Goal: Complete application form

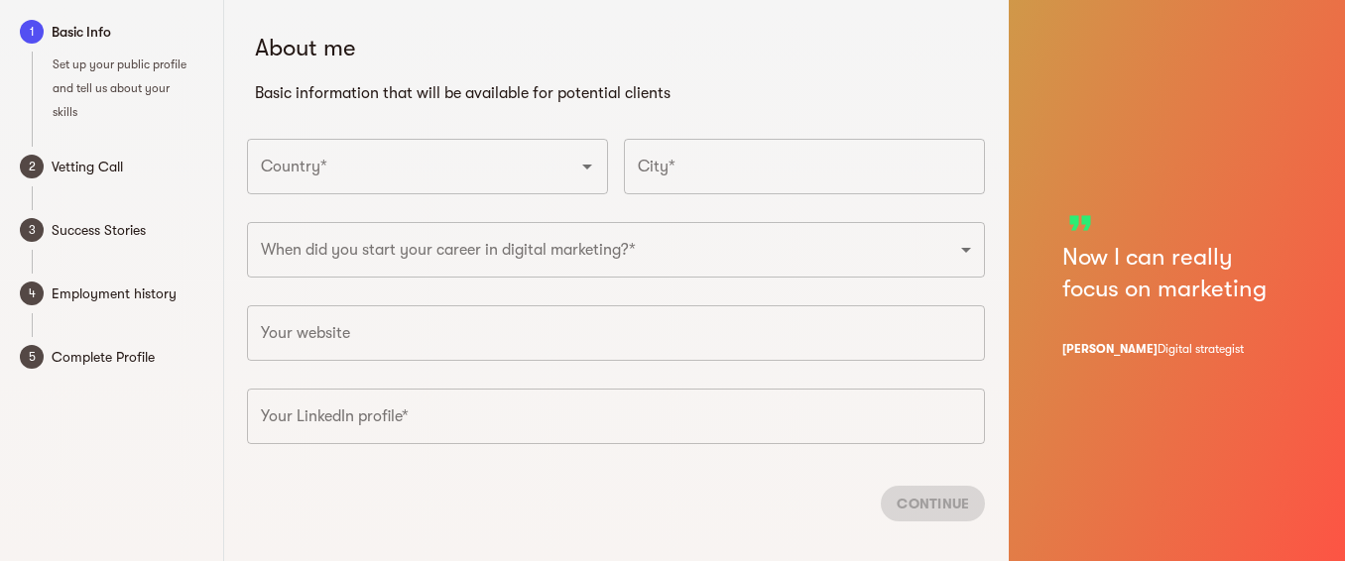
click at [594, 157] on icon "Open" at bounding box center [587, 167] width 24 height 24
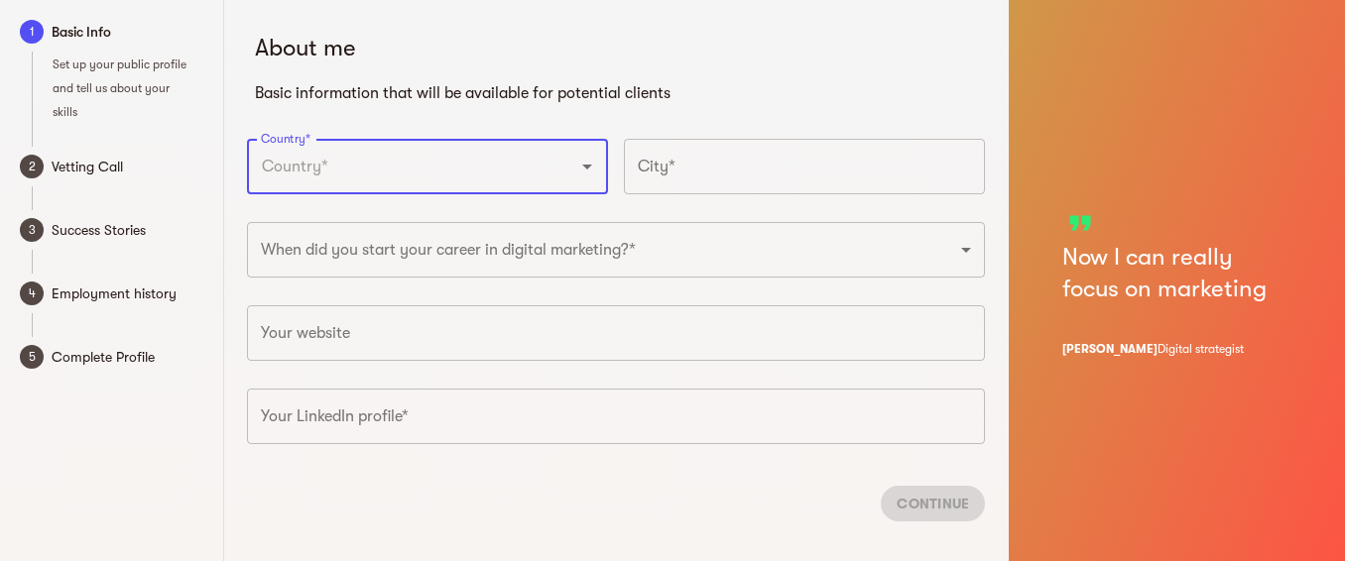
click at [359, 165] on input "Country*" at bounding box center [400, 167] width 288 height 38
type input "[GEOGRAPHIC_DATA]"
click at [848, 176] on input "text" at bounding box center [804, 167] width 361 height 56
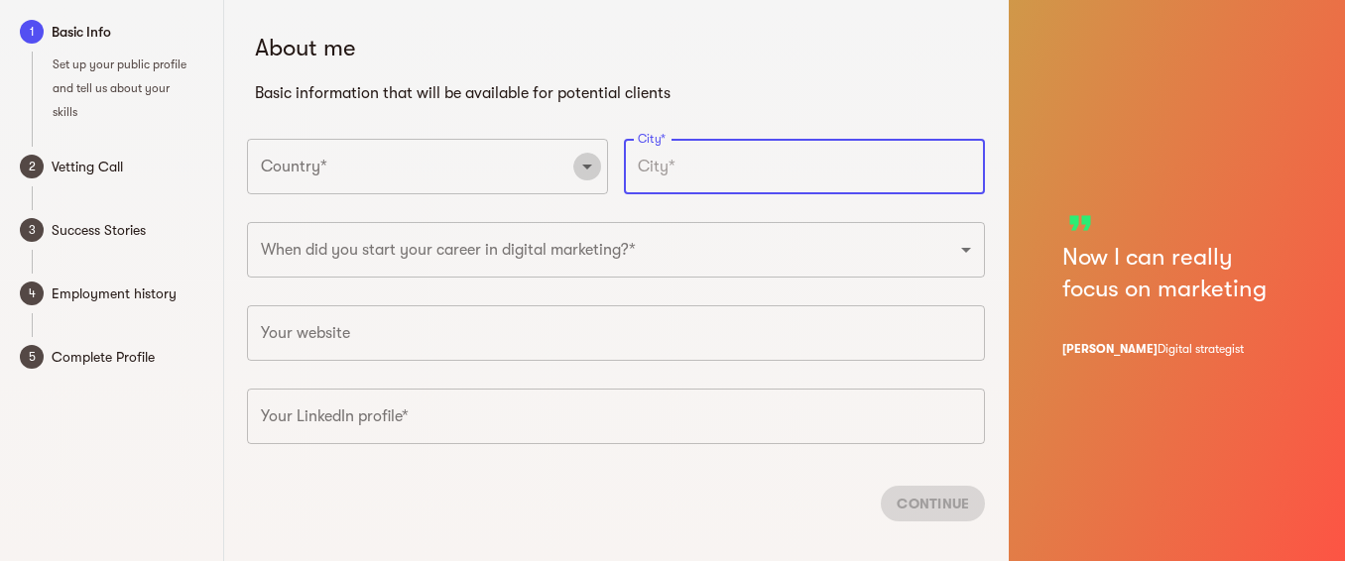
click at [591, 169] on icon "Open" at bounding box center [587, 167] width 24 height 24
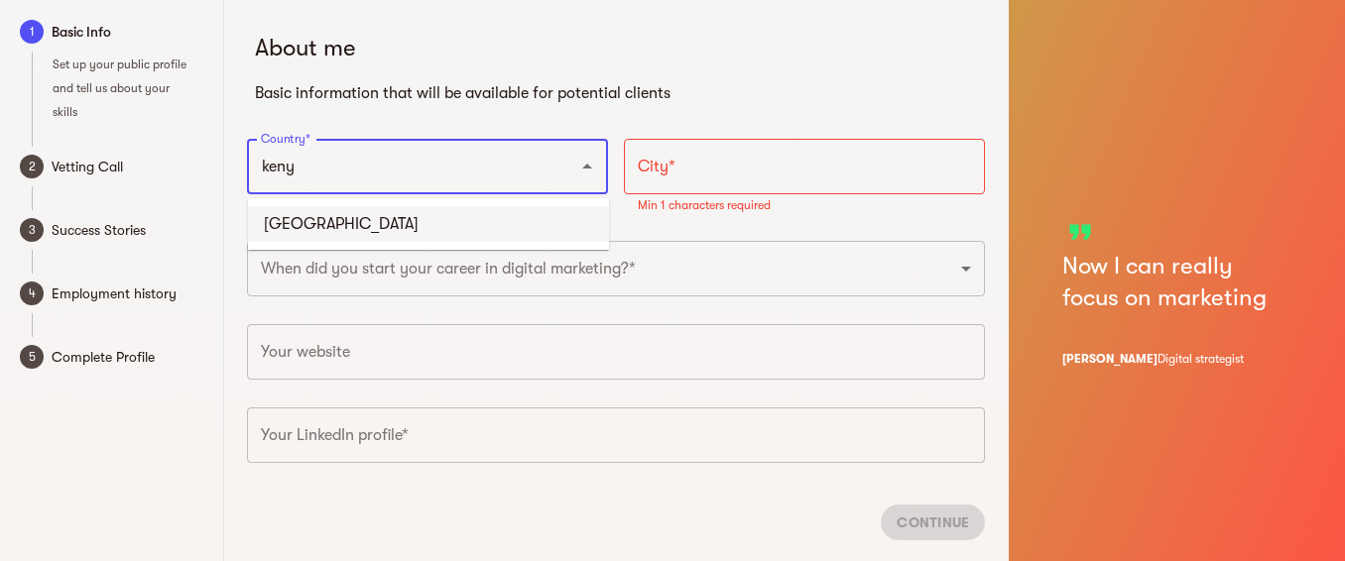
click at [283, 213] on li "[GEOGRAPHIC_DATA]" at bounding box center [428, 224] width 361 height 36
type input "[GEOGRAPHIC_DATA]"
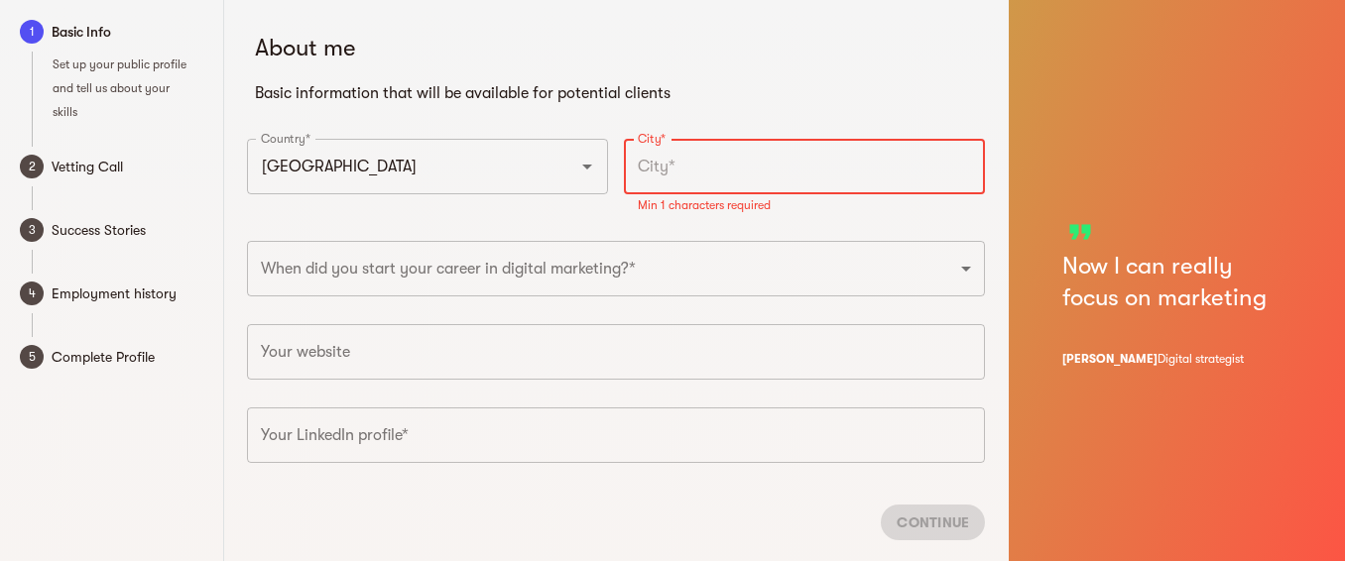
click at [781, 173] on input "text" at bounding box center [804, 167] width 361 height 56
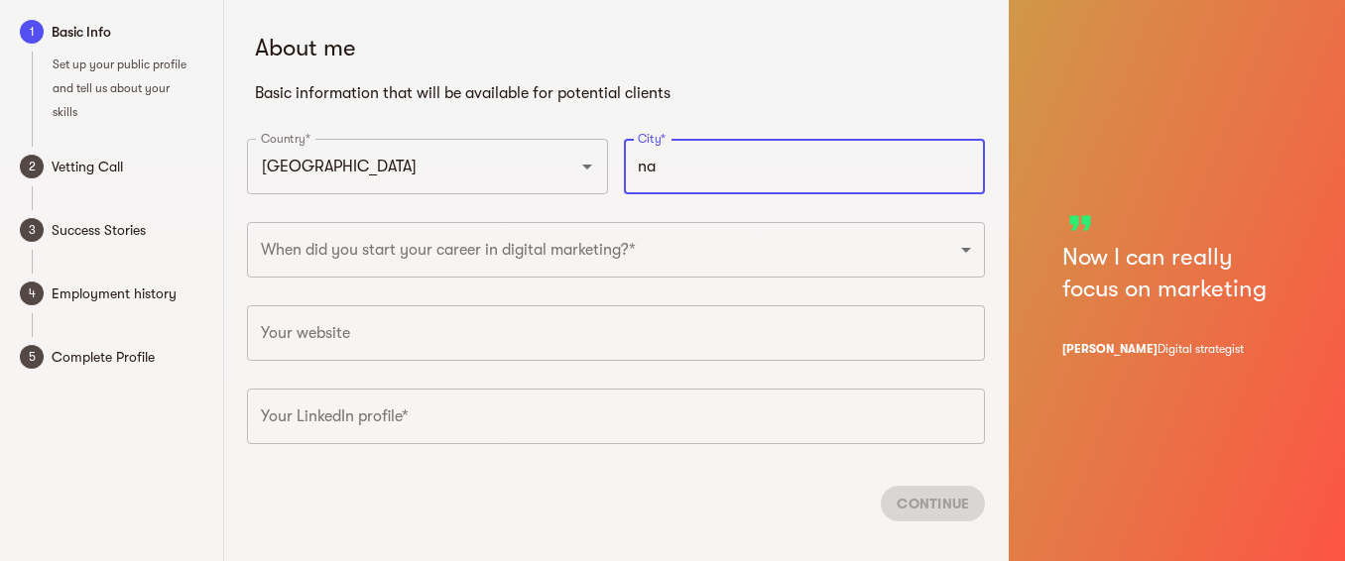
type input "n"
type input "[GEOGRAPHIC_DATA], [GEOGRAPHIC_DATA]"
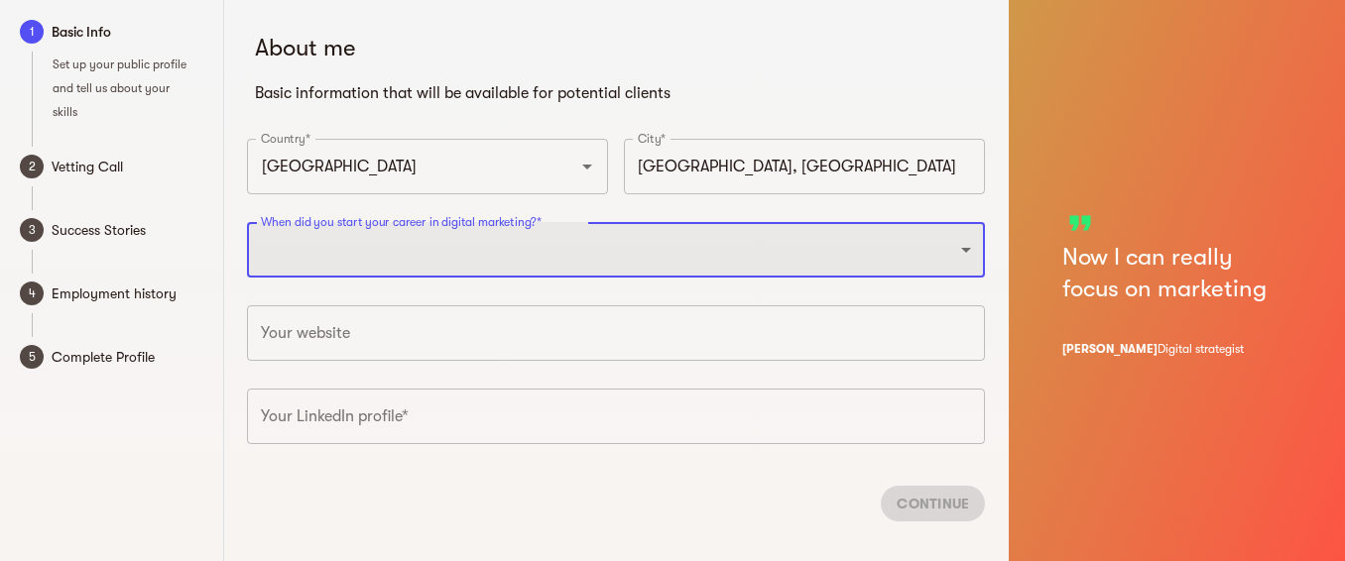
select select "2022"
click at [247, 222] on select "2025 2024 2023 2022 2021 2020 2019 2018 2017 2016 2015 2014 2013 2012 2011 2010…" at bounding box center [616, 250] width 738 height 56
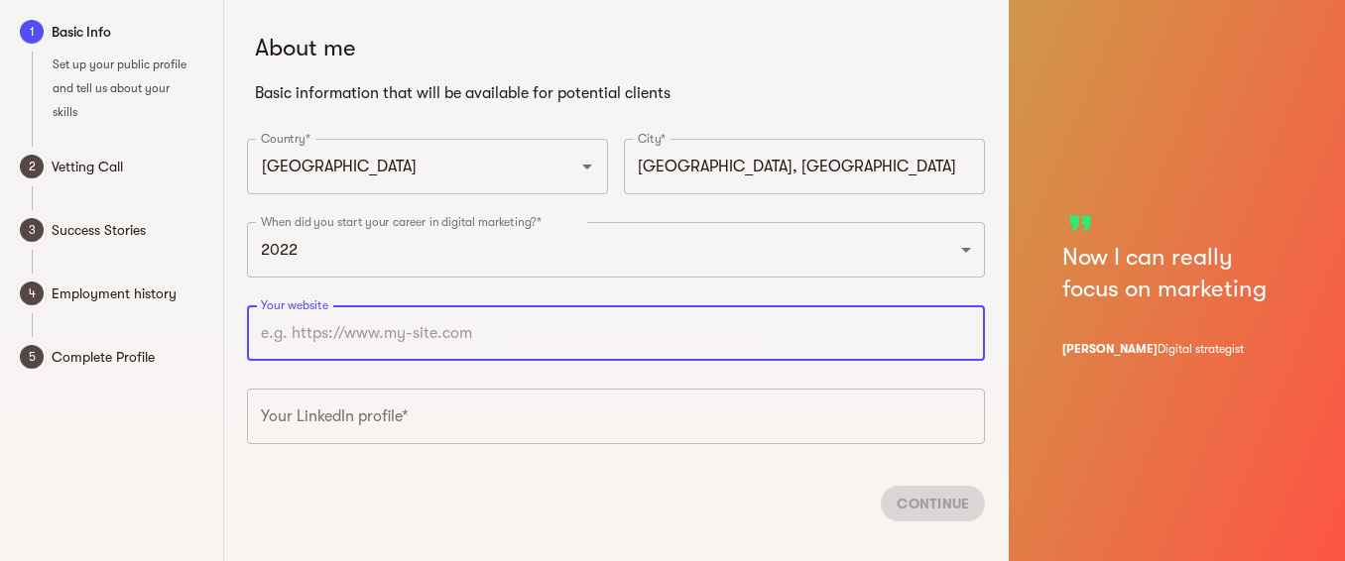
click at [523, 352] on input "text" at bounding box center [616, 333] width 738 height 56
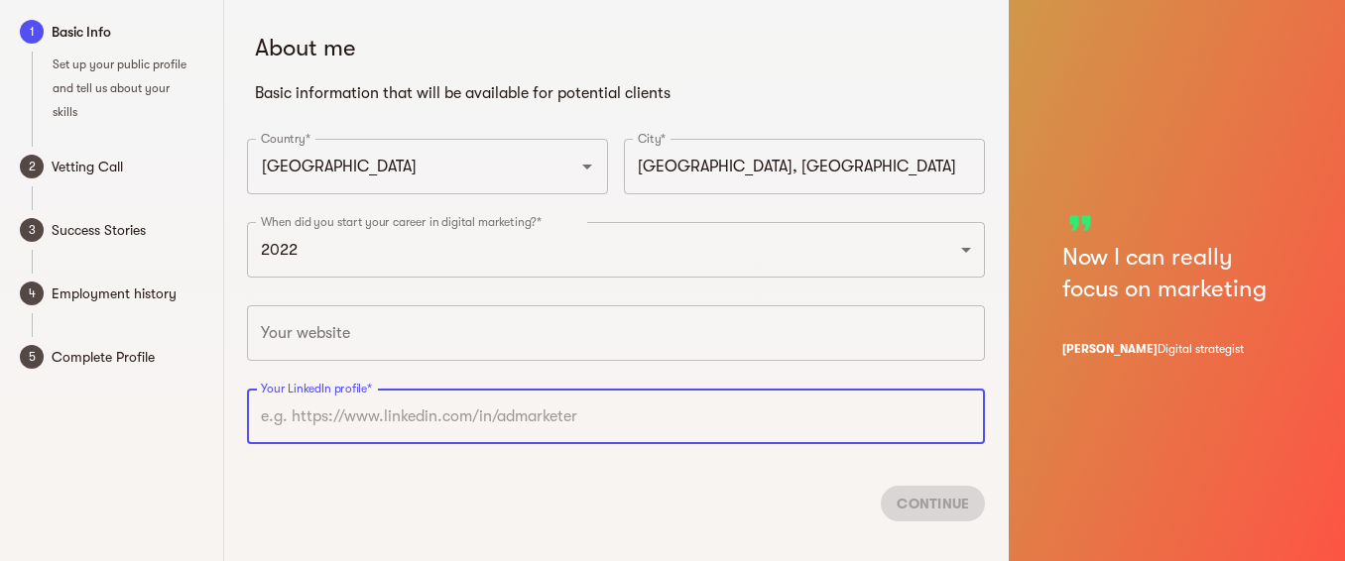
click at [510, 418] on input "text" at bounding box center [616, 417] width 738 height 56
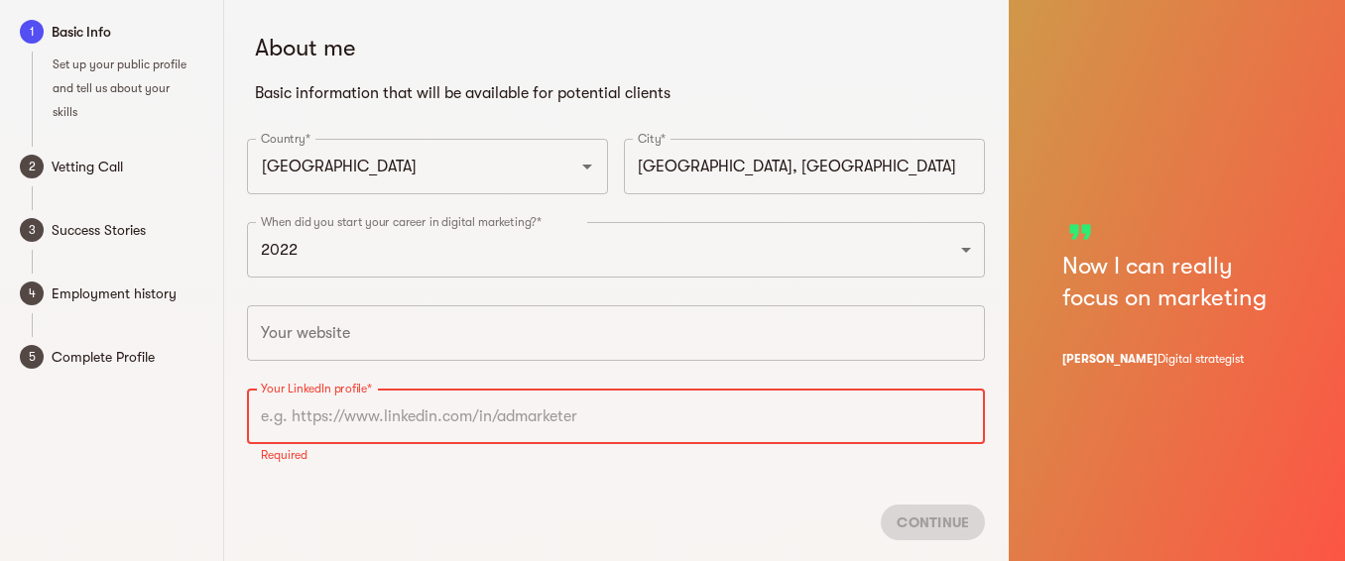
paste input "[URL][DOMAIN_NAME][PERSON_NAME]"
type input "[URL][DOMAIN_NAME][PERSON_NAME]"
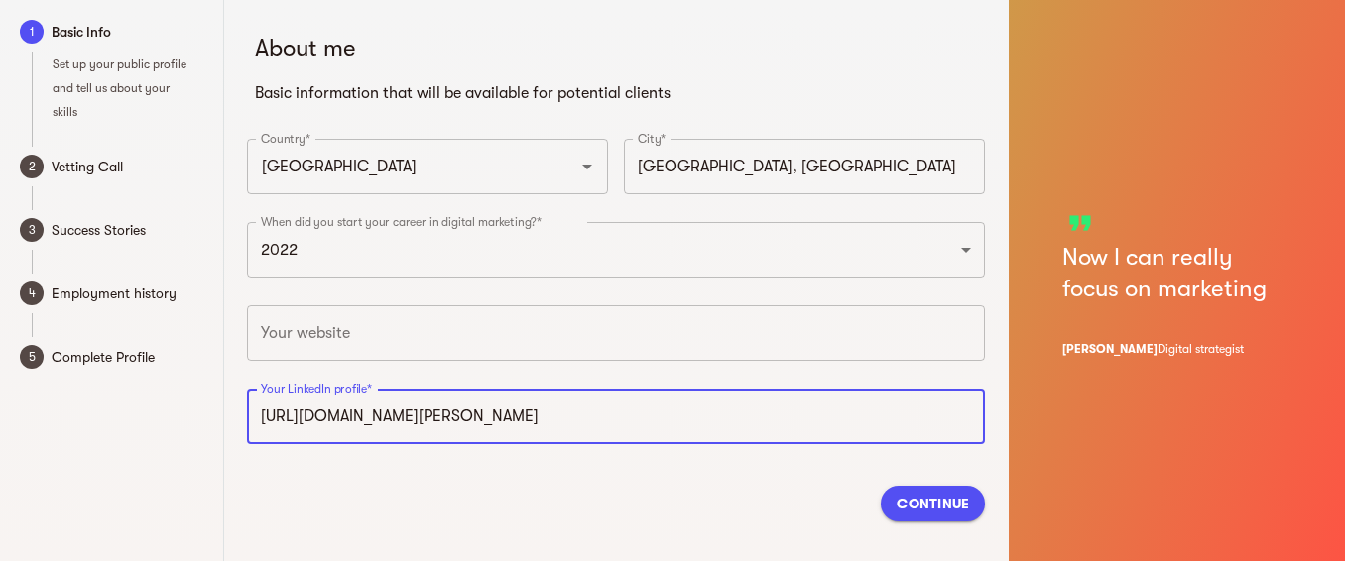
scroll to position [28, 0]
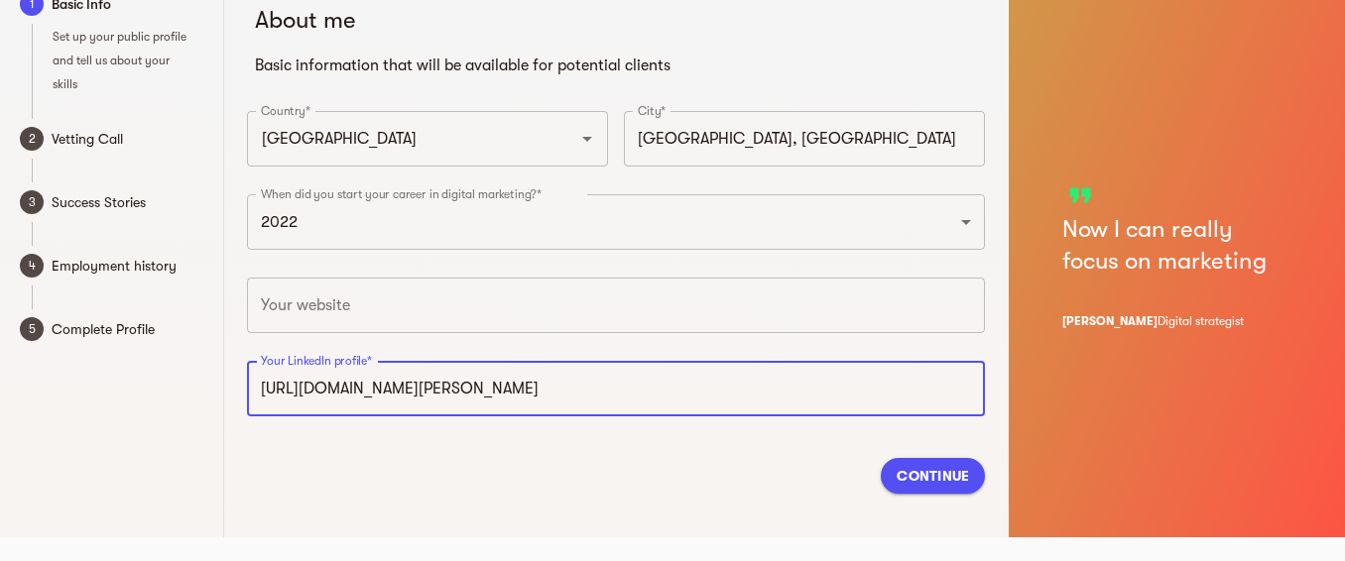
click at [936, 468] on span "Continue" at bounding box center [932, 476] width 72 height 24
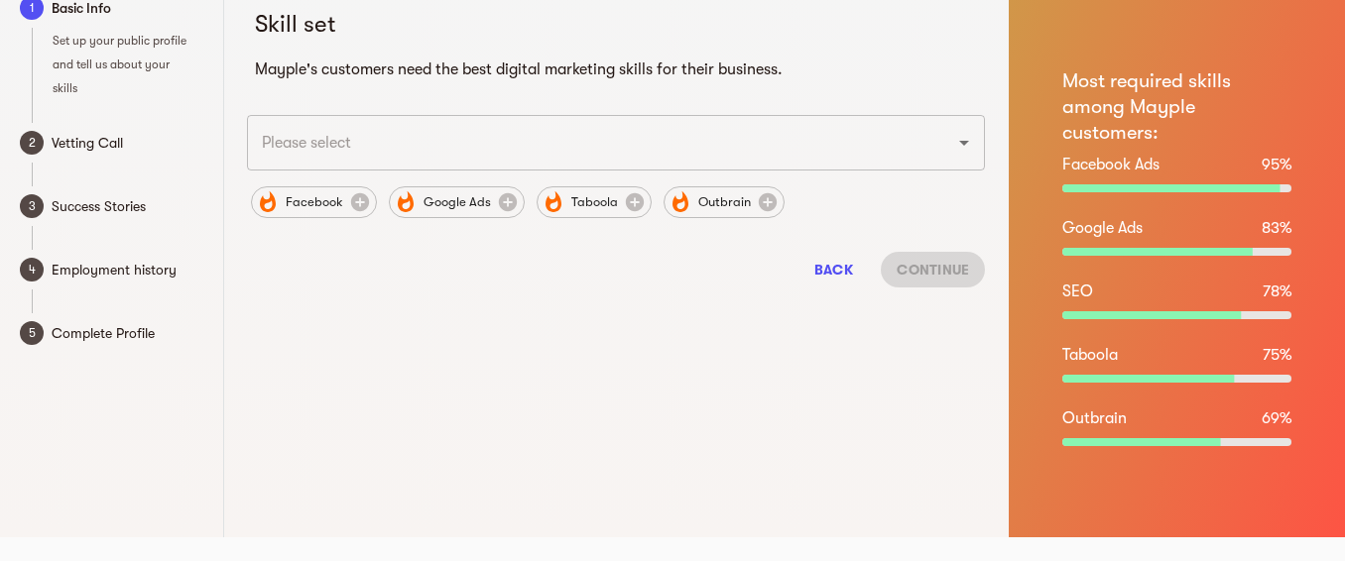
scroll to position [24, 0]
click at [594, 144] on input "text" at bounding box center [588, 143] width 664 height 38
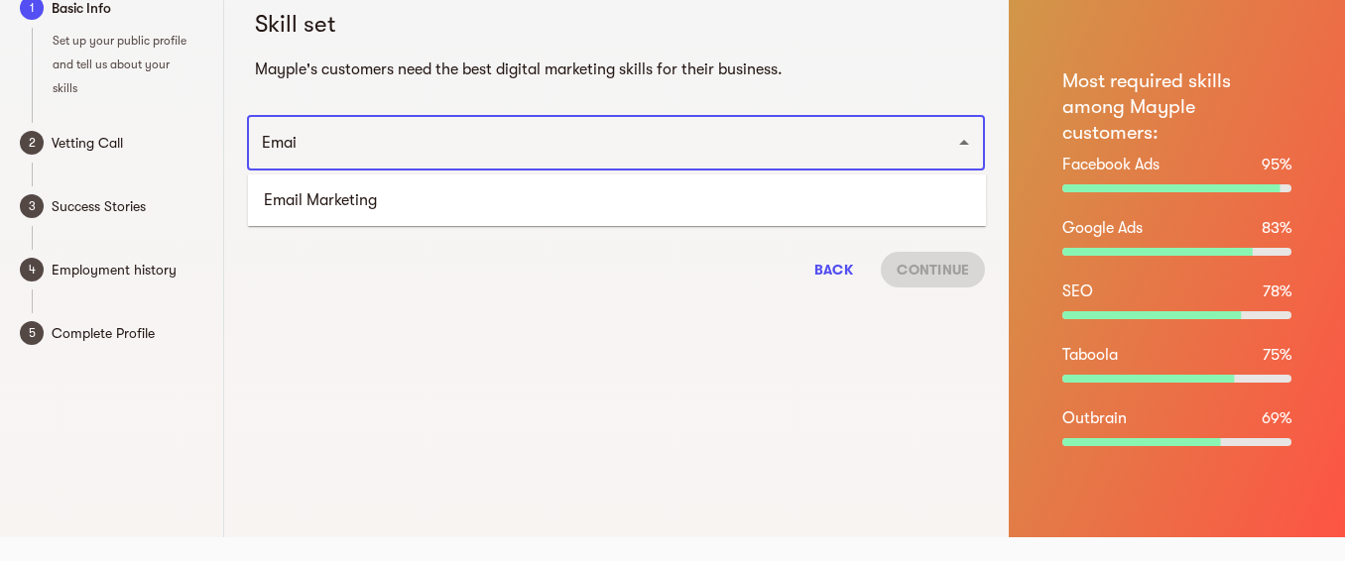
type input "Email"
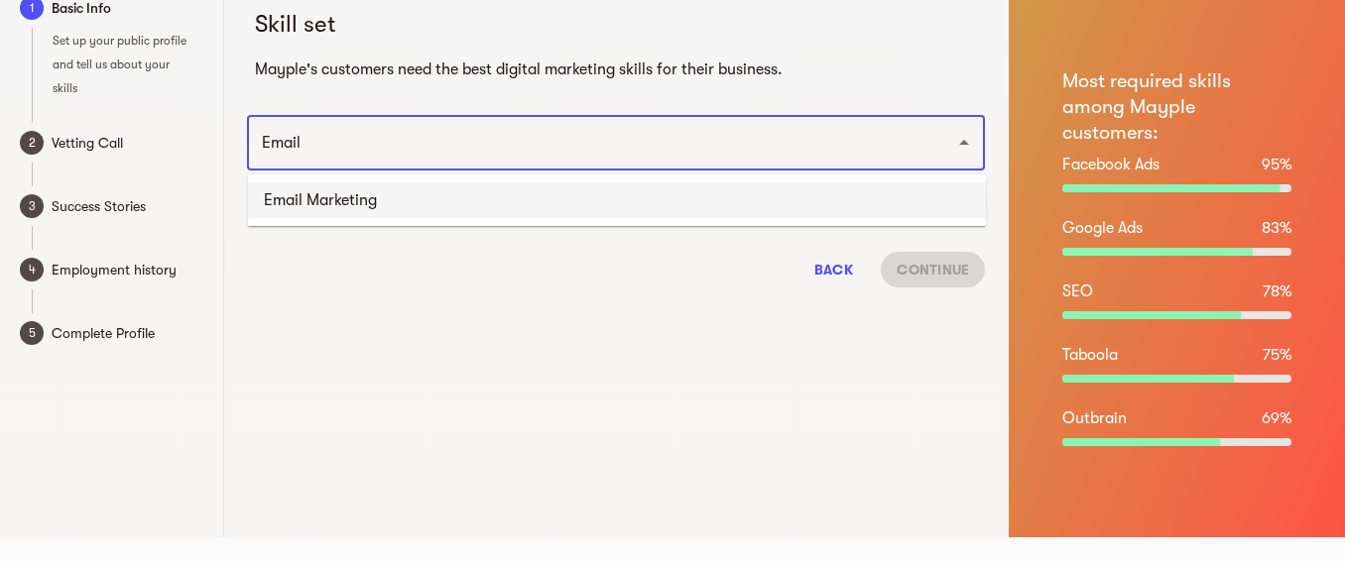
click at [554, 193] on li "Email Marketing" at bounding box center [617, 200] width 738 height 36
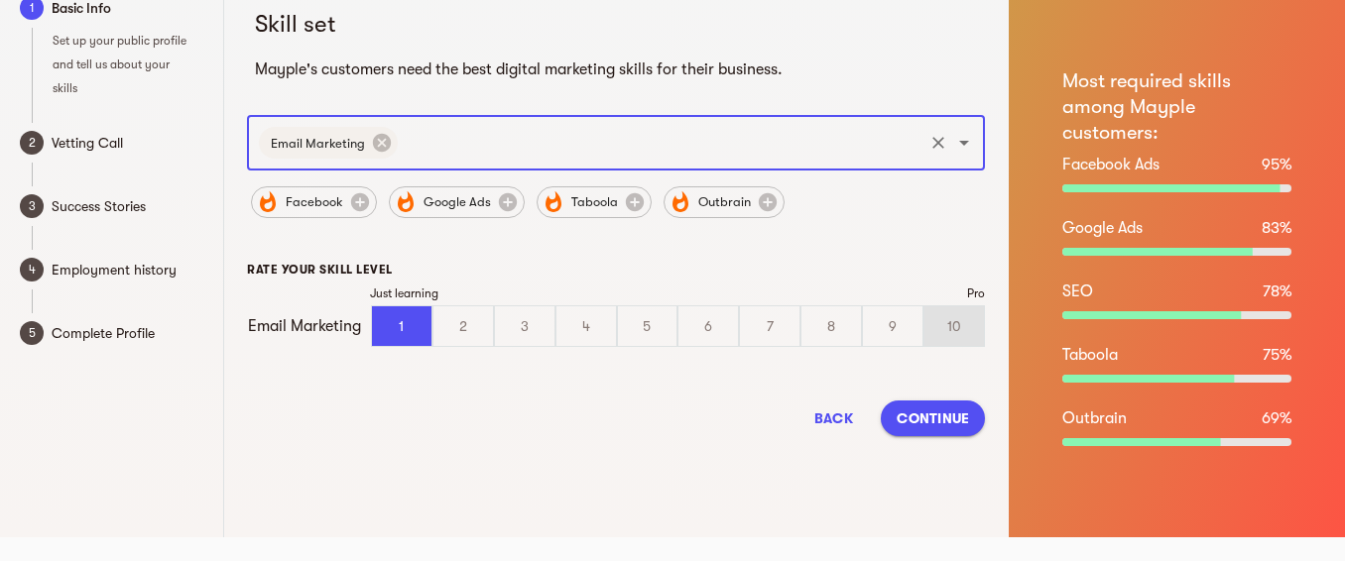
click at [953, 314] on div "10" at bounding box center [954, 326] width 60 height 40
click at [0, 0] on input "10" at bounding box center [0, 0] width 0 height 0
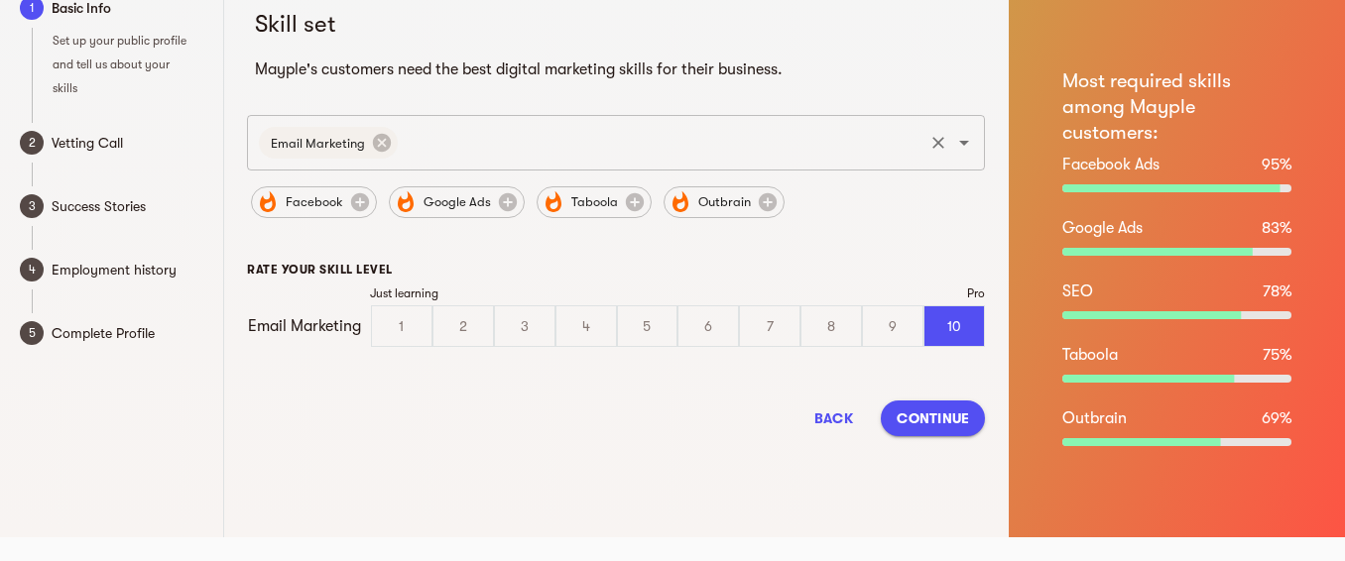
click at [575, 140] on input "text" at bounding box center [661, 143] width 520 height 38
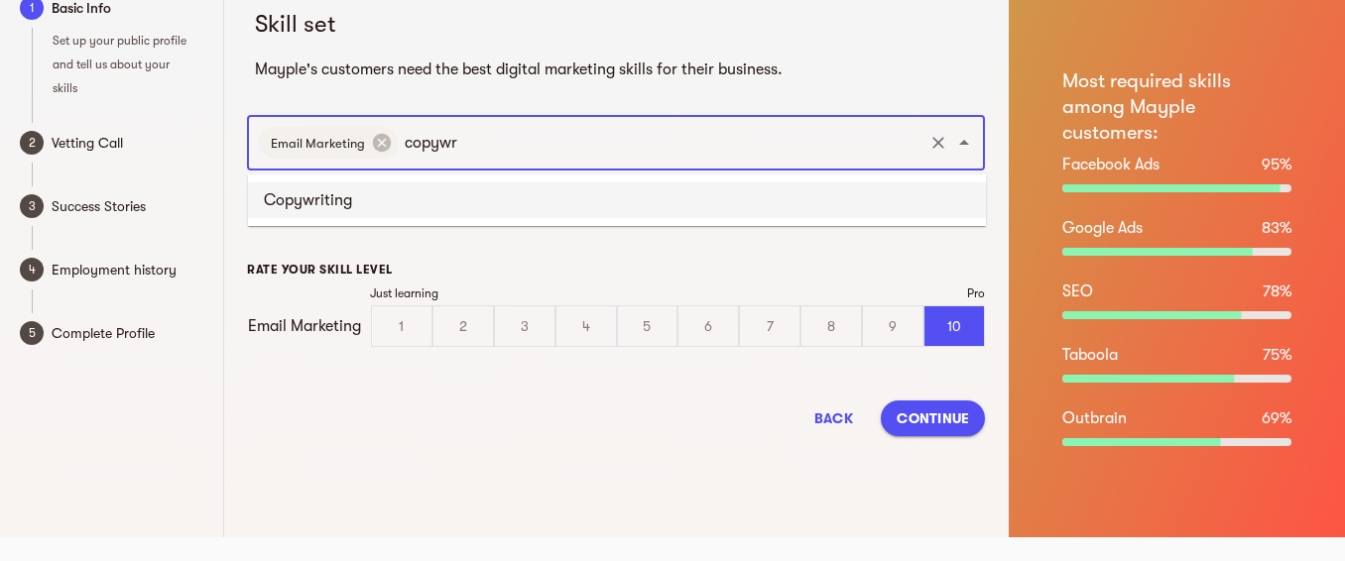
type input "copywri"
click at [473, 201] on li "Copywriting" at bounding box center [617, 200] width 738 height 36
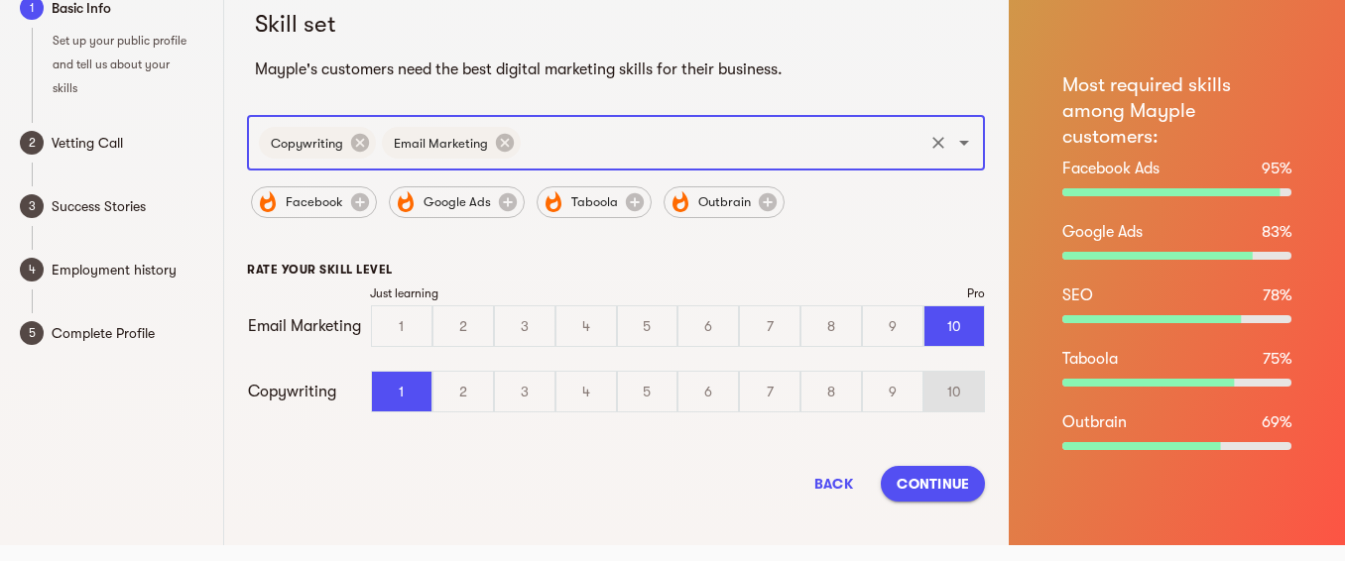
click at [955, 396] on div "10" at bounding box center [954, 392] width 60 height 40
click at [0, 0] on input "10" at bounding box center [0, 0] width 0 height 0
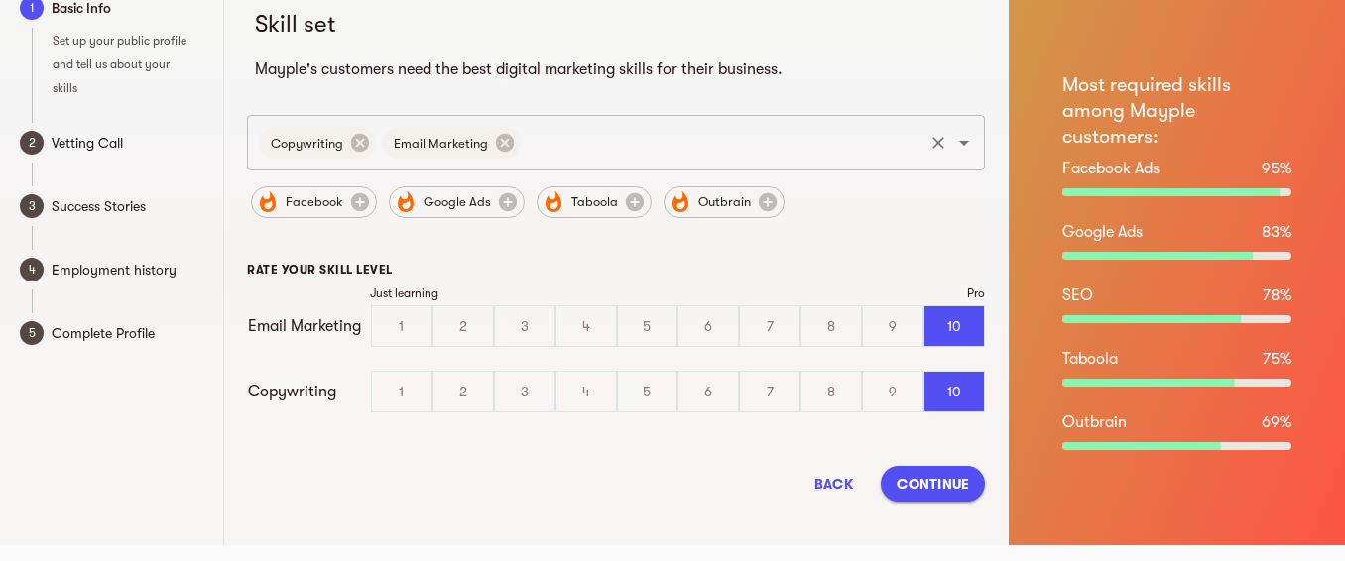
click at [629, 129] on input "text" at bounding box center [722, 143] width 397 height 38
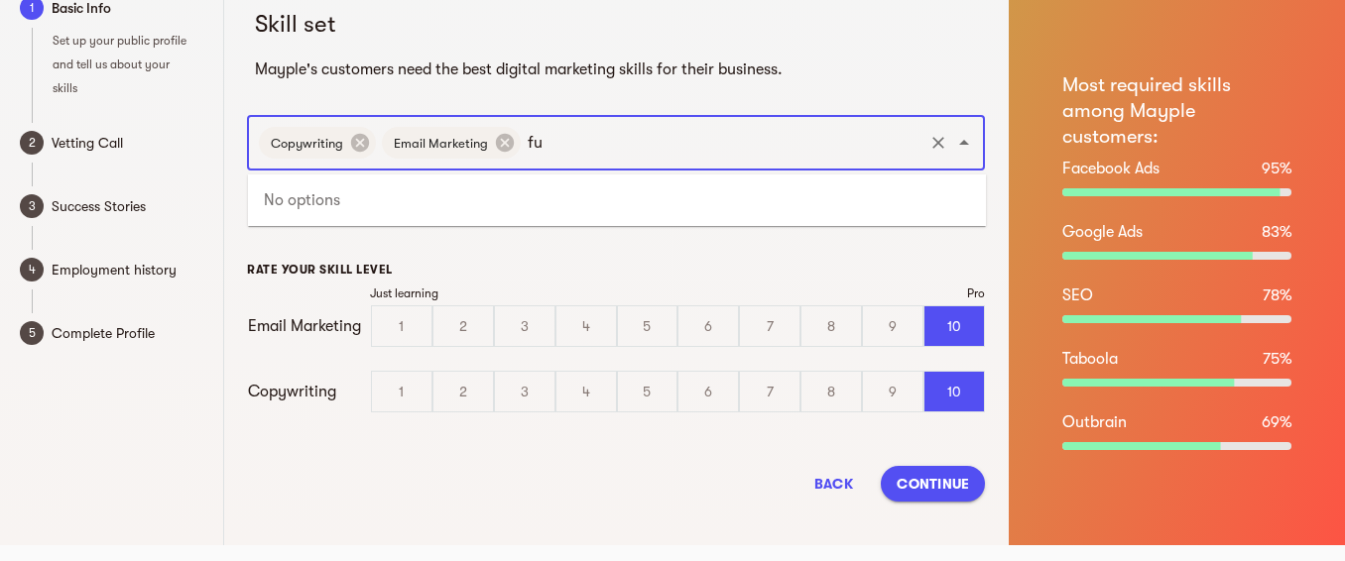
type input "f"
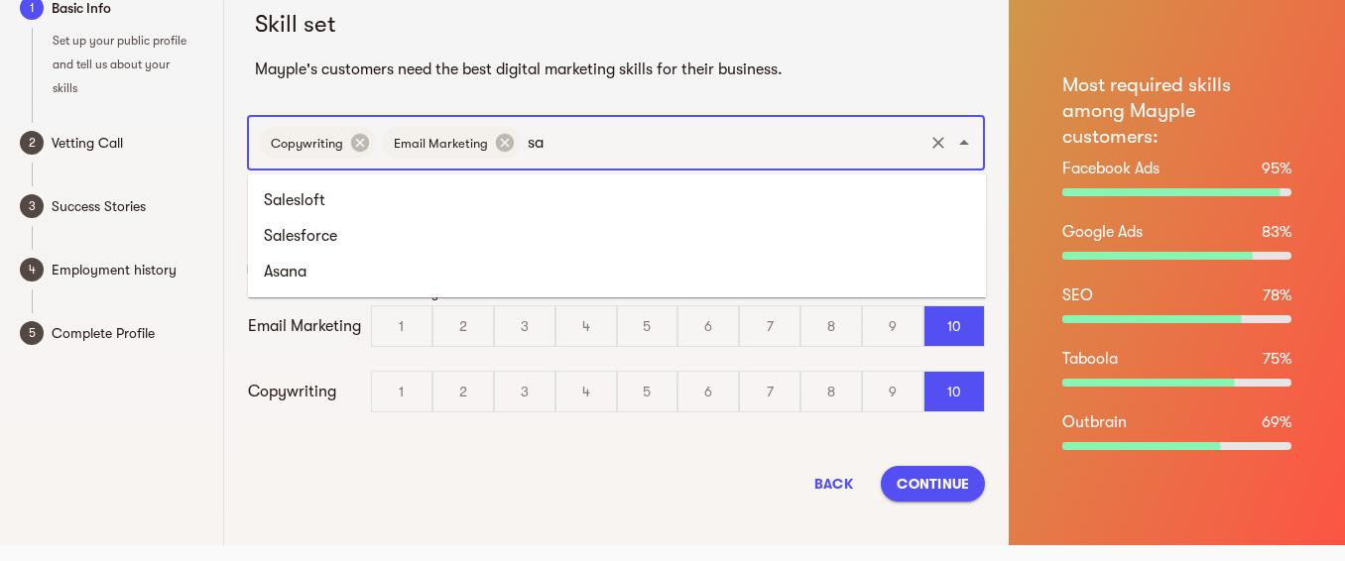
type input "s"
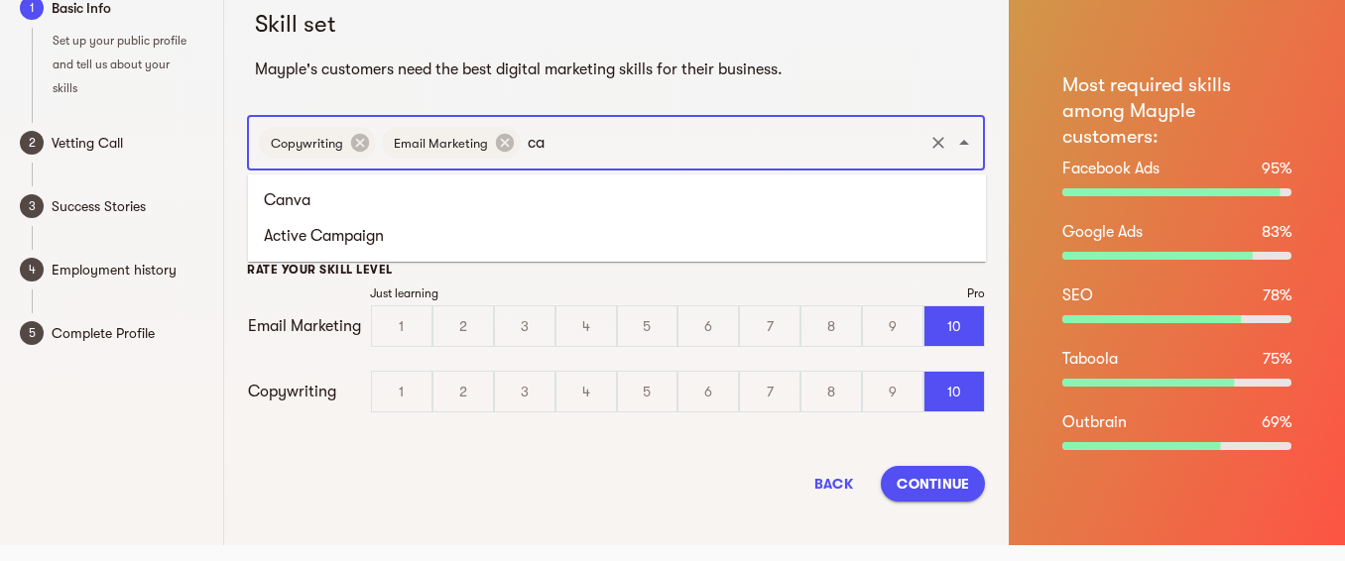
type input "cam"
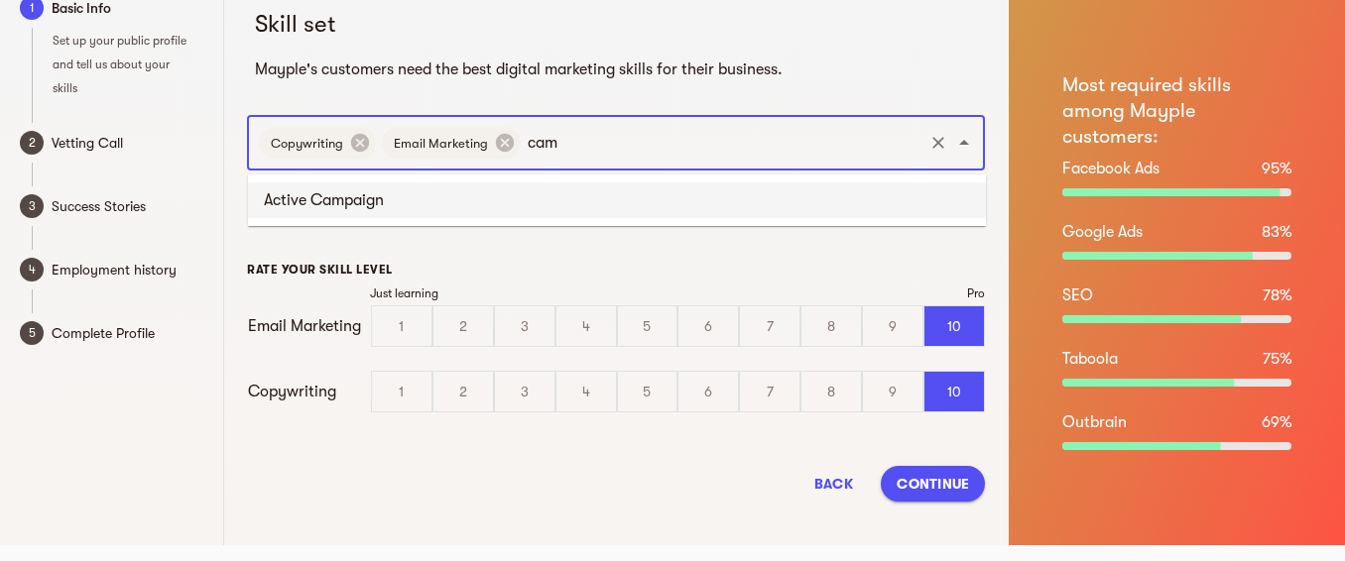
click at [464, 200] on li "Active Campaign" at bounding box center [617, 200] width 738 height 36
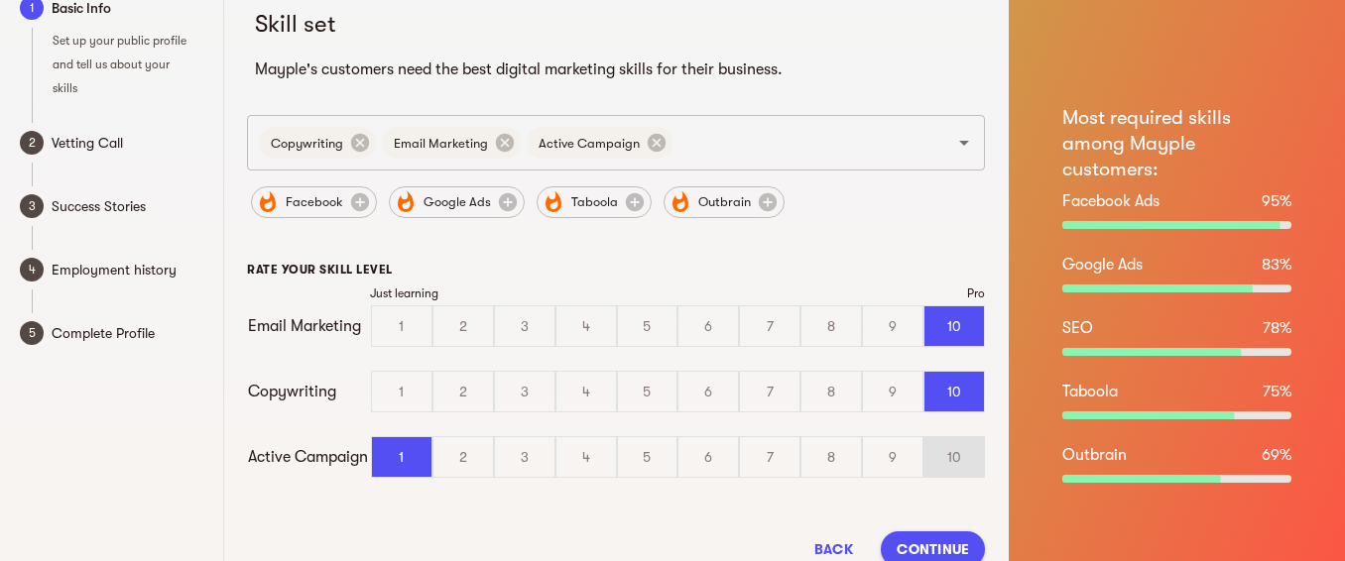
click at [959, 460] on div "10" at bounding box center [954, 457] width 60 height 40
click at [0, 0] on input "10" at bounding box center [0, 0] width 0 height 0
click at [721, 152] on input "text" at bounding box center [797, 143] width 245 height 38
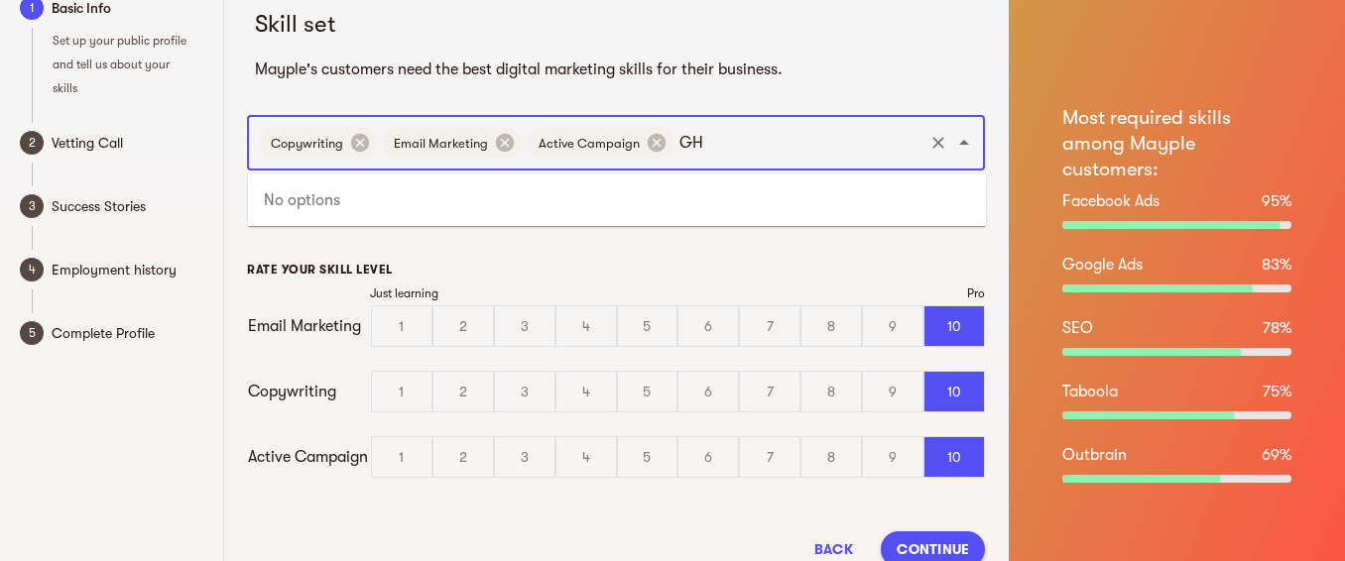
type input "G"
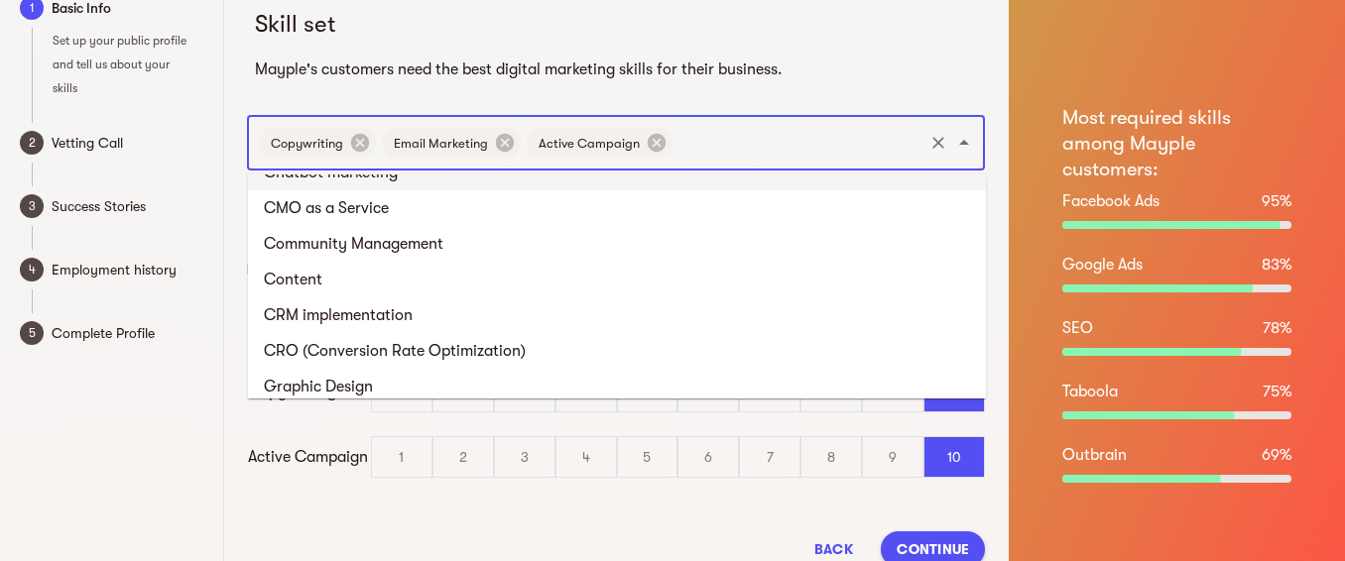
scroll to position [1071, 0]
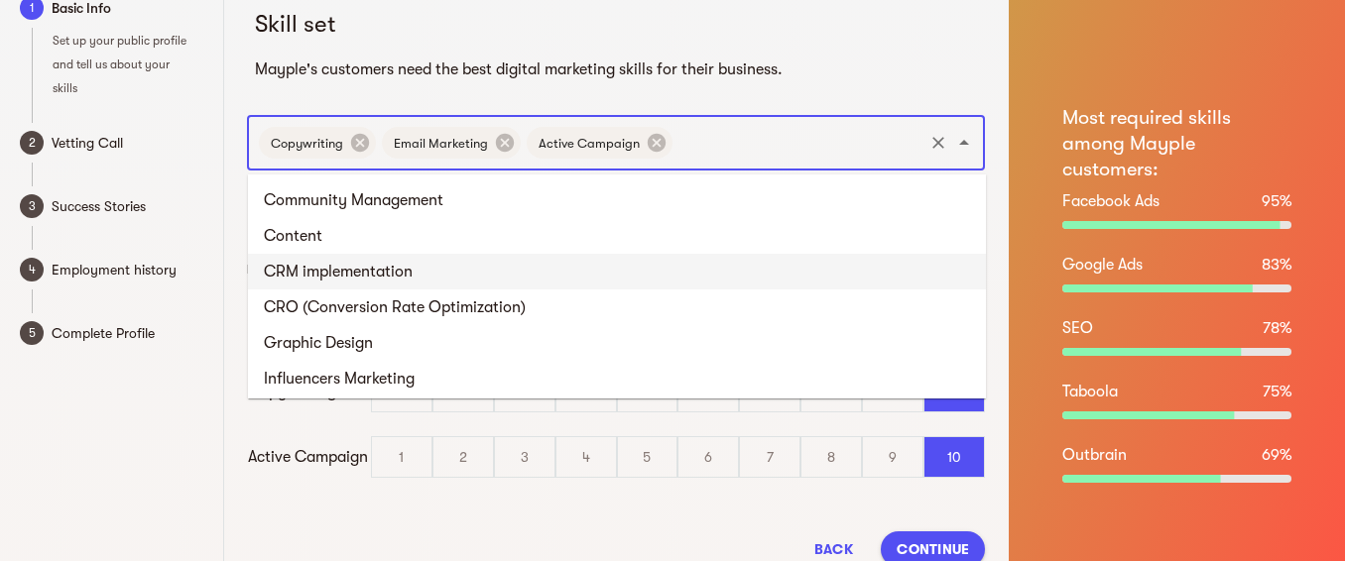
click at [340, 277] on li "CRM implementation" at bounding box center [617, 272] width 738 height 36
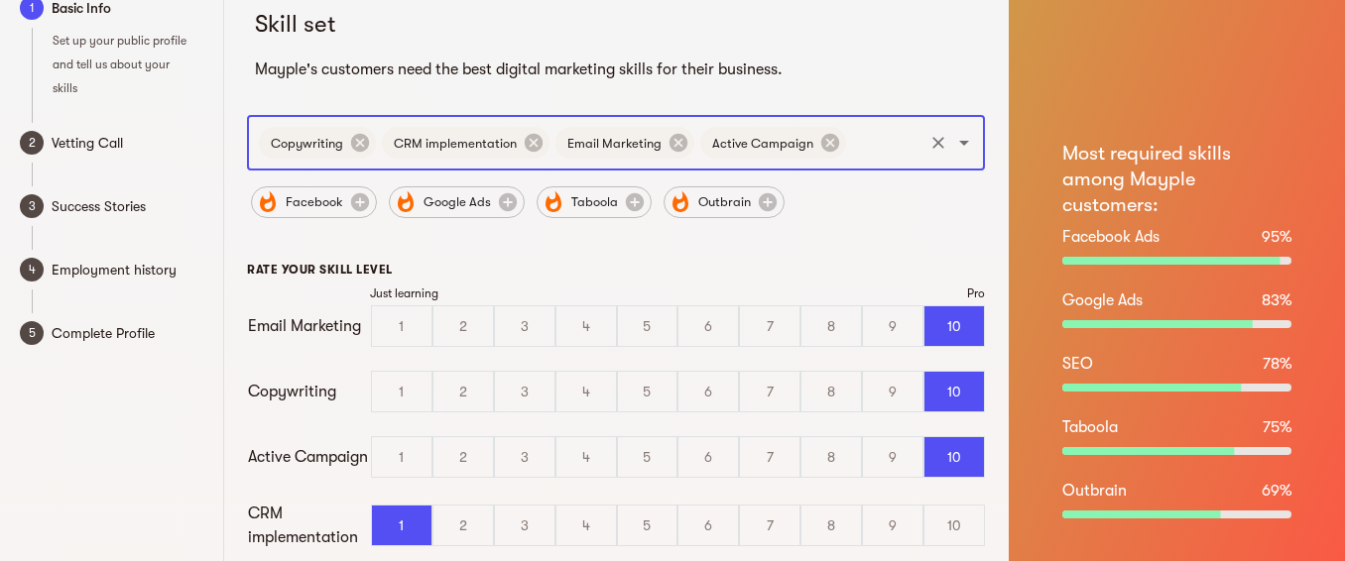
drag, startPoint x: 622, startPoint y: 138, endPoint x: 418, endPoint y: 150, distance: 204.6
click at [418, 150] on div "Copywriting CRM implementation Email Marketing Active Campaign ​" at bounding box center [616, 143] width 738 height 56
drag, startPoint x: 421, startPoint y: 132, endPoint x: 508, endPoint y: 145, distance: 87.2
click at [508, 145] on span "CRM implementation" at bounding box center [455, 143] width 147 height 19
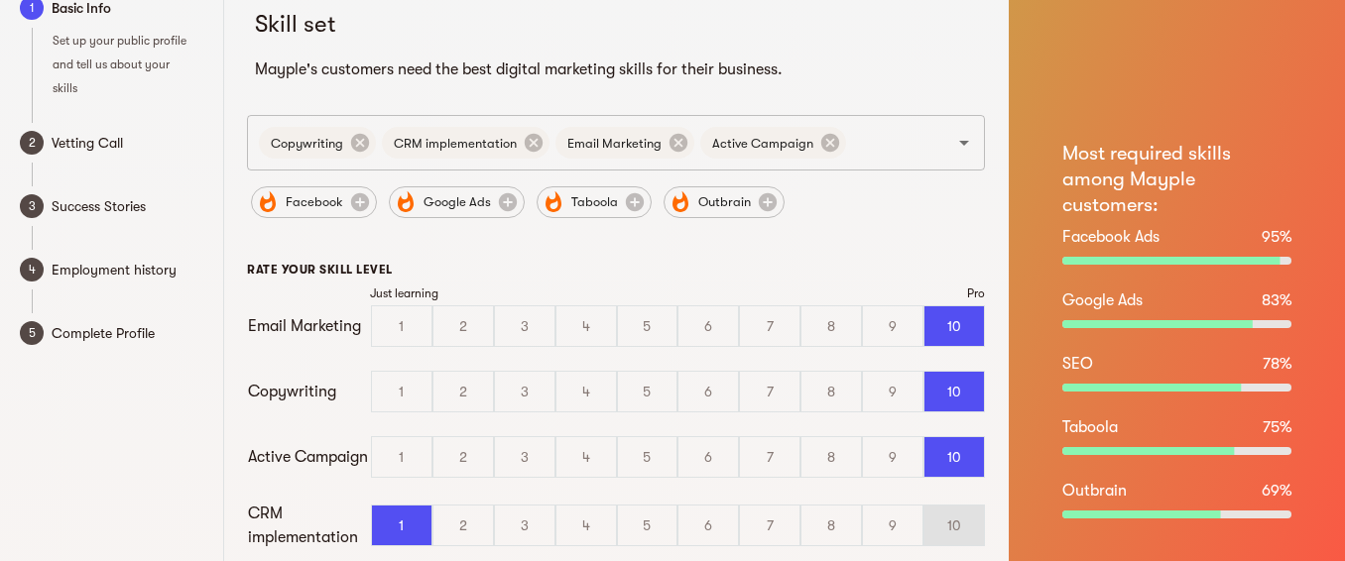
click at [976, 528] on div "10" at bounding box center [954, 526] width 60 height 40
click at [0, 0] on input "10" at bounding box center [0, 0] width 0 height 0
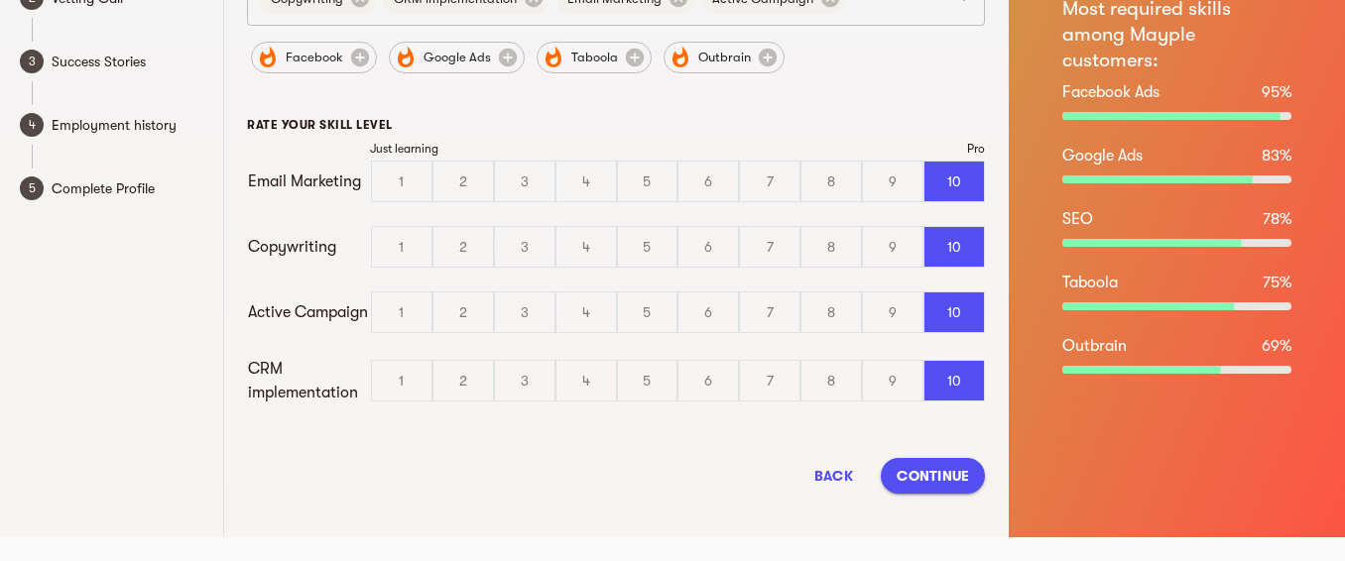
click at [933, 478] on span "Continue" at bounding box center [932, 476] width 72 height 24
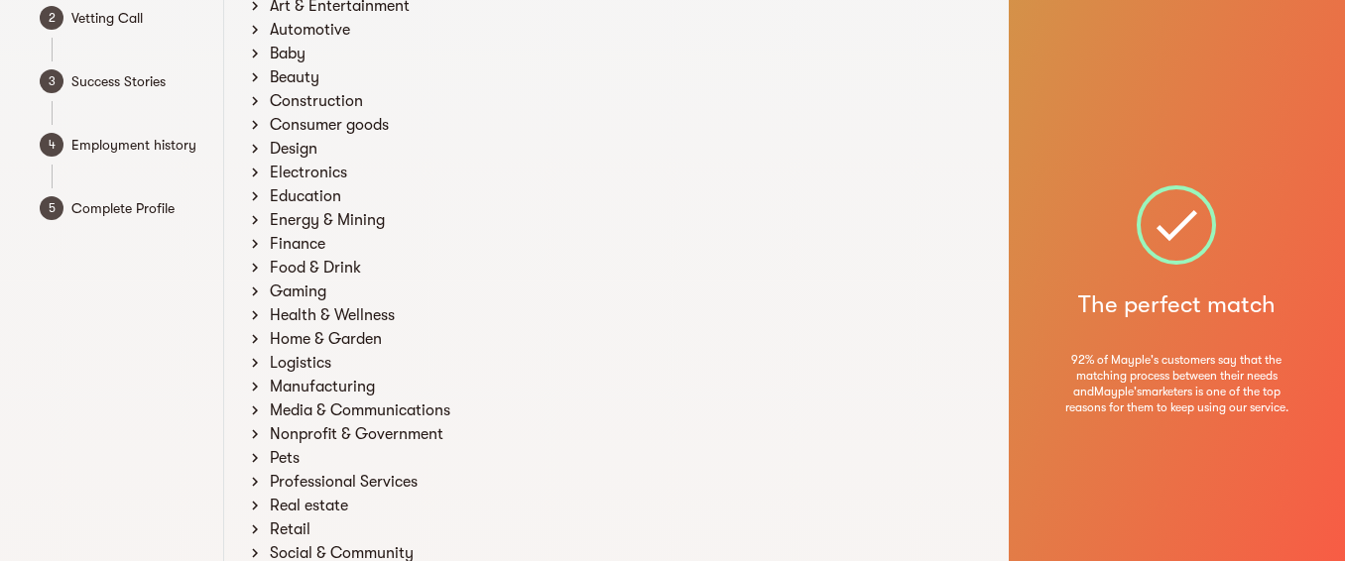
scroll to position [0, 0]
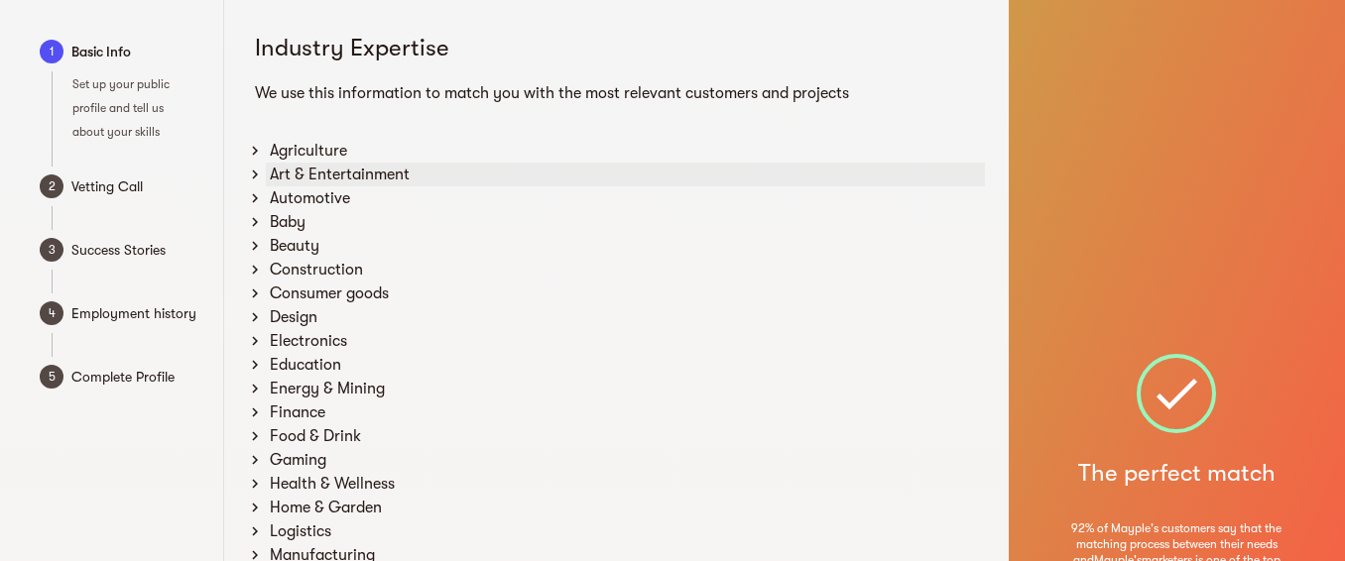
click at [254, 174] on icon at bounding box center [255, 175] width 18 height 18
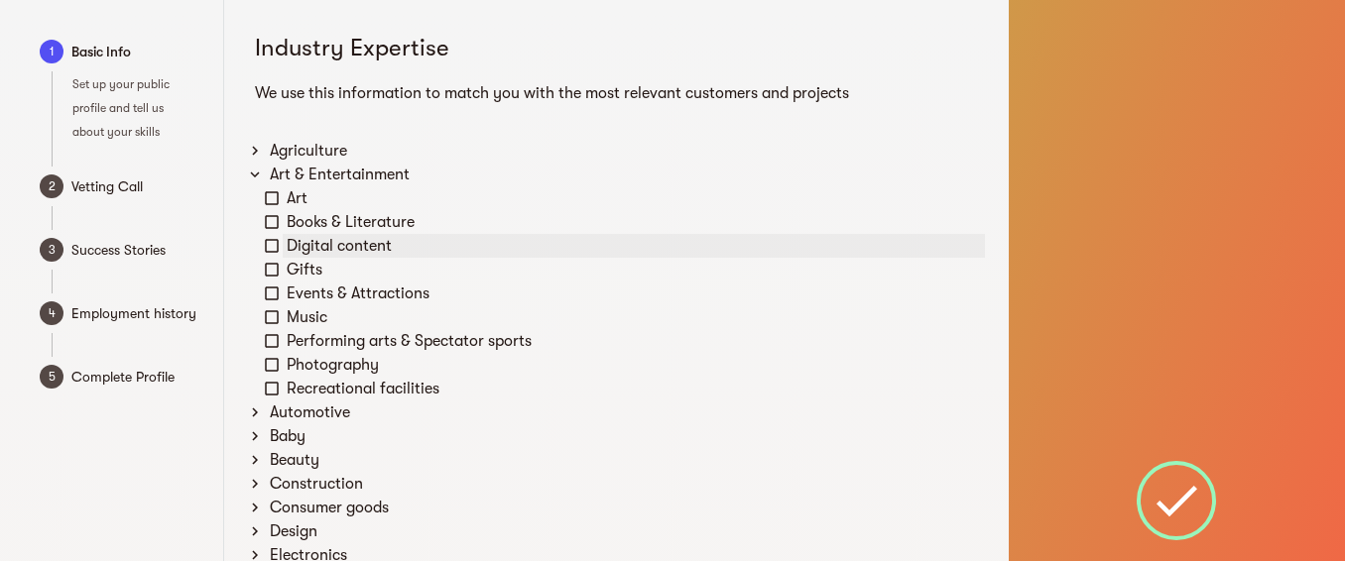
click at [269, 239] on icon at bounding box center [272, 246] width 14 height 14
click at [272, 285] on icon at bounding box center [272, 294] width 18 height 18
click at [274, 365] on icon at bounding box center [272, 365] width 18 height 18
click at [274, 365] on icon at bounding box center [272, 365] width 14 height 14
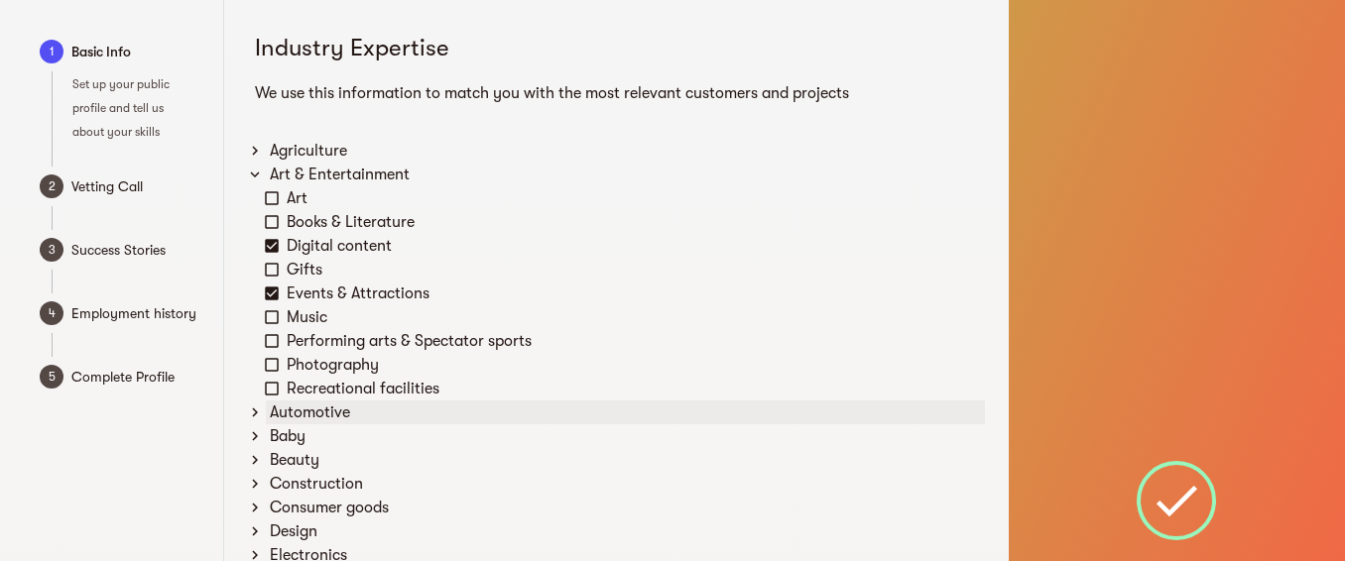
click at [259, 418] on icon at bounding box center [255, 413] width 18 height 18
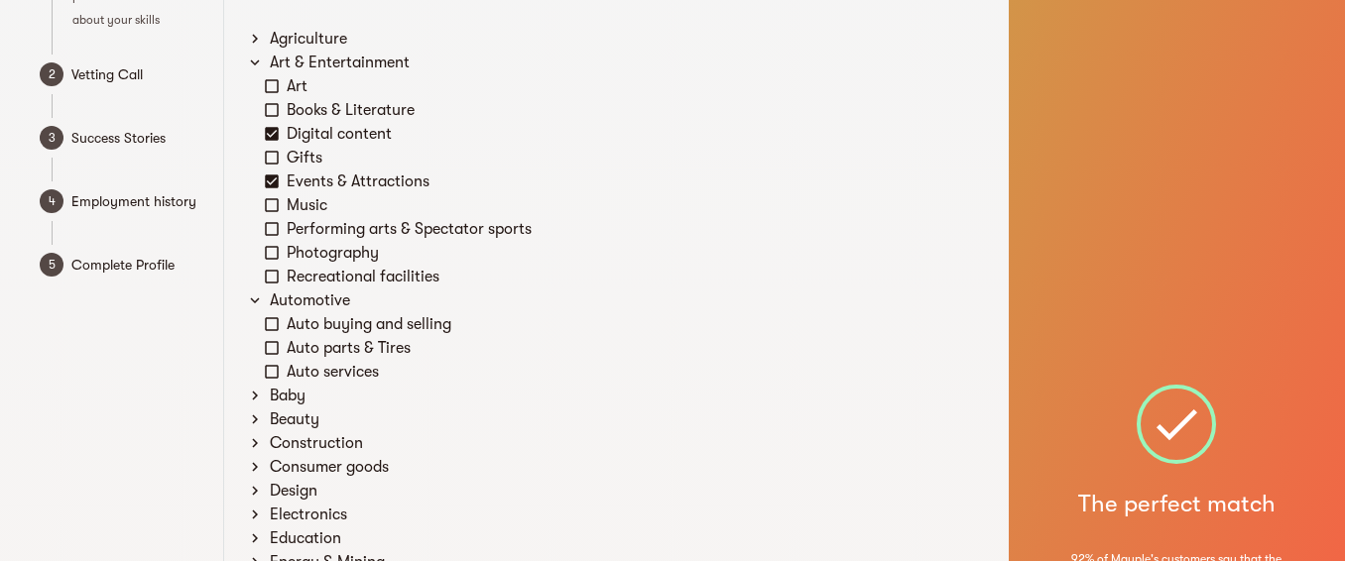
scroll to position [179, 0]
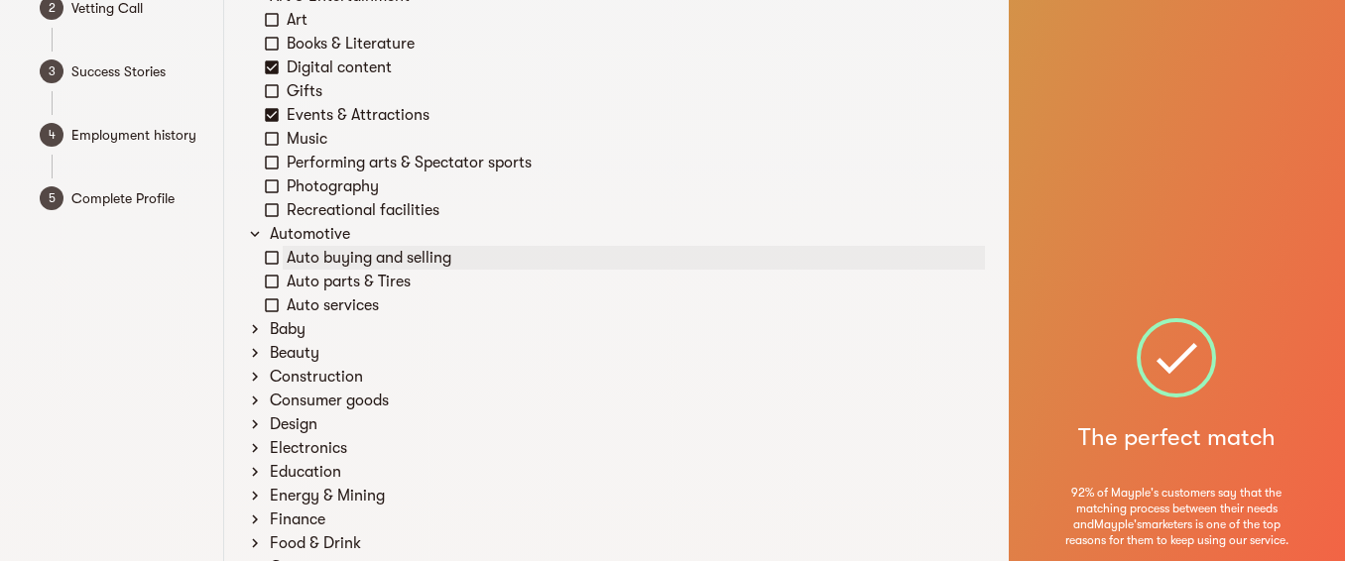
click at [269, 266] on icon at bounding box center [272, 258] width 18 height 18
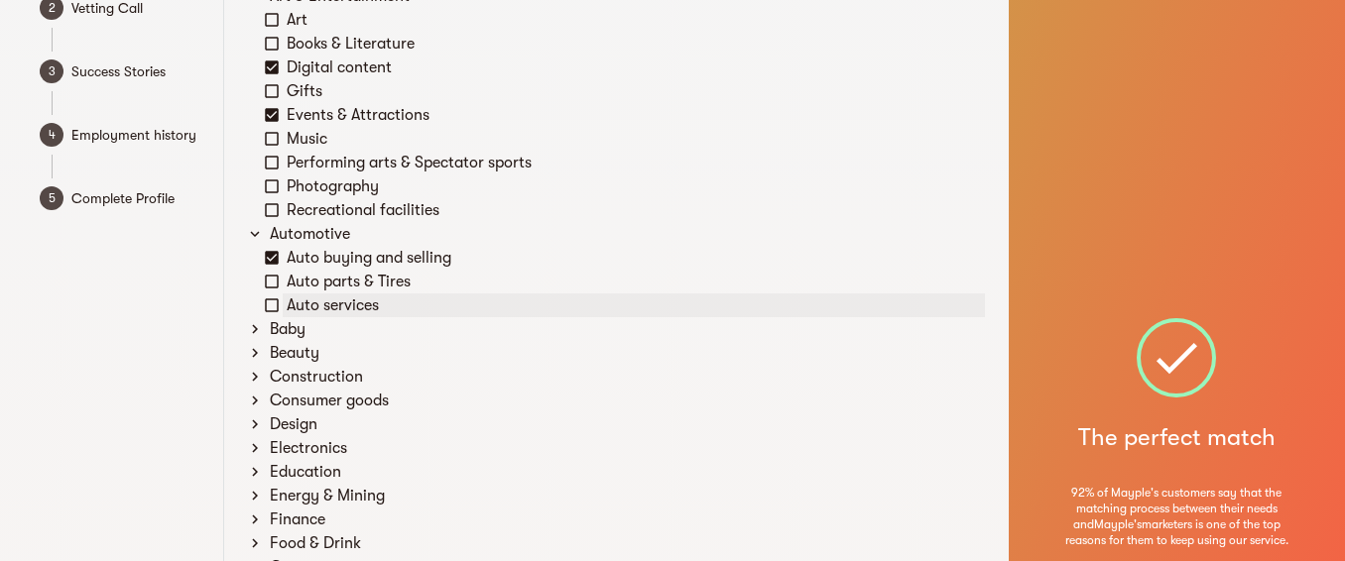
click at [273, 302] on icon at bounding box center [272, 306] width 18 height 18
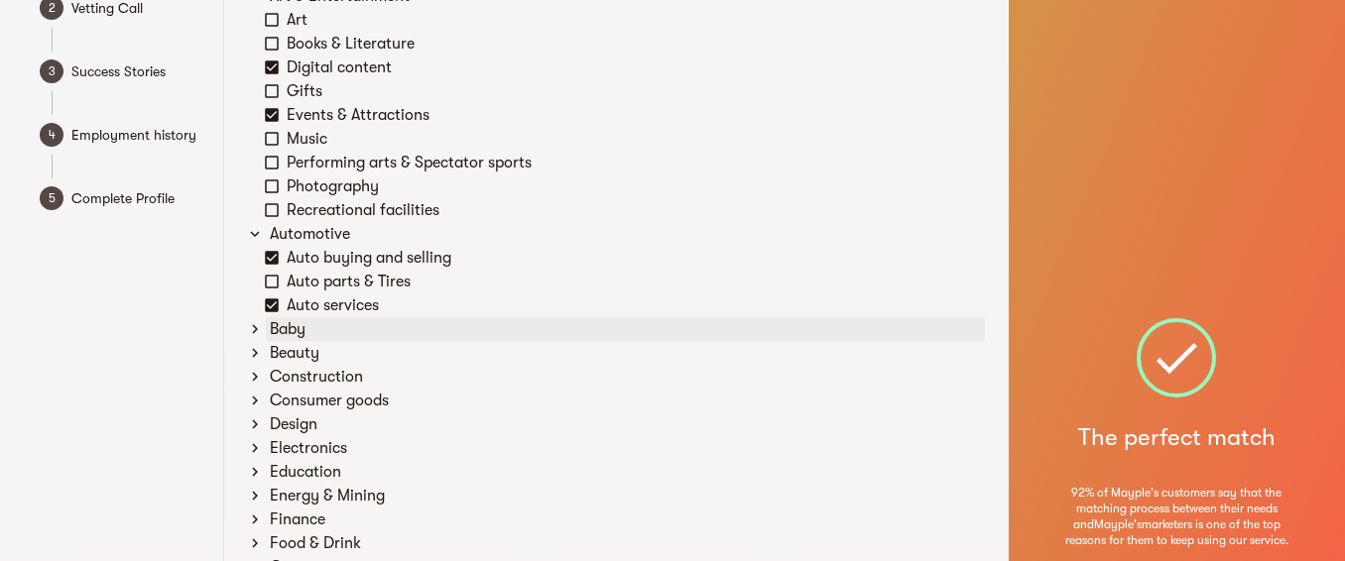
click at [252, 328] on icon at bounding box center [255, 329] width 18 height 18
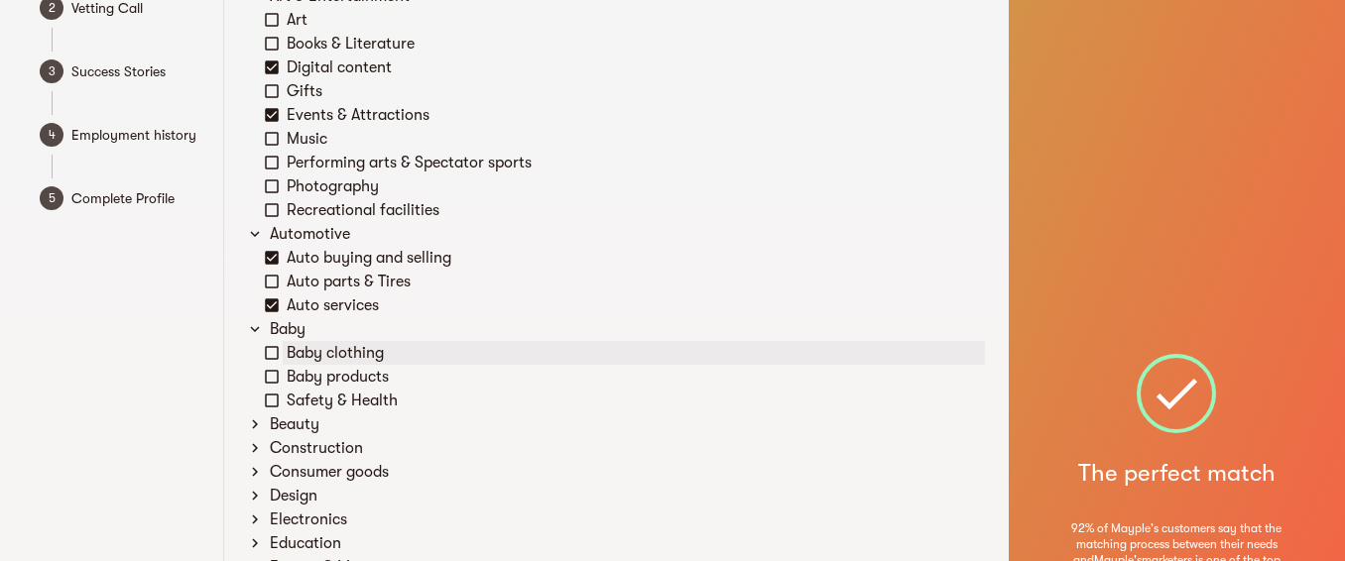
click at [269, 352] on icon at bounding box center [272, 353] width 18 height 18
click at [276, 385] on icon at bounding box center [272, 377] width 18 height 18
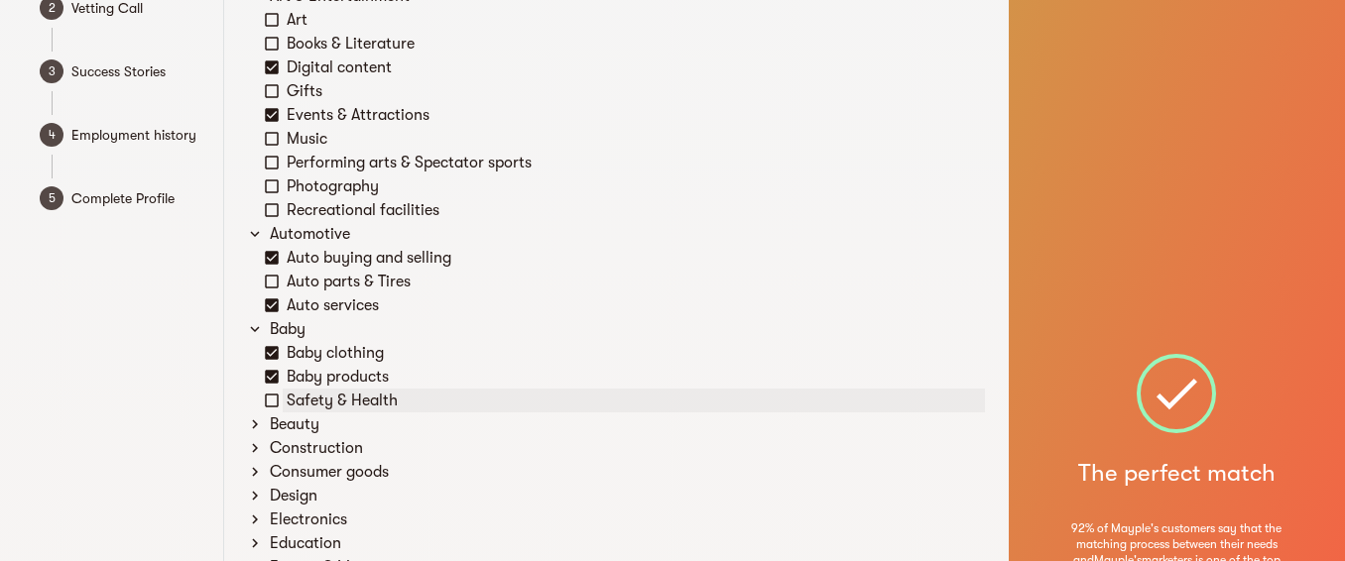
click at [276, 398] on icon at bounding box center [272, 401] width 18 height 18
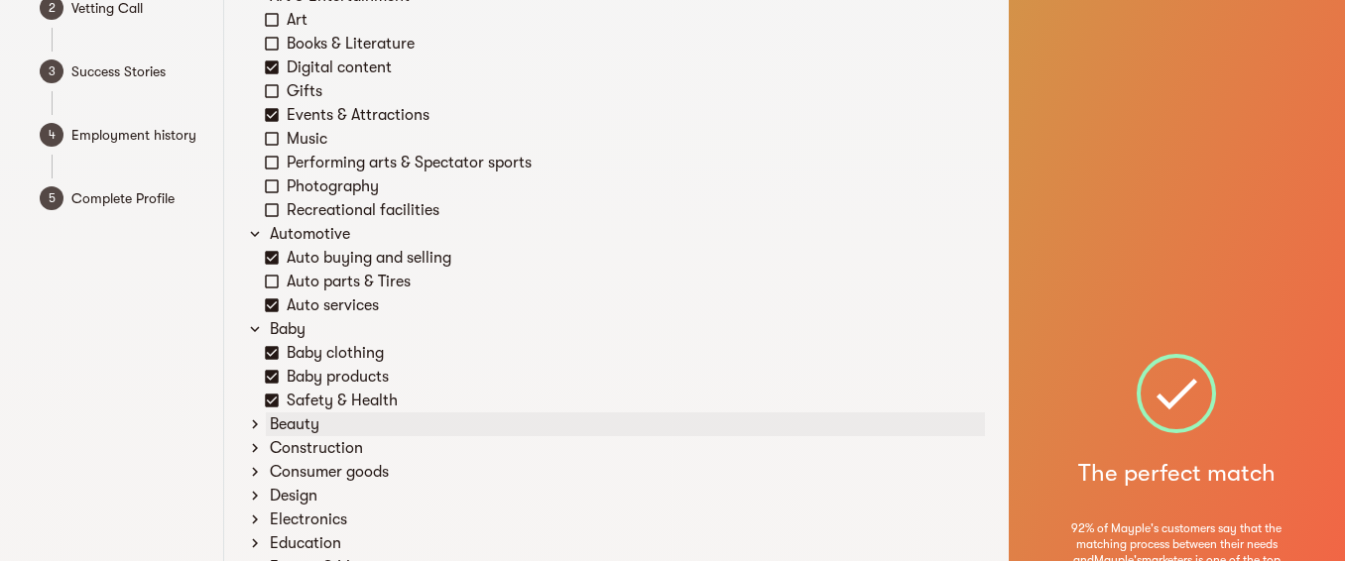
click at [252, 426] on icon at bounding box center [255, 425] width 18 height 18
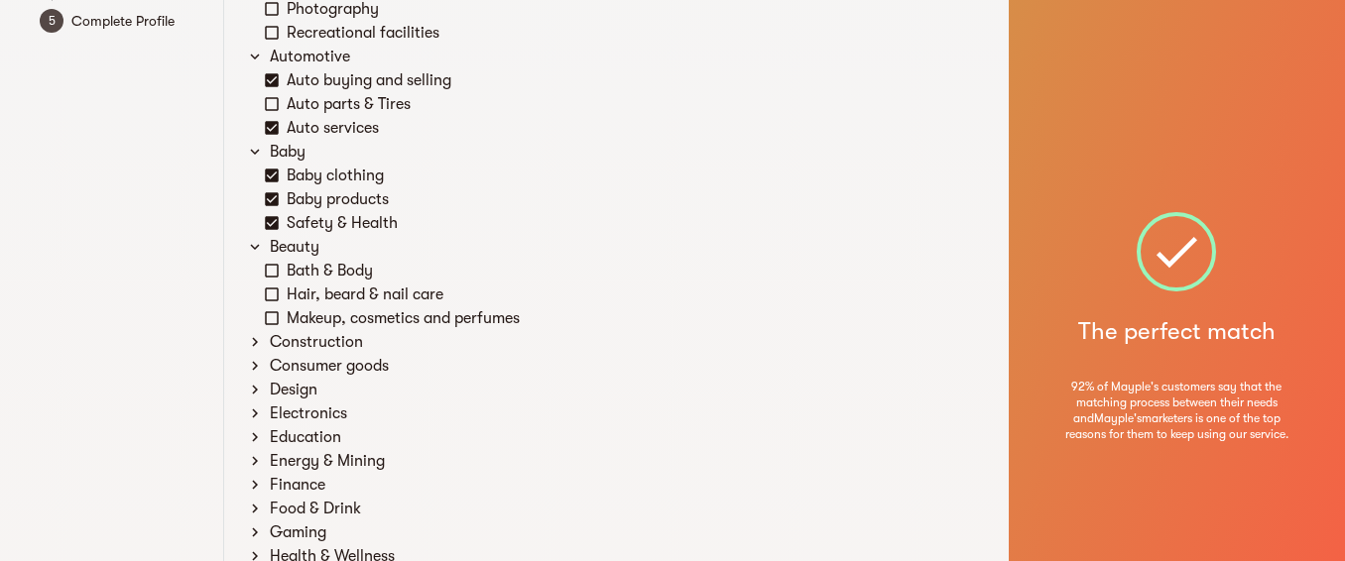
scroll to position [357, 0]
click at [271, 271] on icon at bounding box center [272, 270] width 18 height 18
click at [273, 298] on icon at bounding box center [272, 294] width 18 height 18
click at [273, 320] on icon at bounding box center [272, 317] width 18 height 18
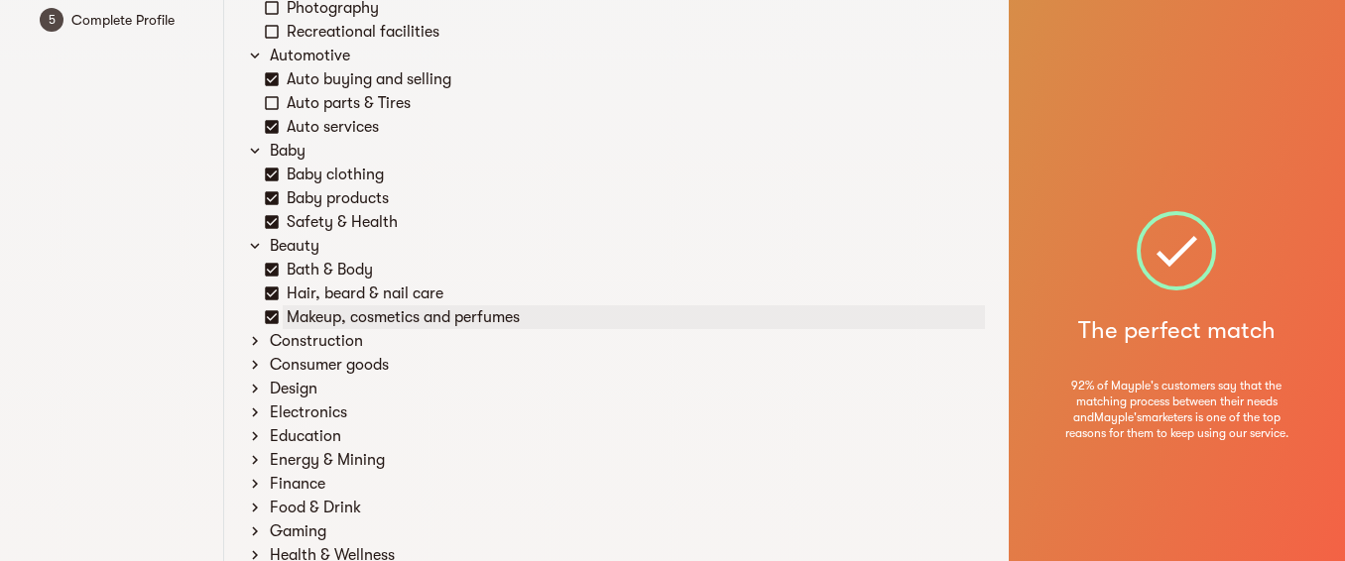
click at [278, 317] on icon at bounding box center [272, 317] width 14 height 14
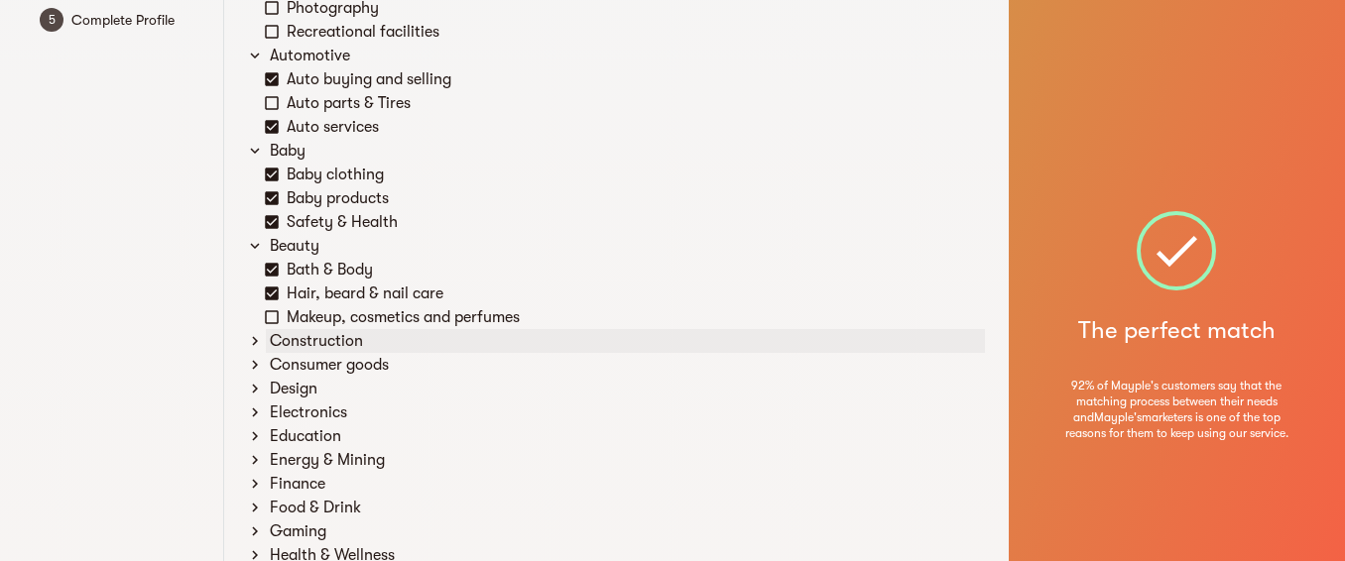
click at [253, 339] on icon at bounding box center [255, 341] width 18 height 18
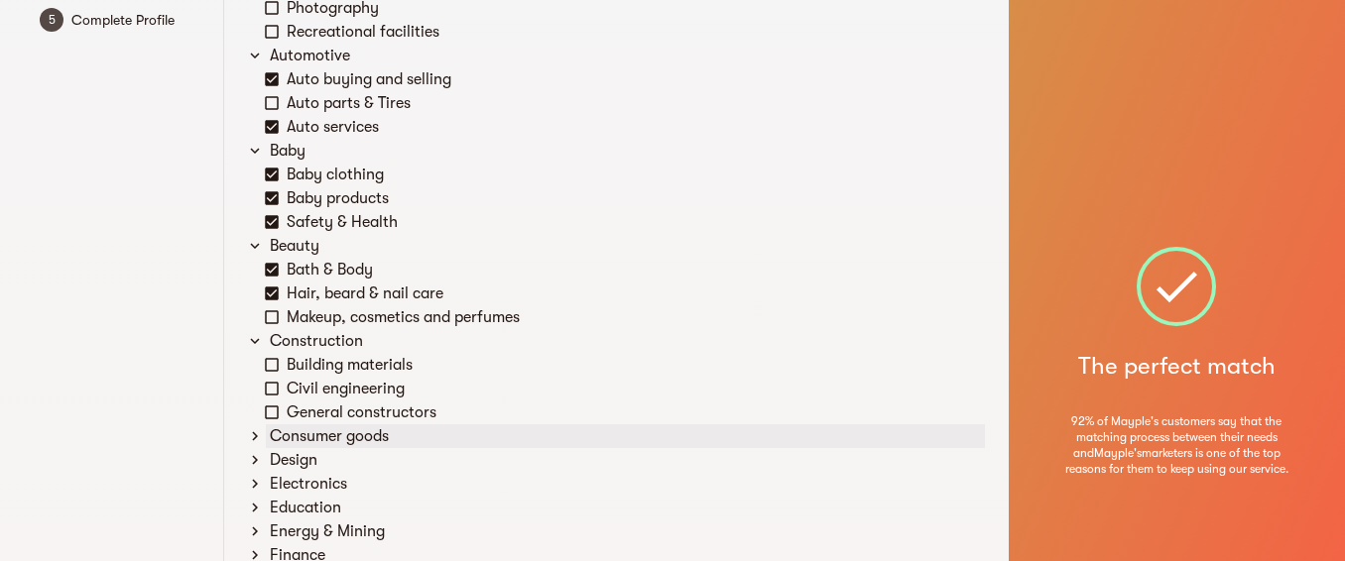
click at [254, 431] on icon at bounding box center [255, 436] width 18 height 18
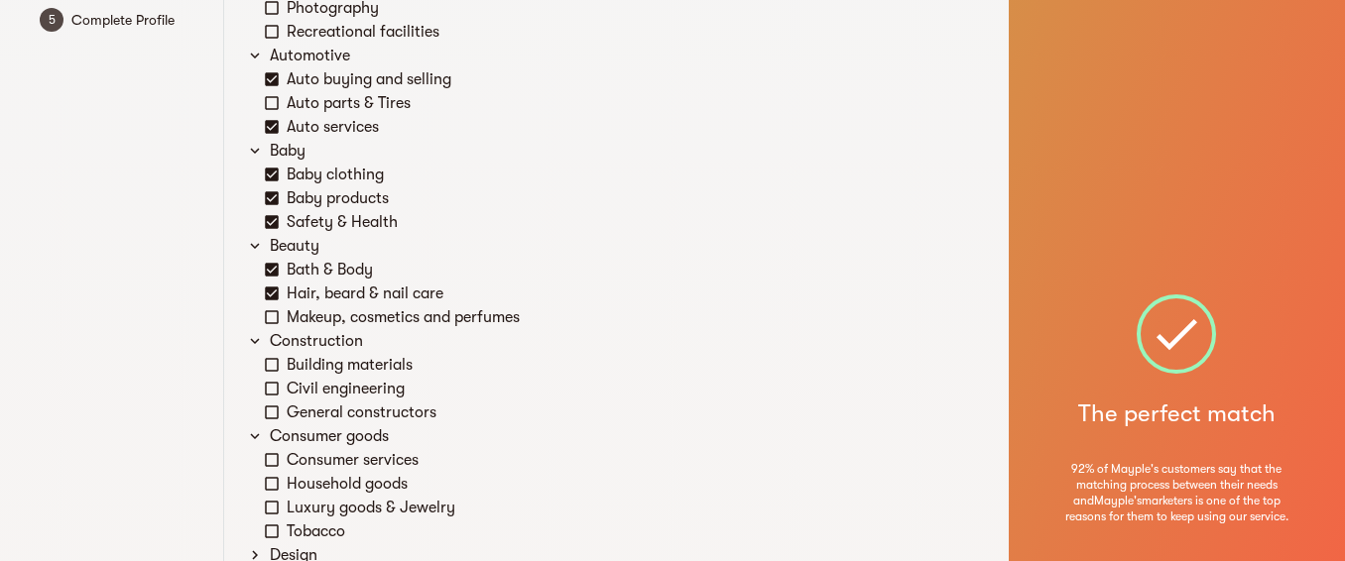
scroll to position [536, 0]
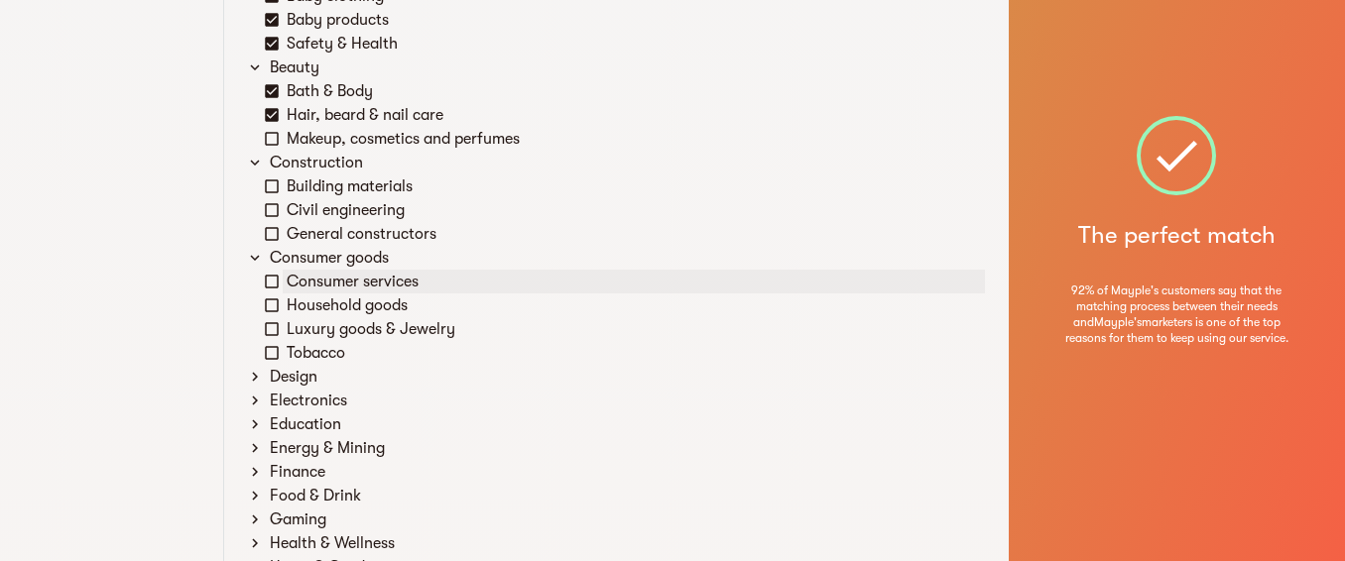
click at [269, 286] on icon at bounding box center [272, 282] width 18 height 18
click at [270, 309] on icon at bounding box center [272, 306] width 18 height 18
click at [268, 325] on icon at bounding box center [272, 329] width 18 height 18
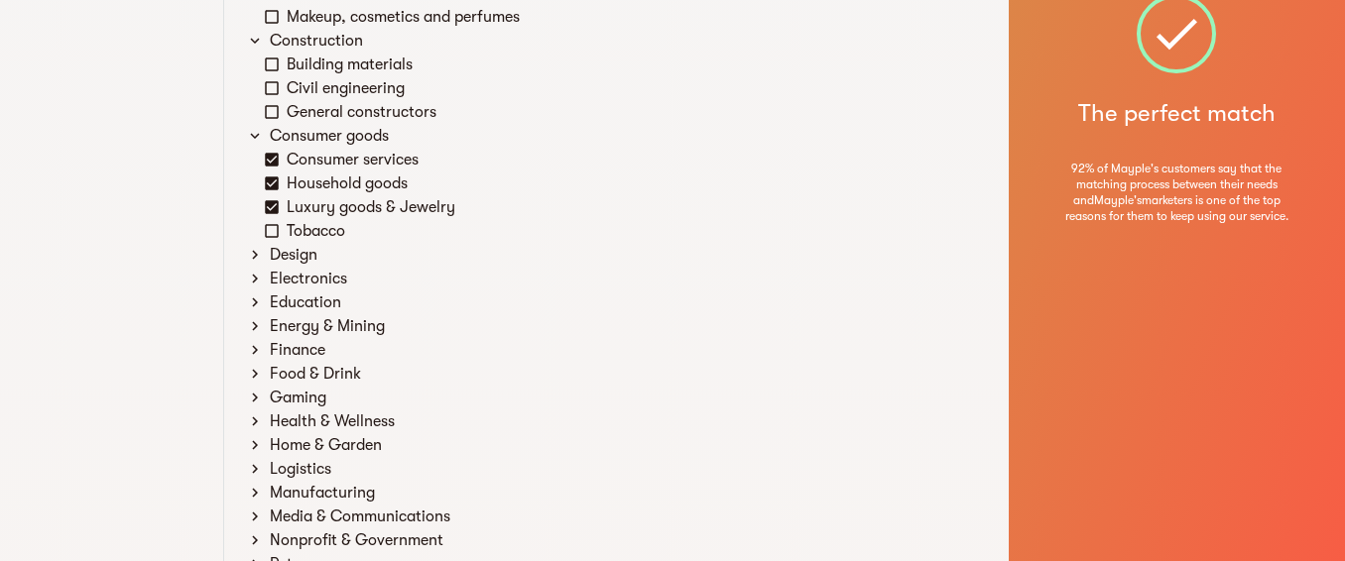
scroll to position [714, 0]
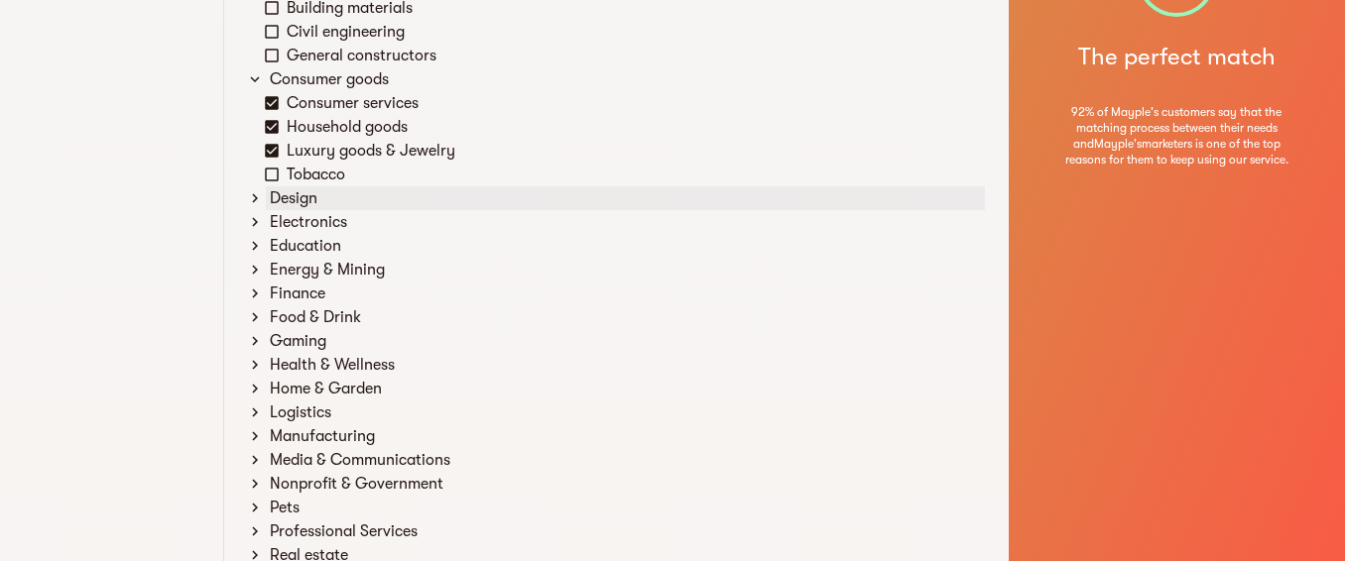
click at [252, 202] on icon at bounding box center [255, 198] width 18 height 18
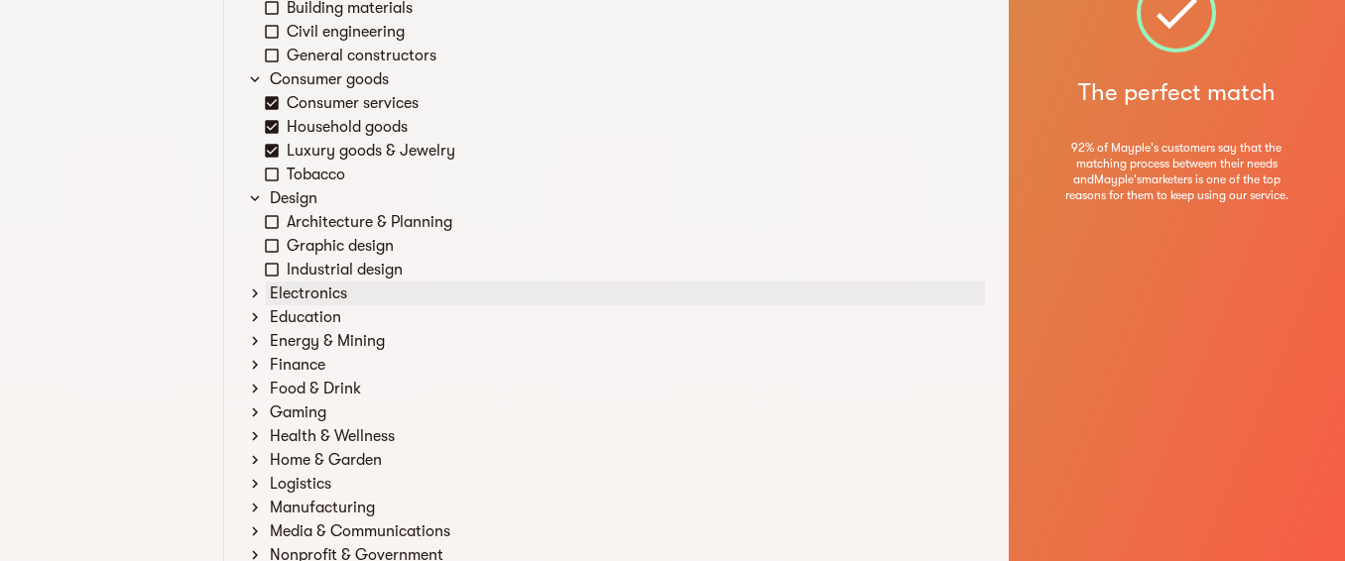
click at [251, 295] on icon at bounding box center [255, 294] width 18 height 18
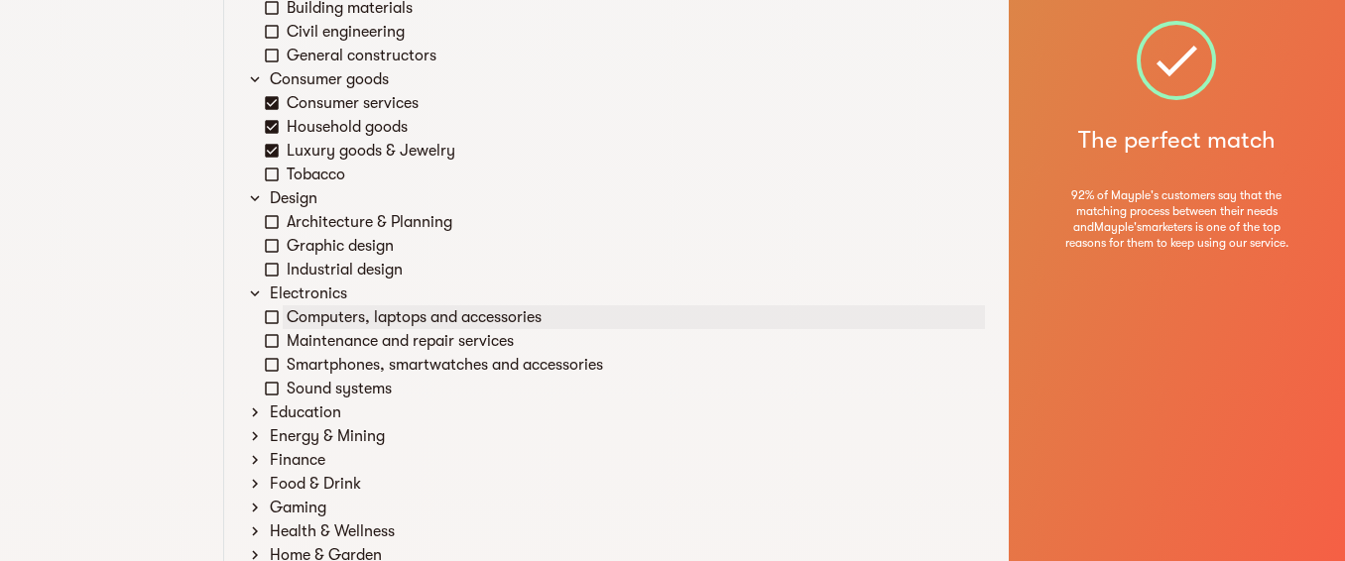
click at [268, 311] on icon at bounding box center [272, 317] width 14 height 14
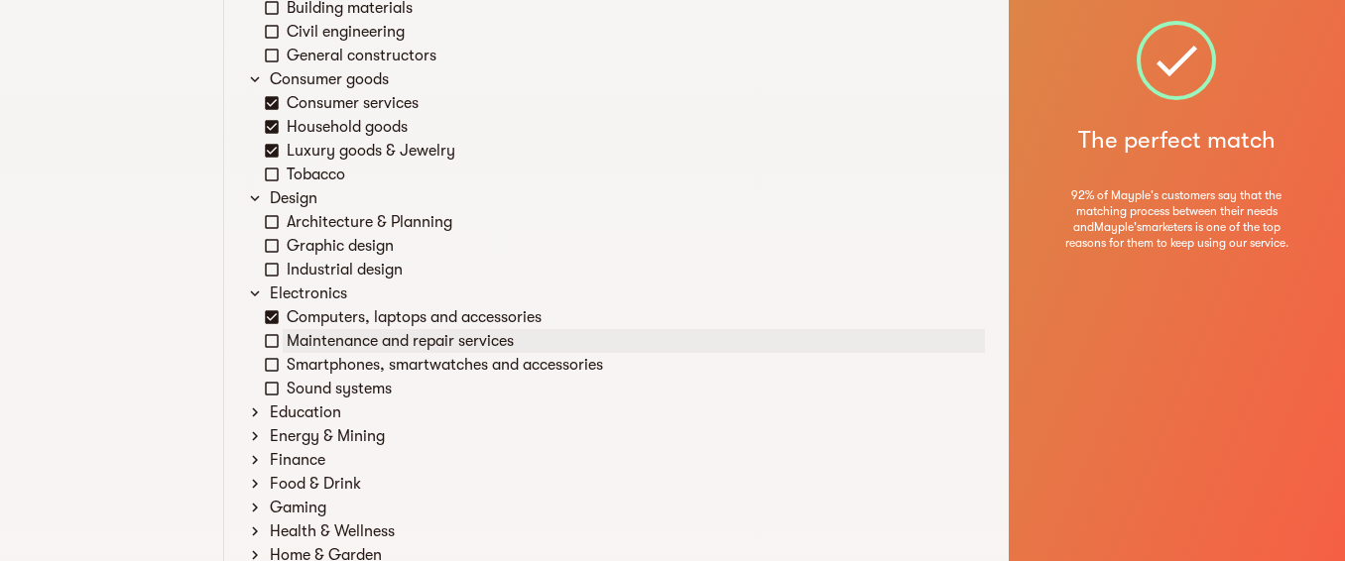
click at [276, 340] on icon at bounding box center [272, 341] width 18 height 18
click at [280, 358] on icon at bounding box center [272, 365] width 18 height 18
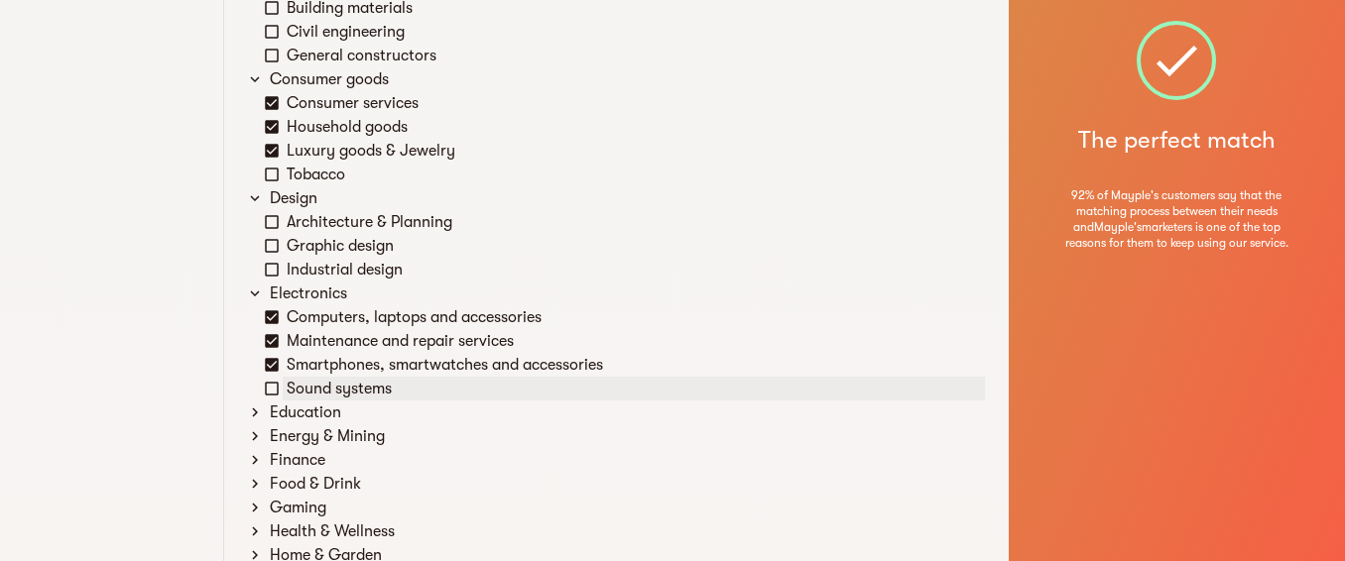
click at [280, 389] on icon at bounding box center [272, 389] width 18 height 18
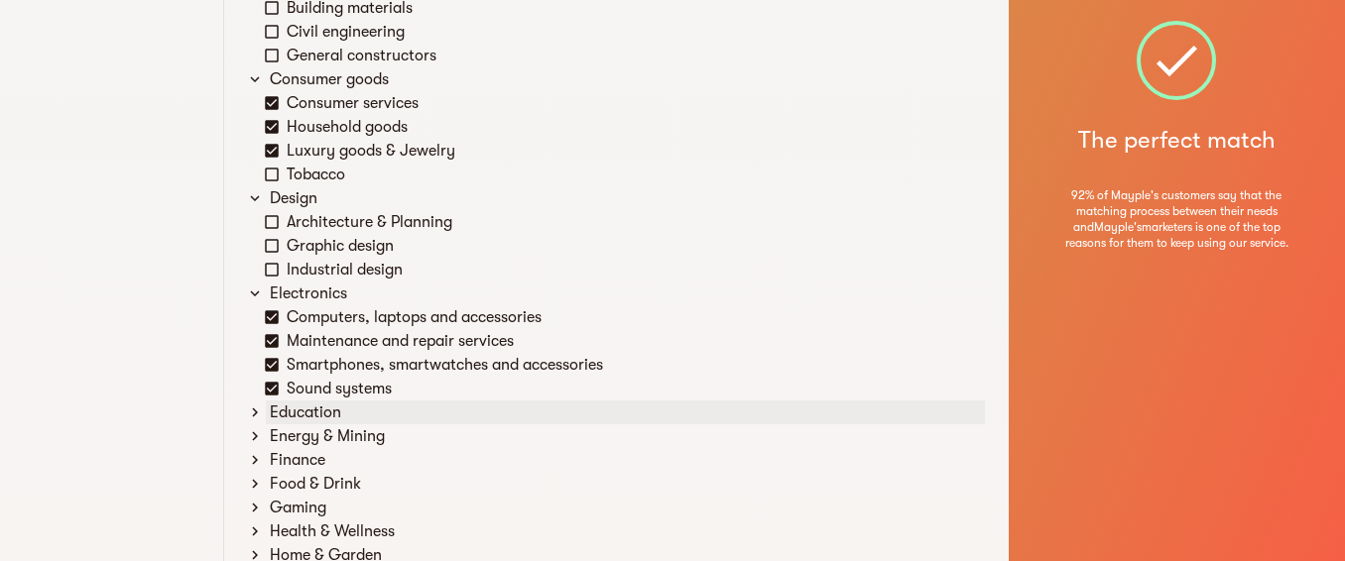
click at [257, 417] on icon at bounding box center [255, 413] width 18 height 18
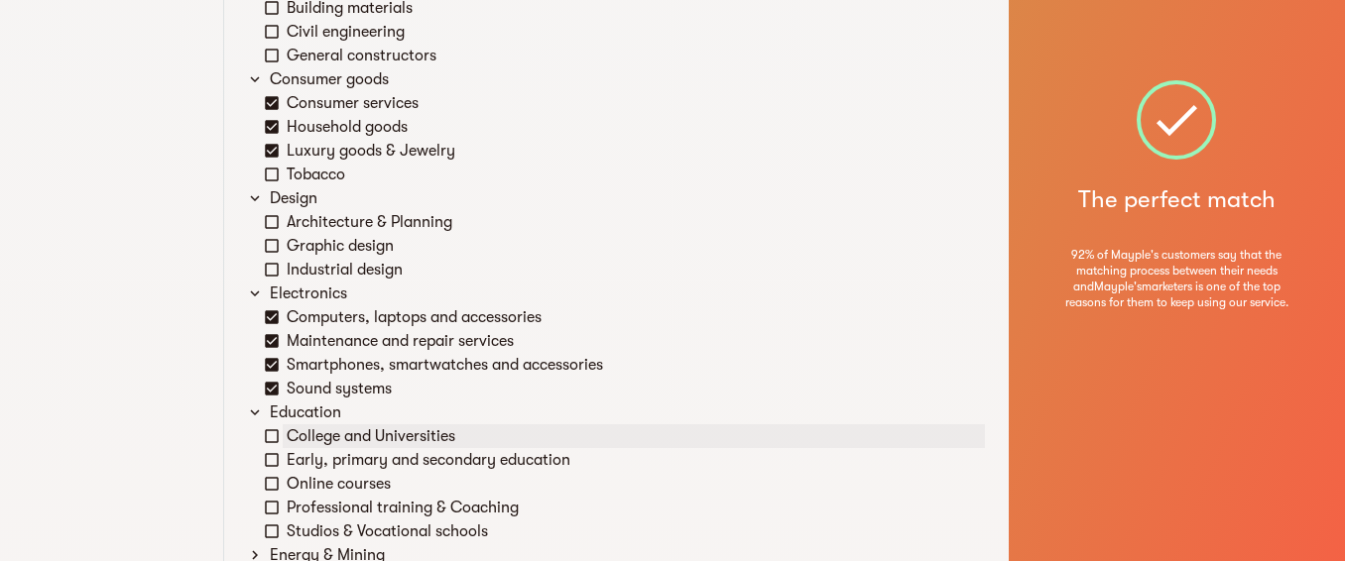
click at [272, 434] on icon at bounding box center [272, 436] width 18 height 18
click at [279, 463] on icon at bounding box center [272, 460] width 18 height 18
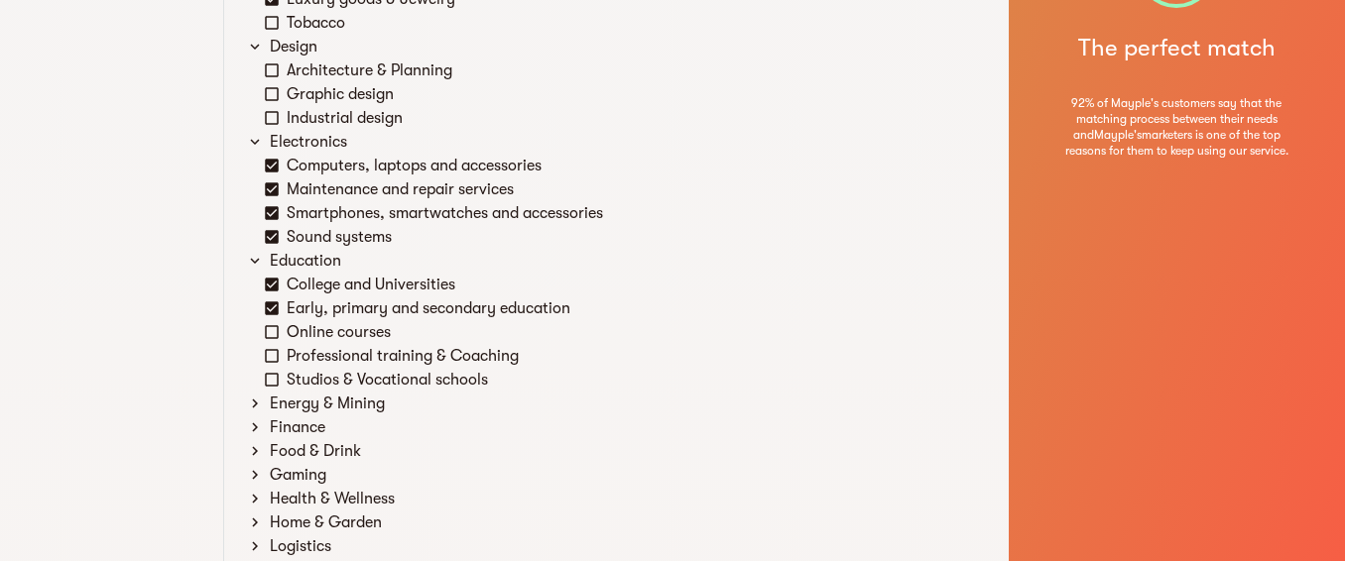
scroll to position [1071, 0]
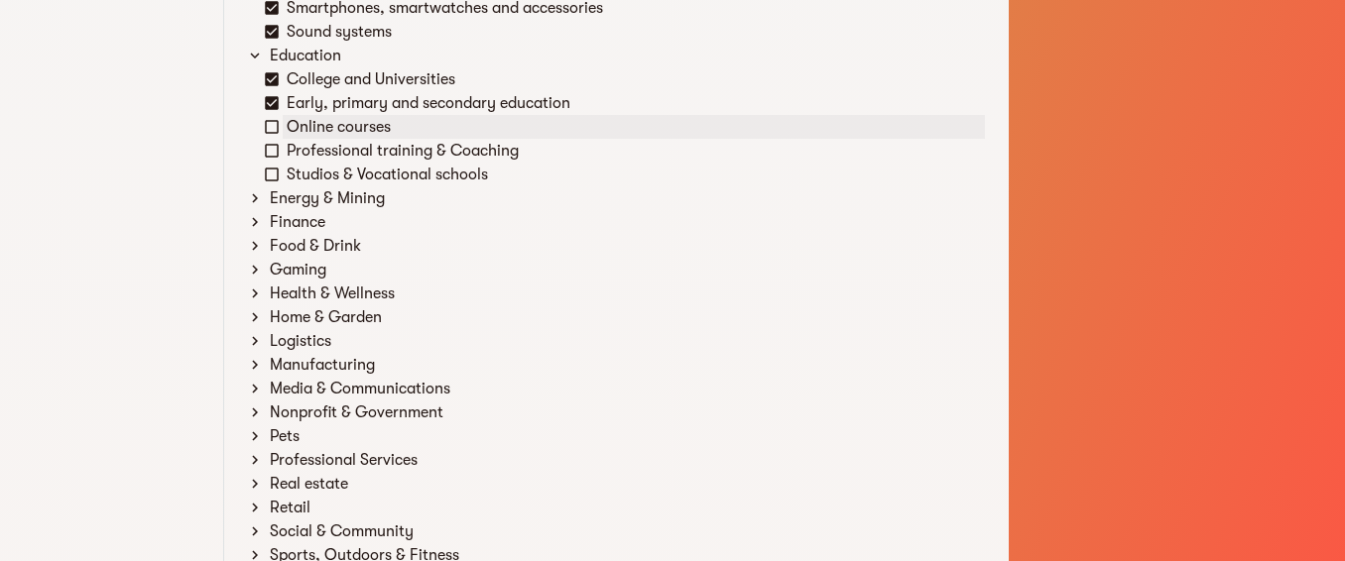
click at [273, 130] on icon at bounding box center [272, 127] width 18 height 18
click at [276, 153] on icon at bounding box center [272, 151] width 18 height 18
click at [255, 203] on icon at bounding box center [255, 198] width 18 height 18
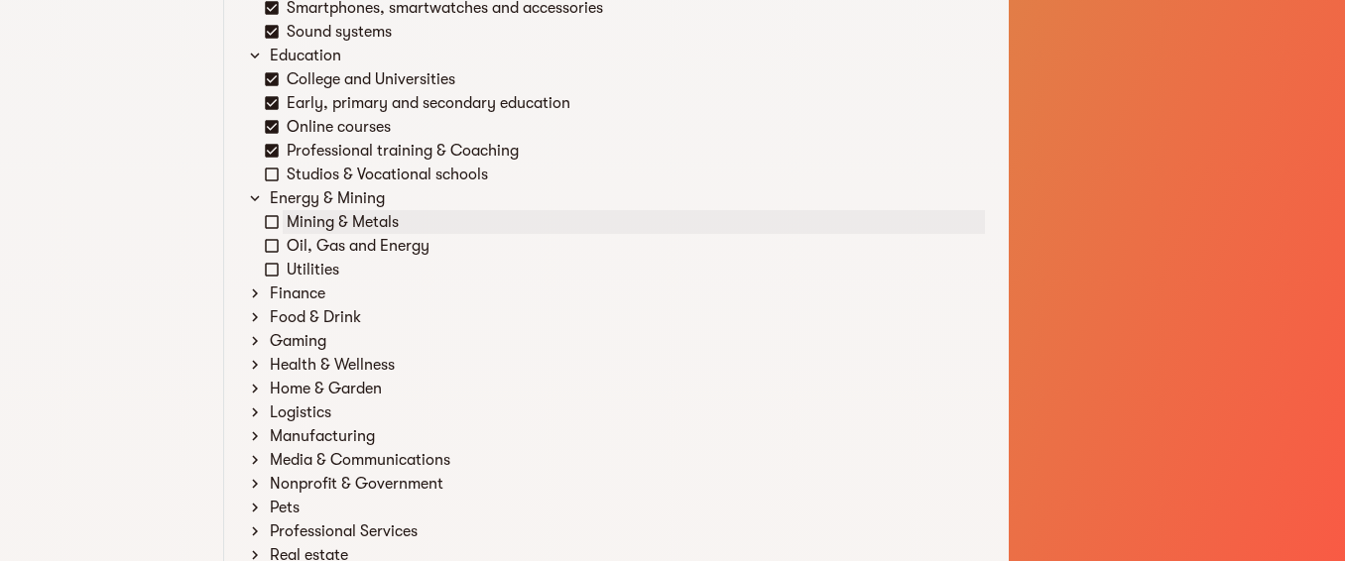
click at [273, 219] on icon at bounding box center [272, 222] width 18 height 18
click at [274, 224] on icon at bounding box center [272, 222] width 14 height 14
click at [257, 299] on icon at bounding box center [255, 294] width 18 height 18
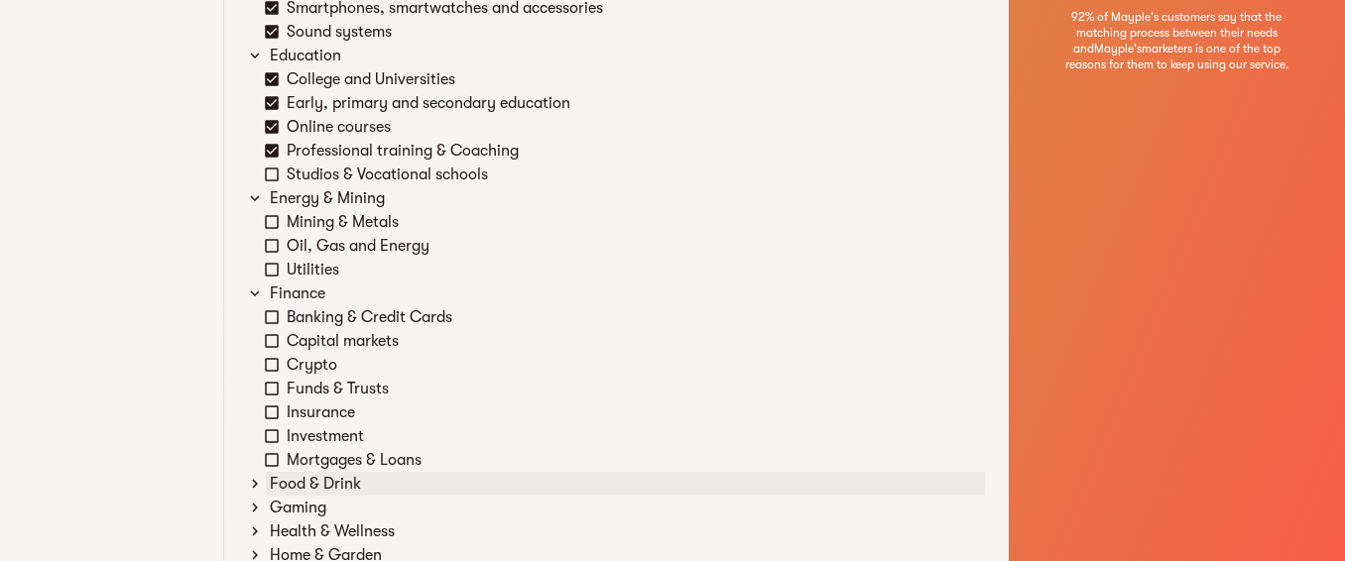
click at [254, 487] on icon at bounding box center [255, 484] width 18 height 18
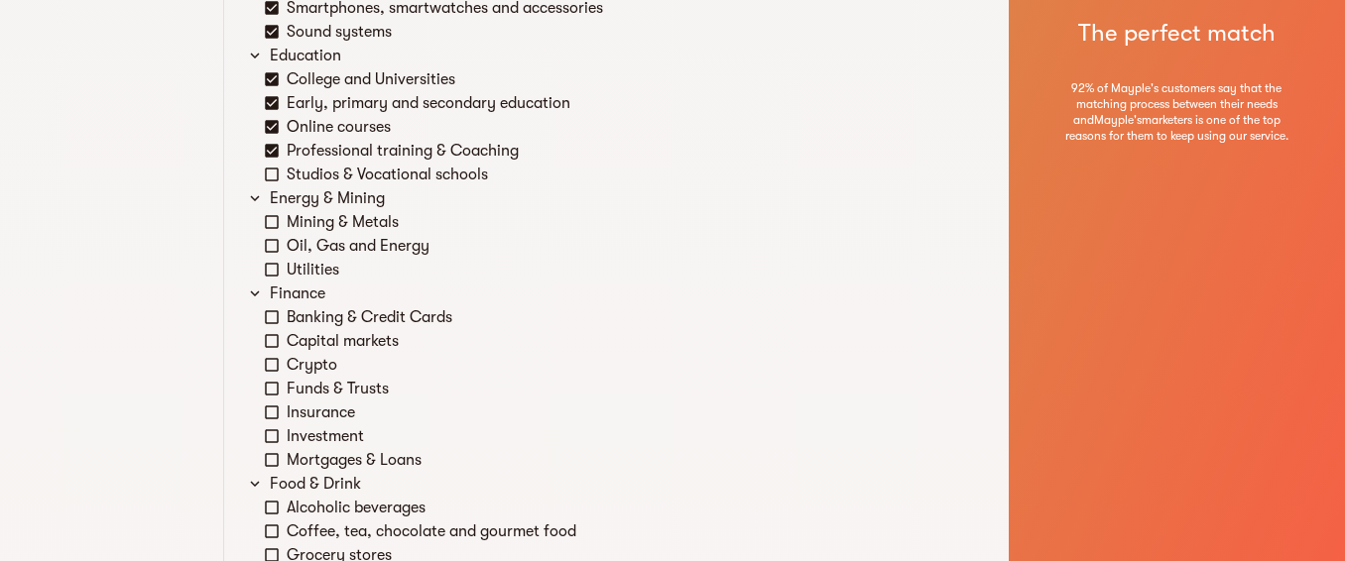
scroll to position [1250, 0]
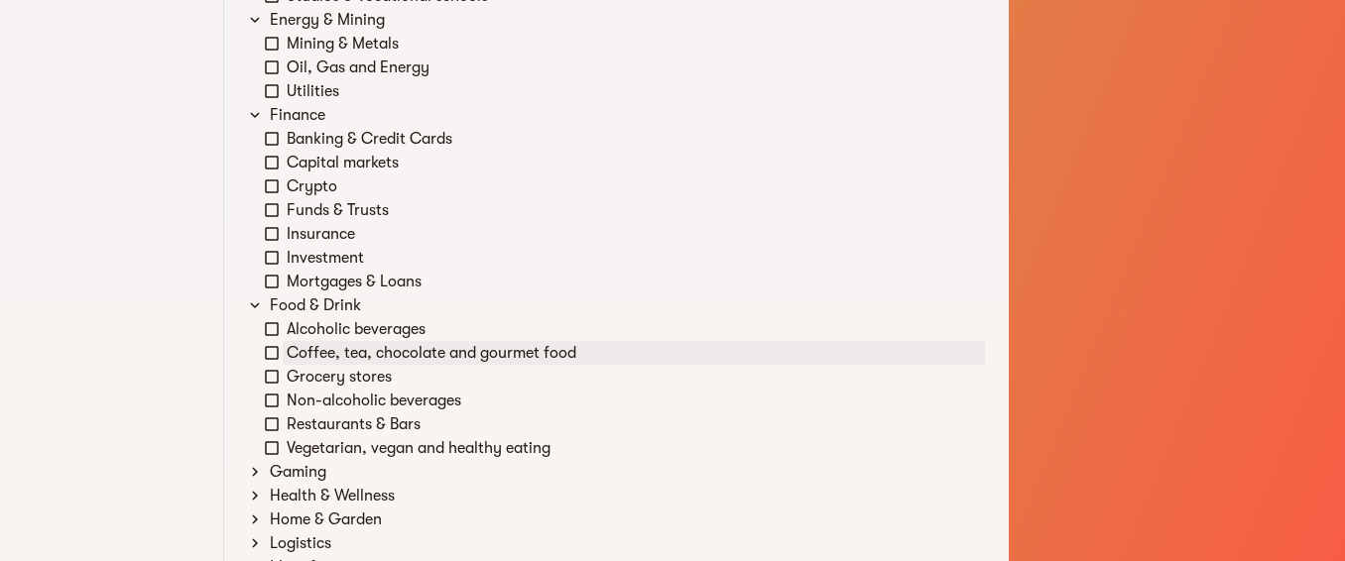
click at [276, 356] on icon at bounding box center [272, 353] width 18 height 18
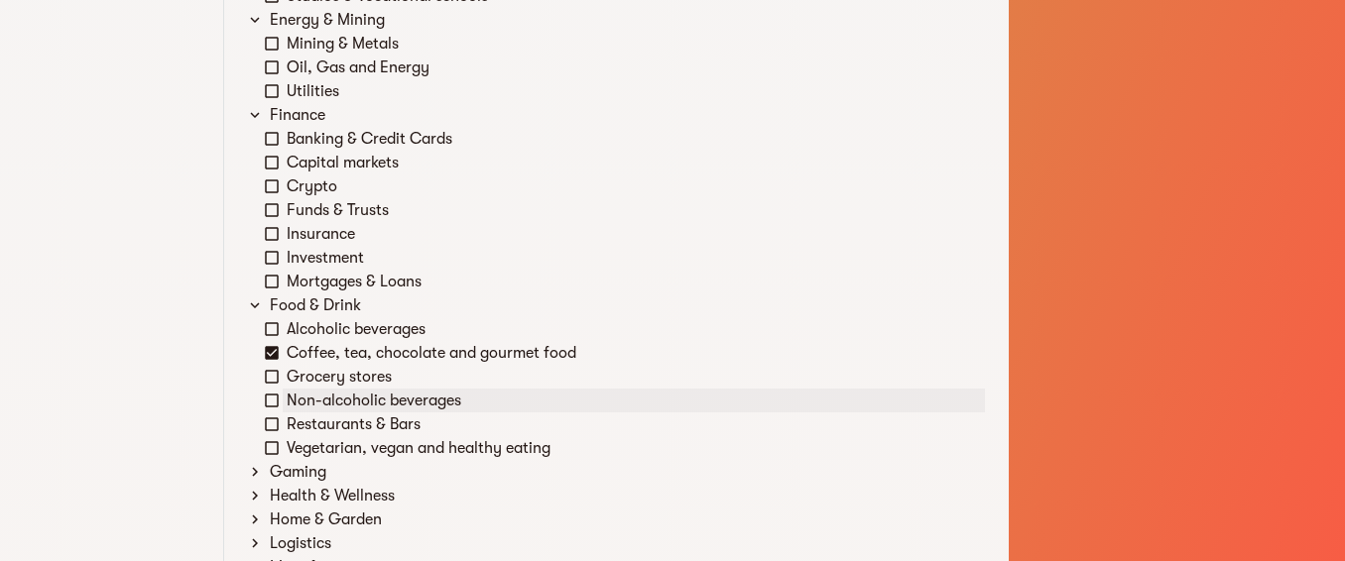
click at [276, 403] on icon at bounding box center [272, 401] width 18 height 18
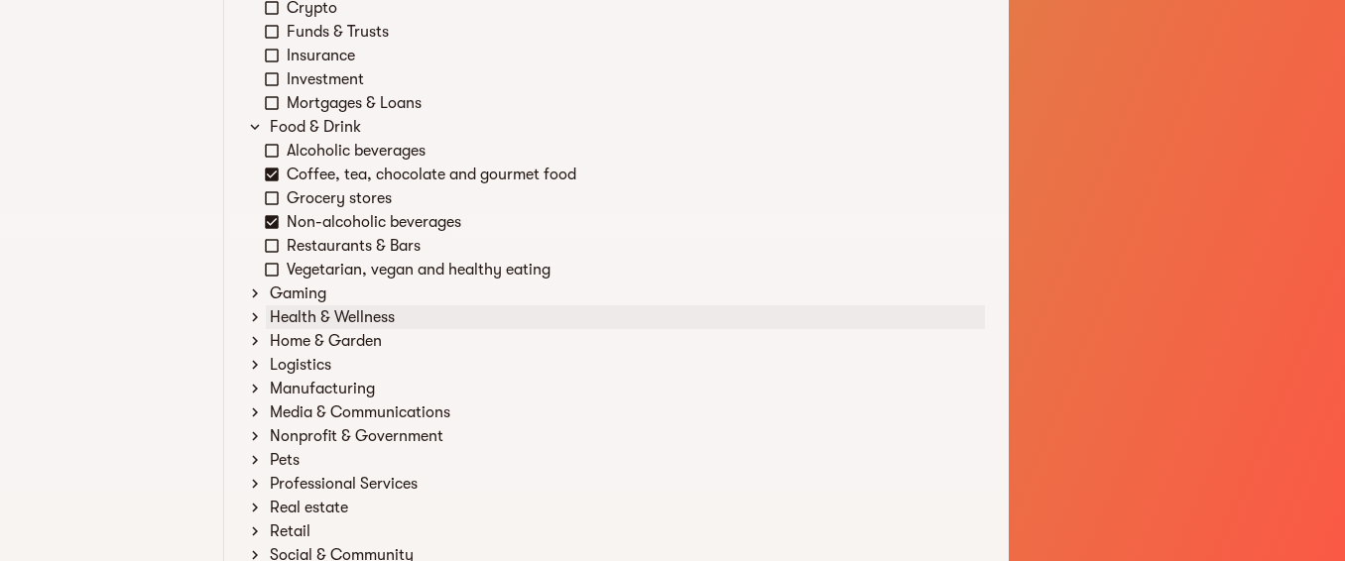
click at [261, 320] on icon at bounding box center [255, 317] width 18 height 18
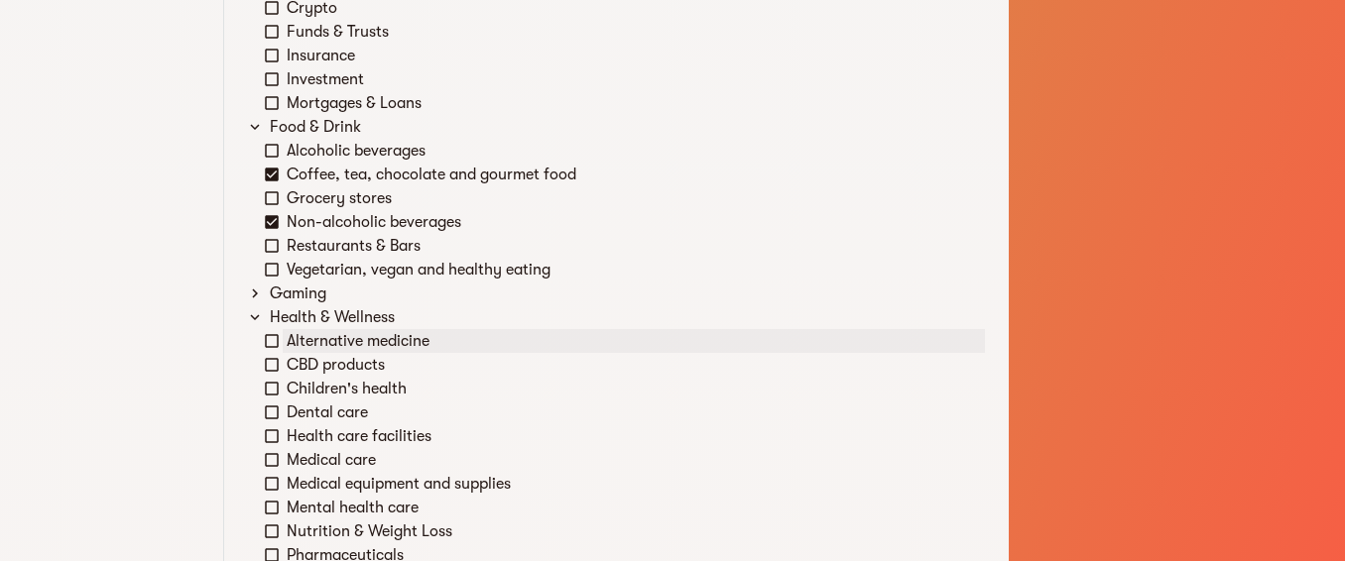
click at [271, 345] on icon at bounding box center [272, 341] width 18 height 18
click at [273, 368] on icon at bounding box center [272, 365] width 18 height 18
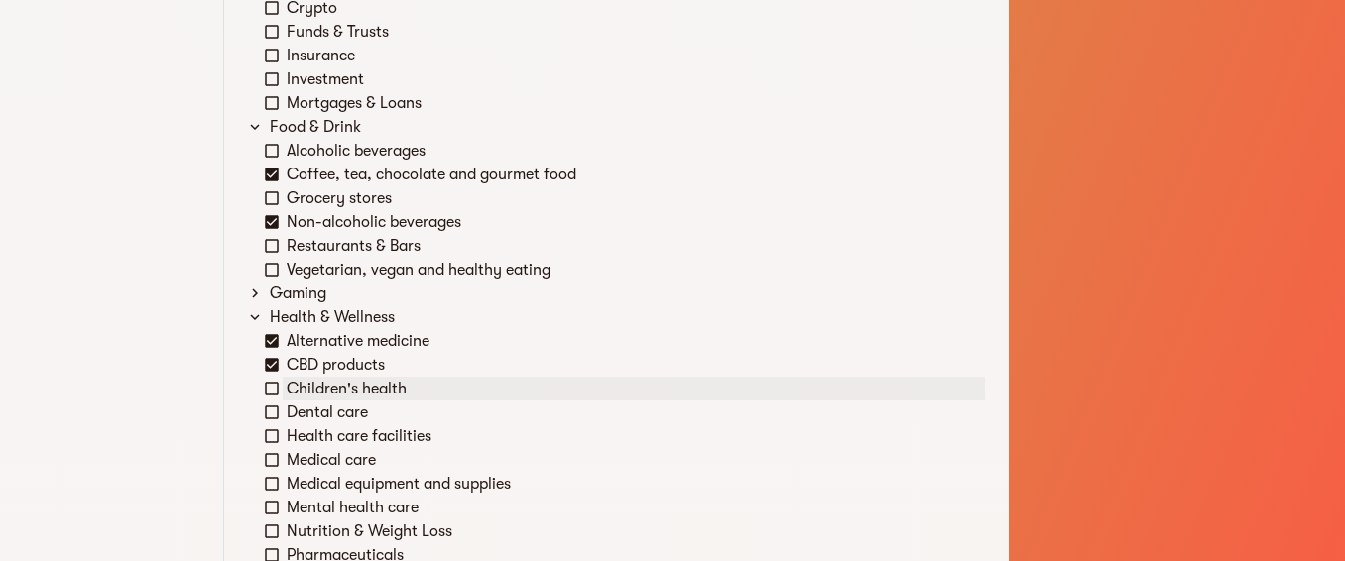
click at [273, 392] on icon at bounding box center [272, 389] width 18 height 18
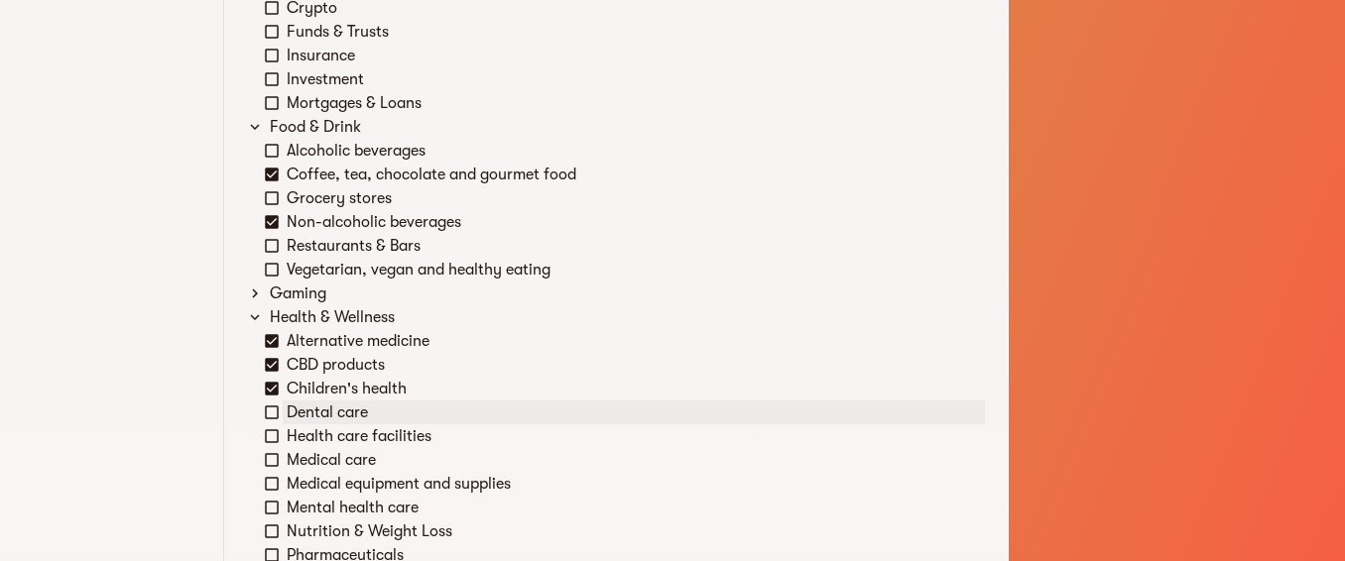
click at [276, 412] on icon at bounding box center [272, 413] width 18 height 18
click at [268, 433] on icon at bounding box center [272, 436] width 18 height 18
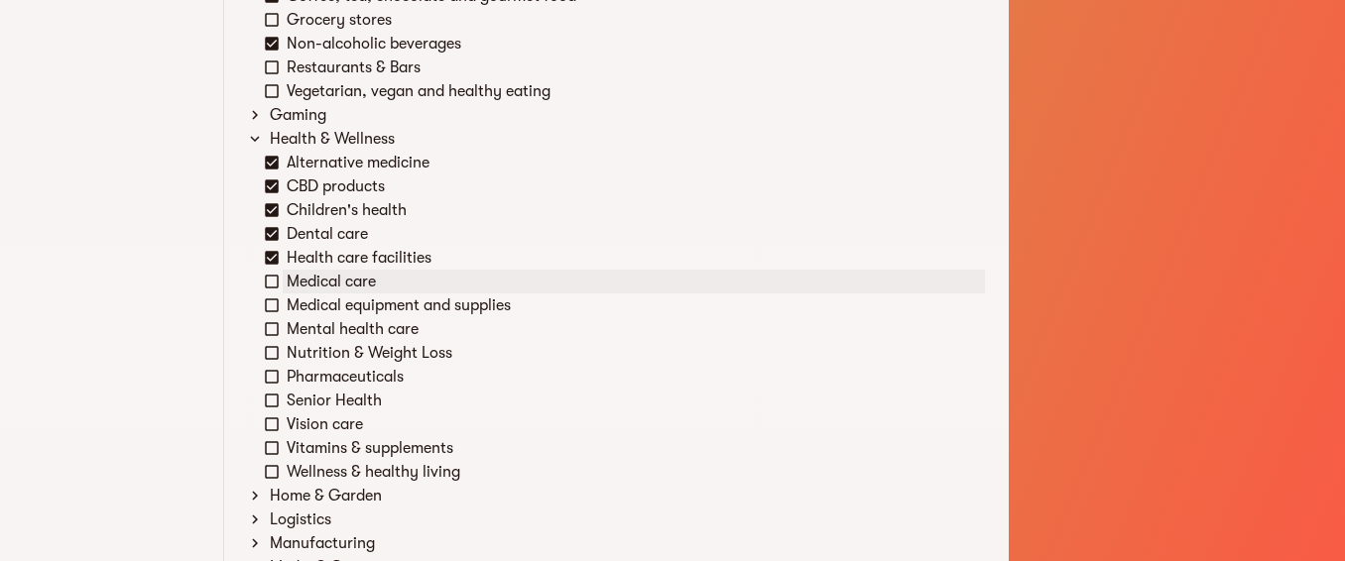
click at [272, 280] on icon at bounding box center [272, 282] width 18 height 18
click at [273, 305] on icon at bounding box center [272, 306] width 18 height 18
click at [273, 326] on icon at bounding box center [272, 329] width 18 height 18
click at [274, 358] on icon at bounding box center [272, 353] width 14 height 14
click at [273, 369] on icon at bounding box center [272, 377] width 18 height 18
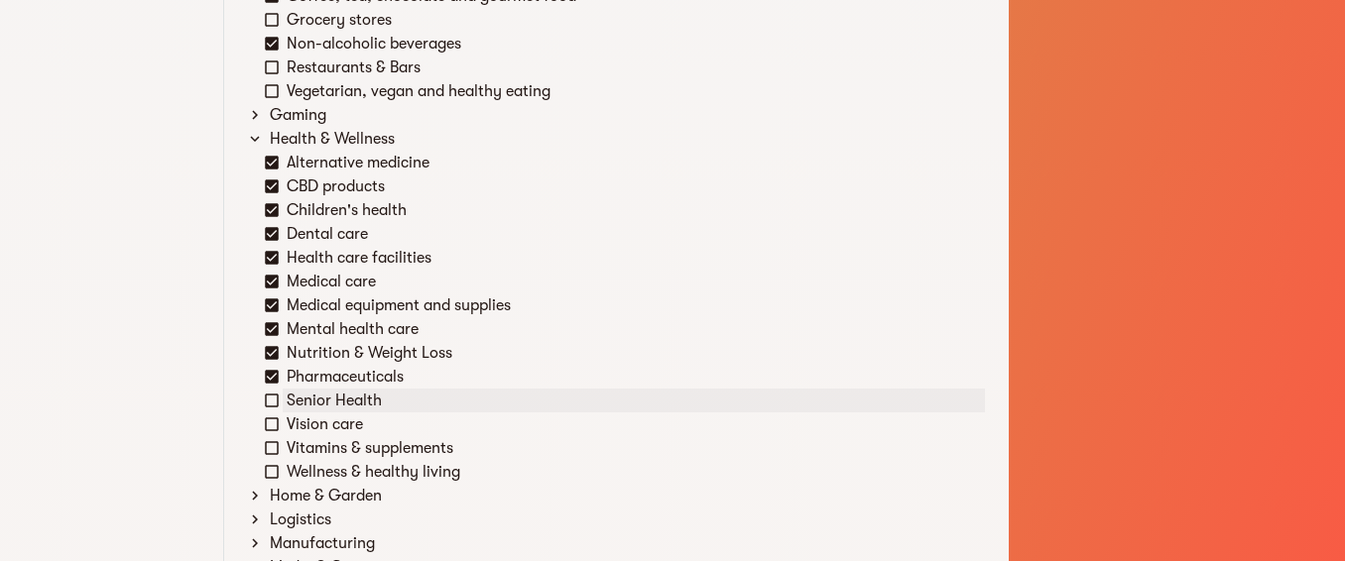
click at [266, 404] on icon at bounding box center [272, 401] width 18 height 18
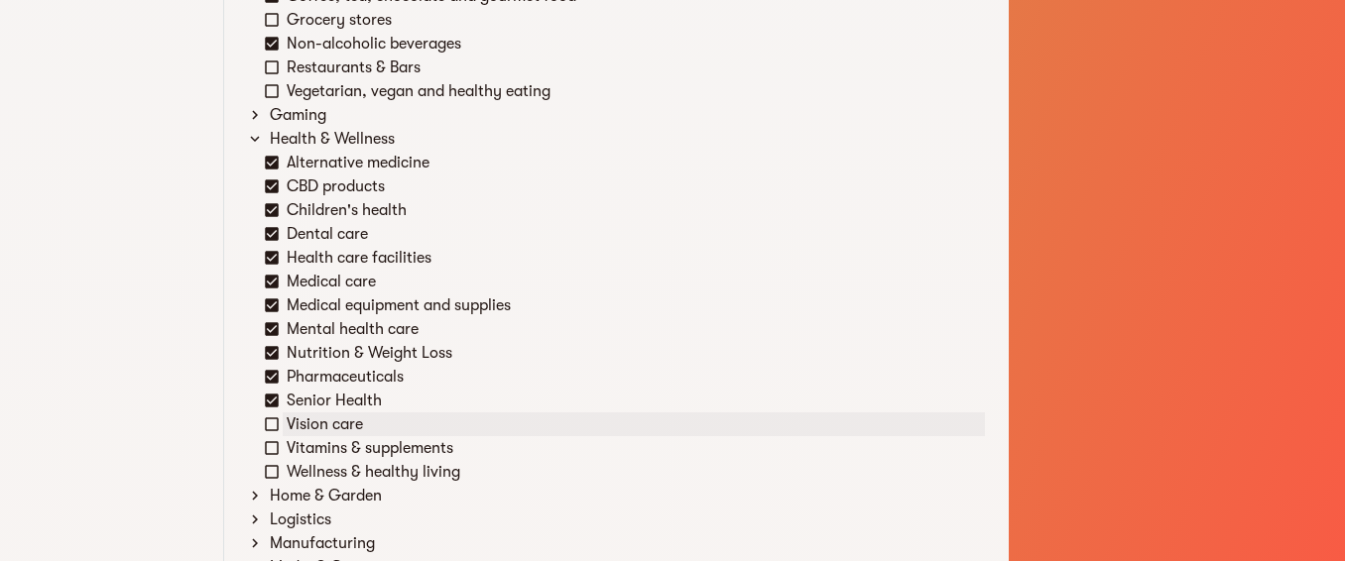
click at [273, 421] on icon at bounding box center [272, 425] width 18 height 18
click at [269, 446] on icon at bounding box center [272, 448] width 18 height 18
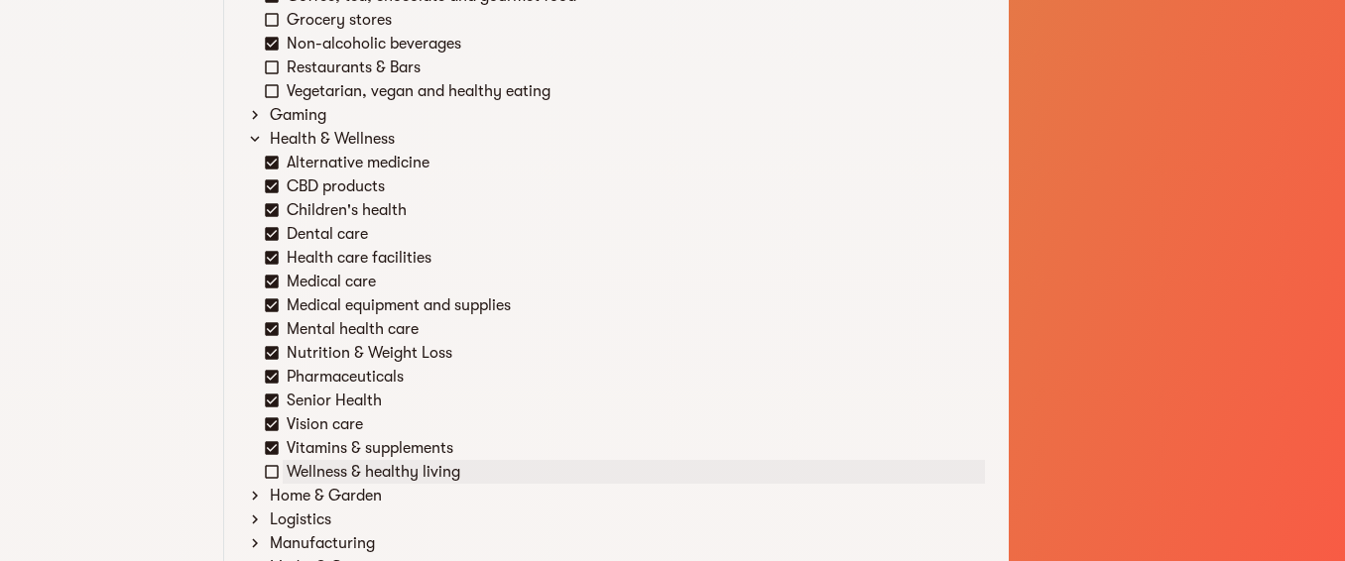
click at [274, 468] on icon at bounding box center [272, 472] width 18 height 18
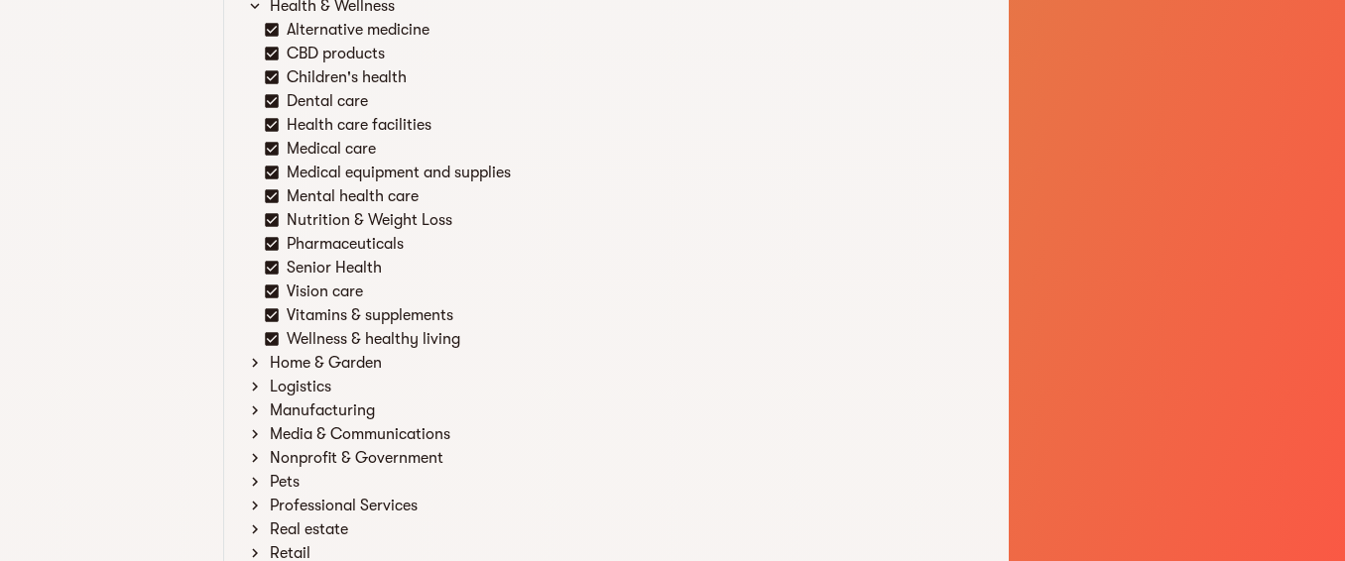
scroll to position [1785, 0]
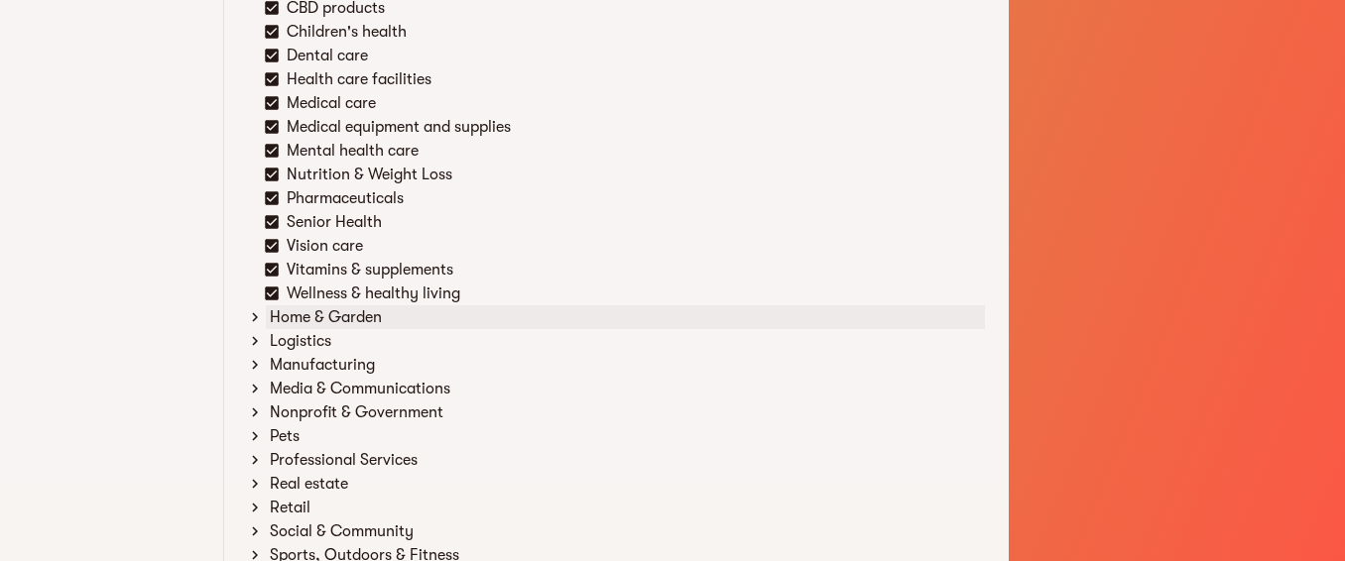
click at [256, 319] on icon at bounding box center [255, 317] width 18 height 18
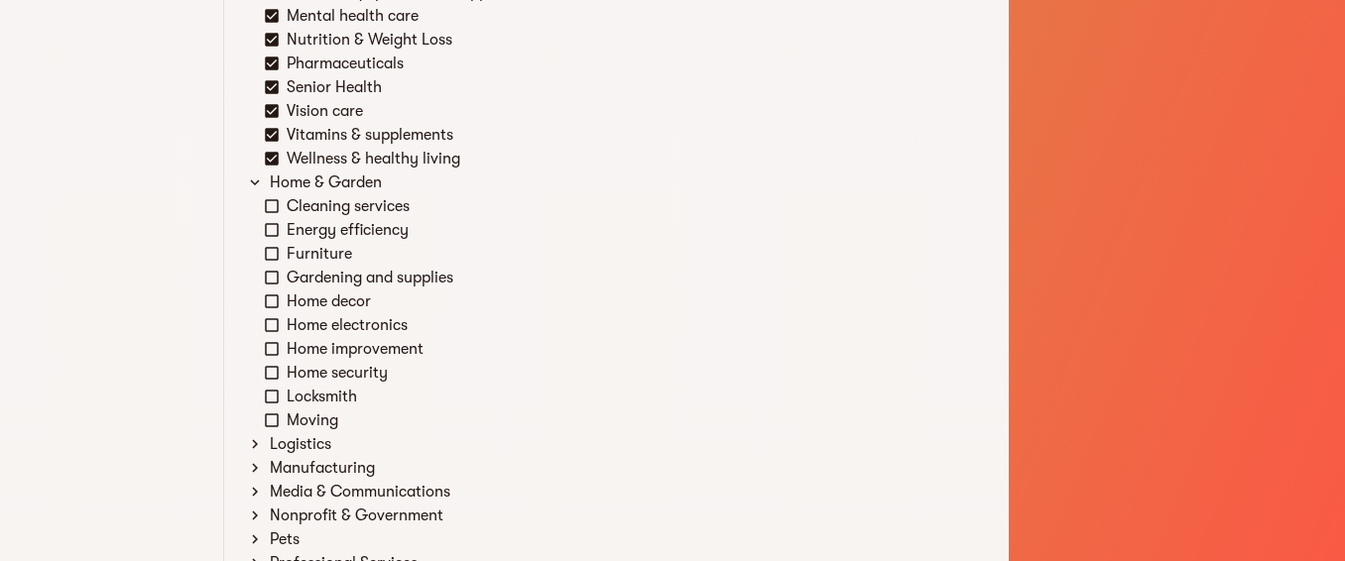
scroll to position [1964, 0]
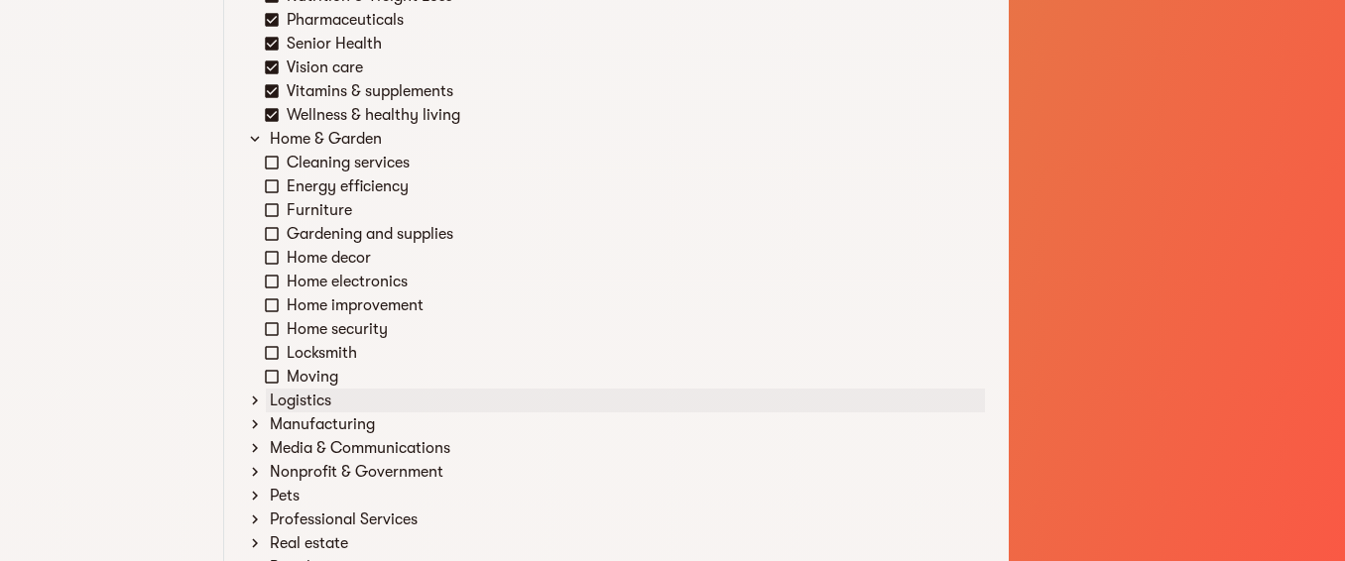
click at [249, 405] on icon at bounding box center [255, 401] width 18 height 18
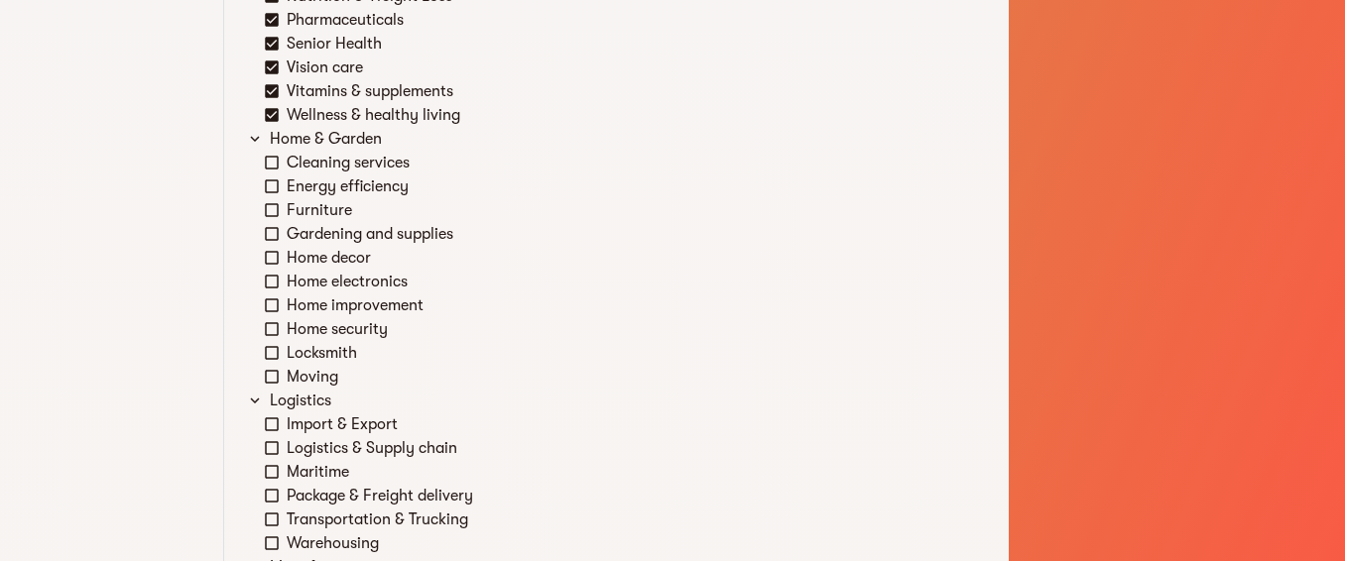
scroll to position [2142, 0]
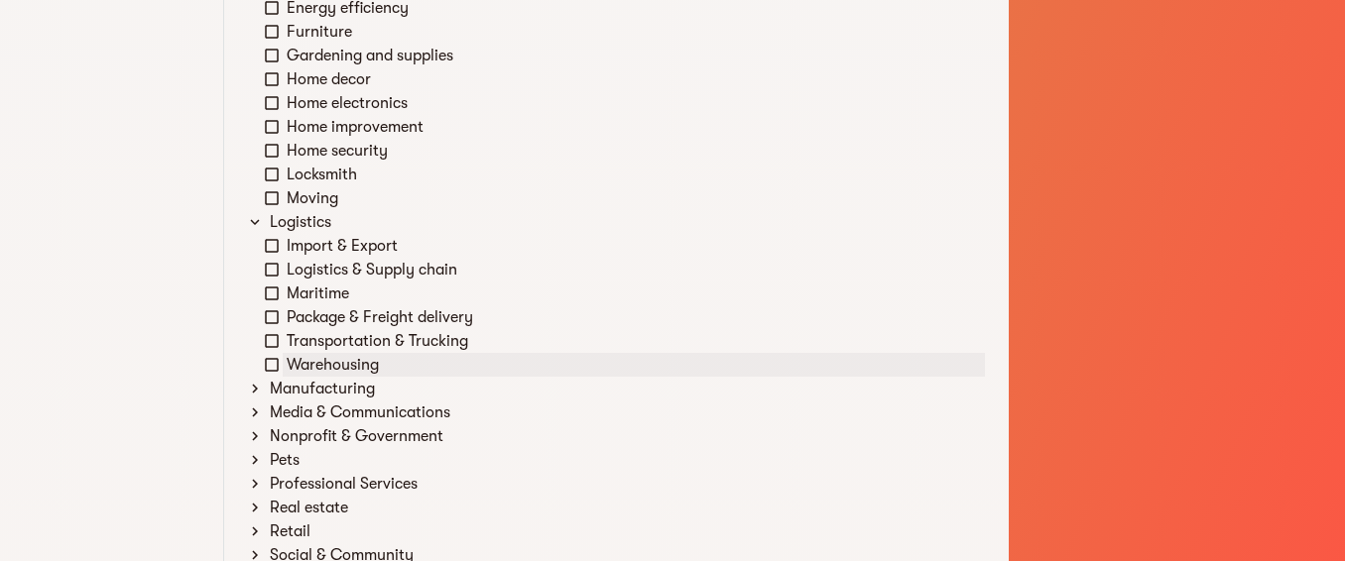
click at [271, 370] on icon at bounding box center [272, 365] width 14 height 14
click at [257, 393] on icon at bounding box center [255, 389] width 18 height 18
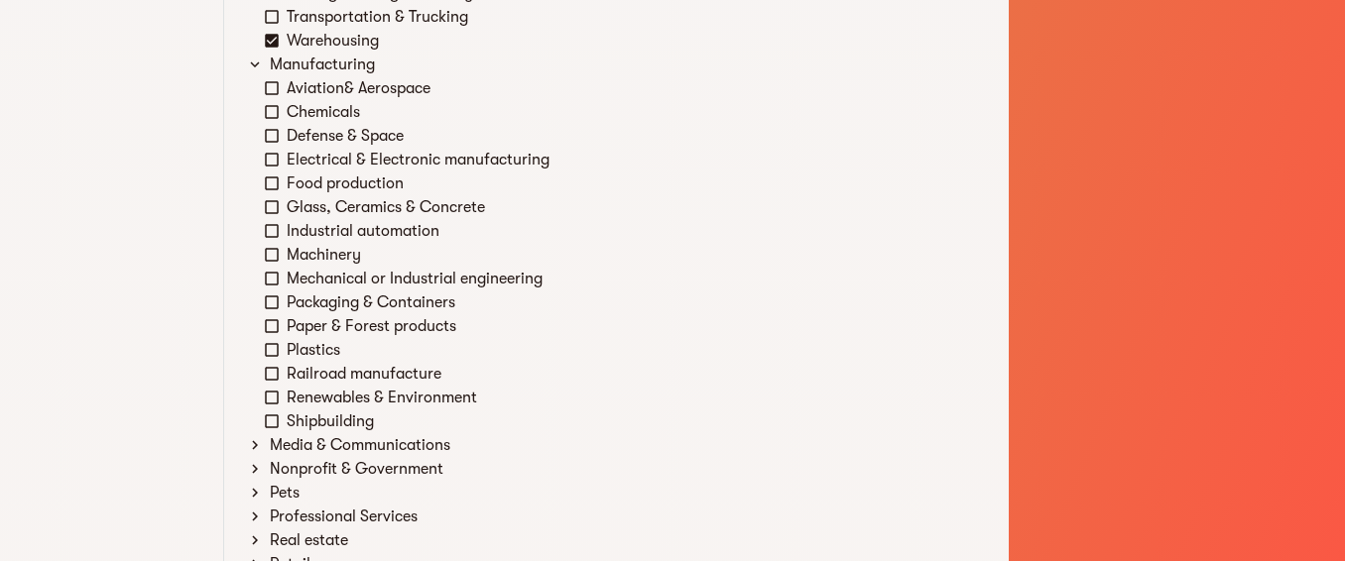
scroll to position [2499, 0]
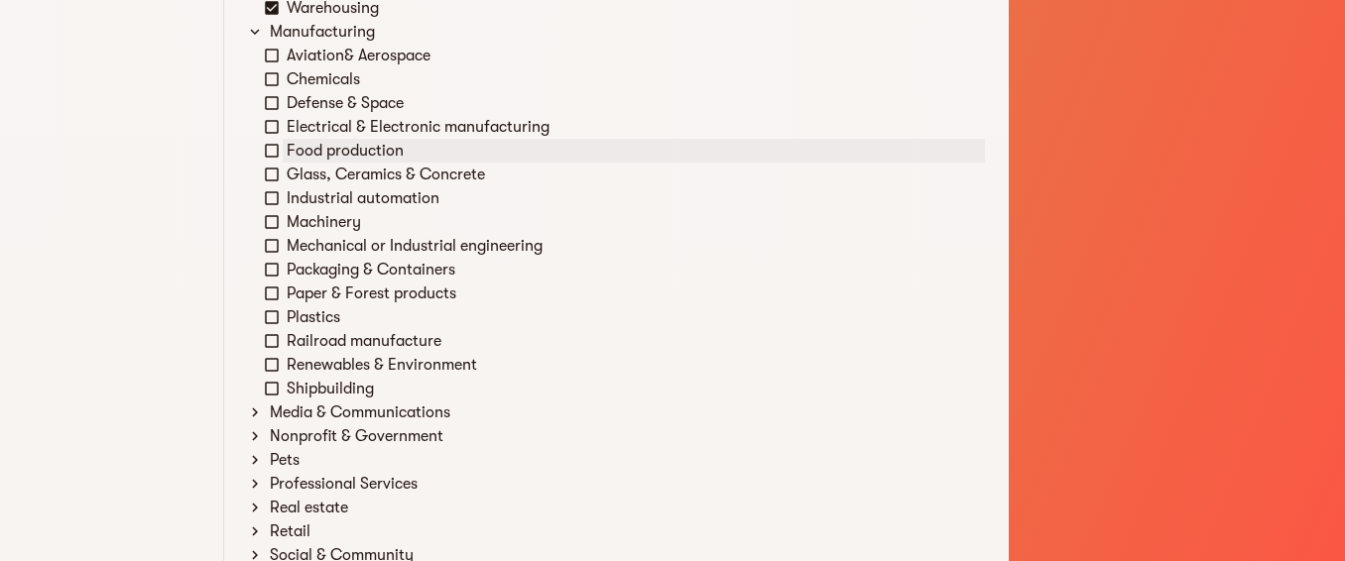
click at [268, 152] on icon at bounding box center [272, 151] width 18 height 18
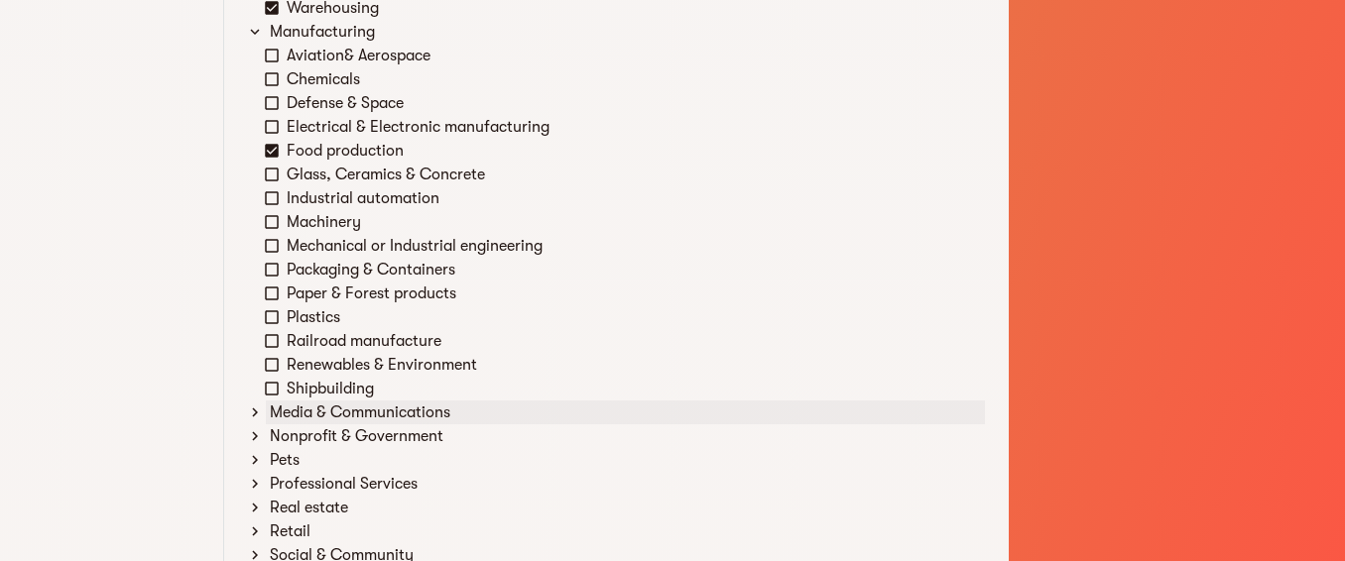
click at [259, 418] on icon at bounding box center [255, 413] width 18 height 18
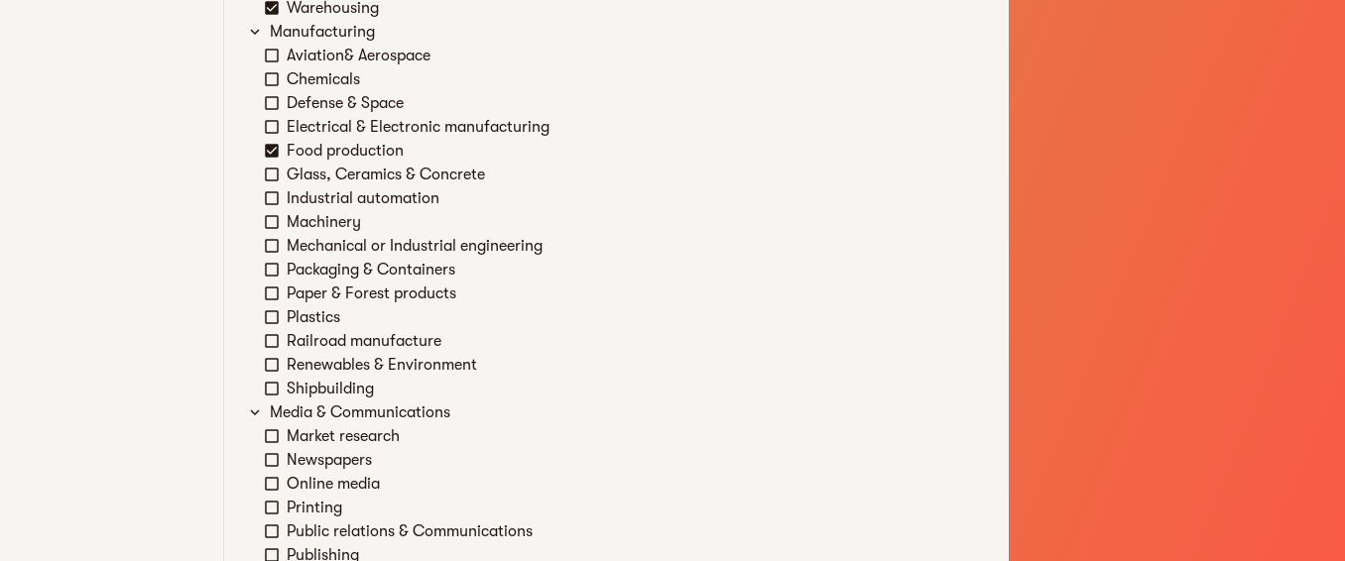
scroll to position [2678, 0]
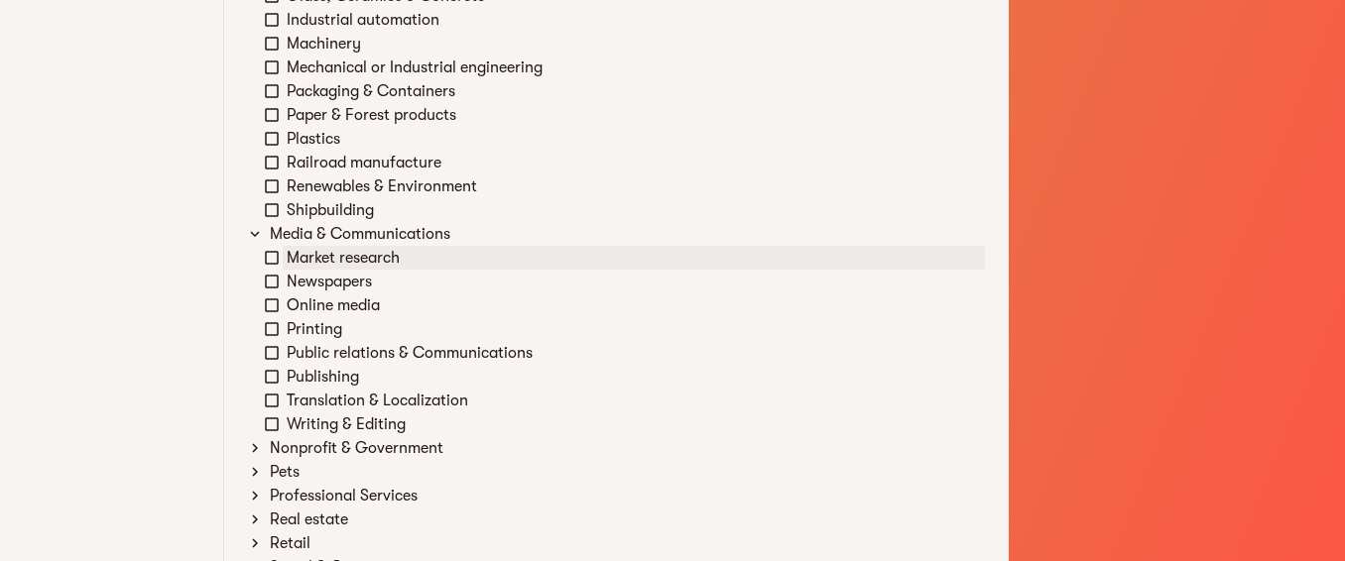
click at [274, 260] on icon at bounding box center [272, 258] width 18 height 18
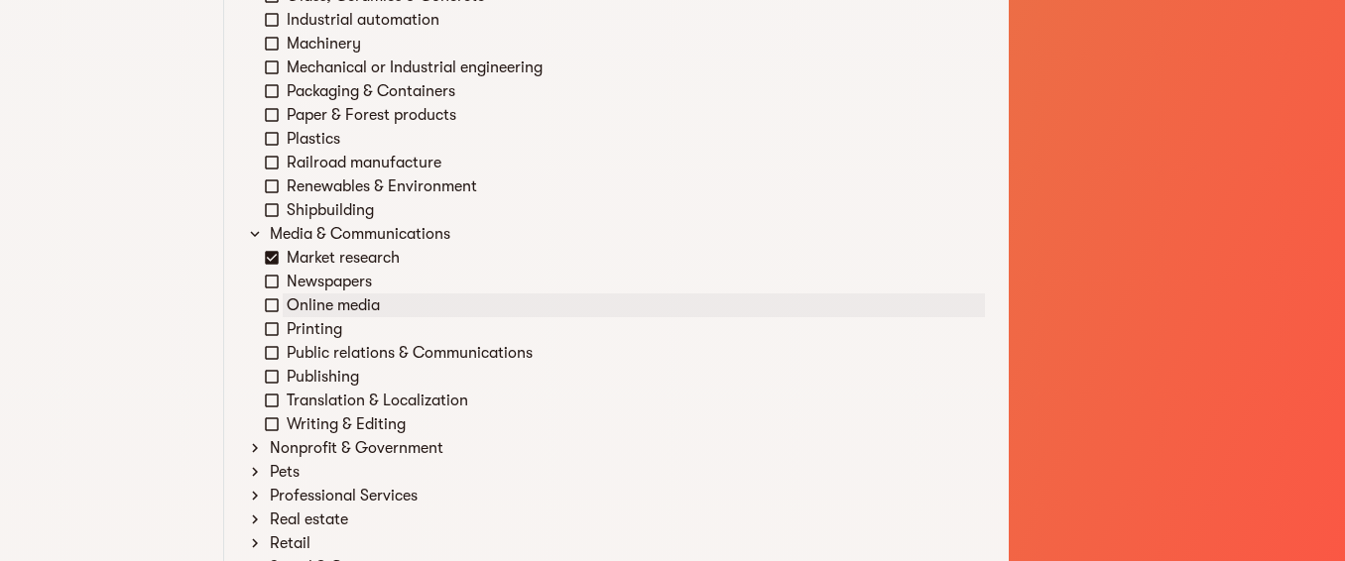
click at [274, 294] on div "Online media" at bounding box center [624, 306] width 721 height 24
click at [270, 280] on icon at bounding box center [272, 282] width 18 height 18
click at [270, 313] on icon at bounding box center [272, 306] width 18 height 18
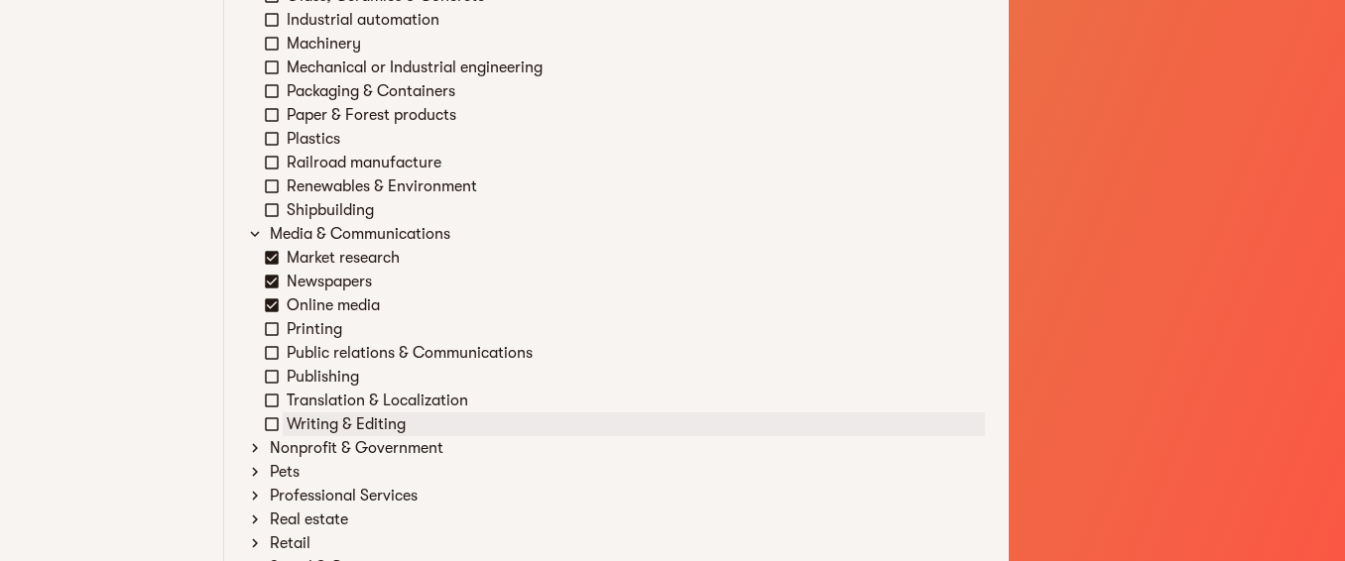
click at [270, 419] on icon at bounding box center [272, 425] width 18 height 18
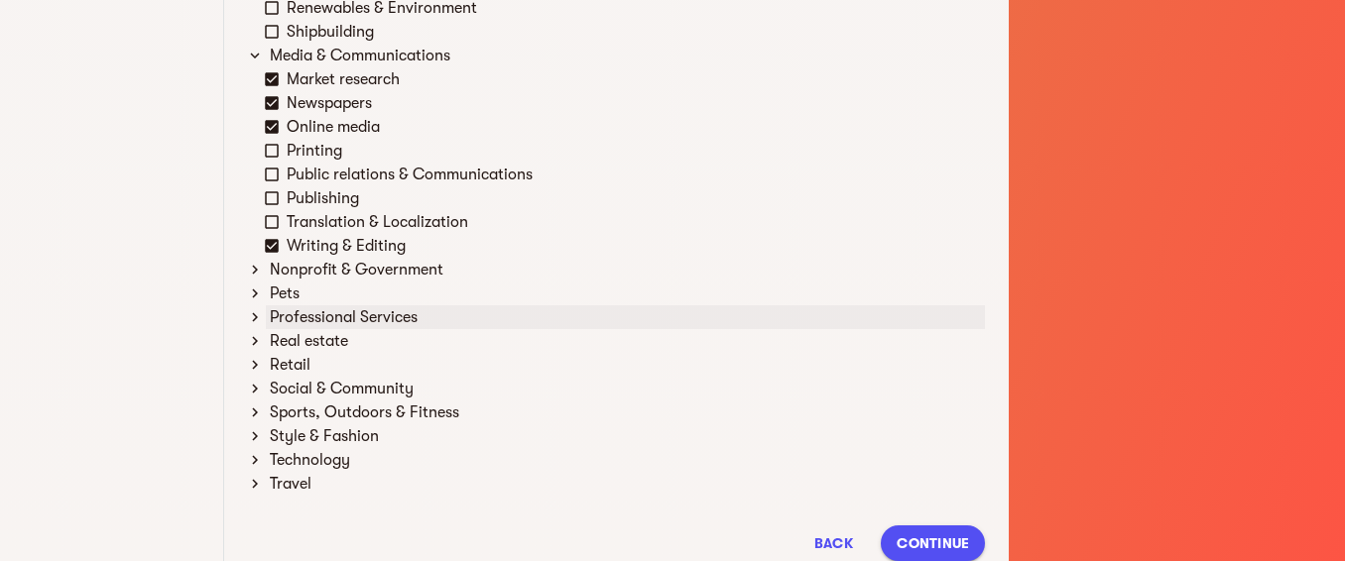
click at [254, 318] on icon at bounding box center [255, 317] width 18 height 18
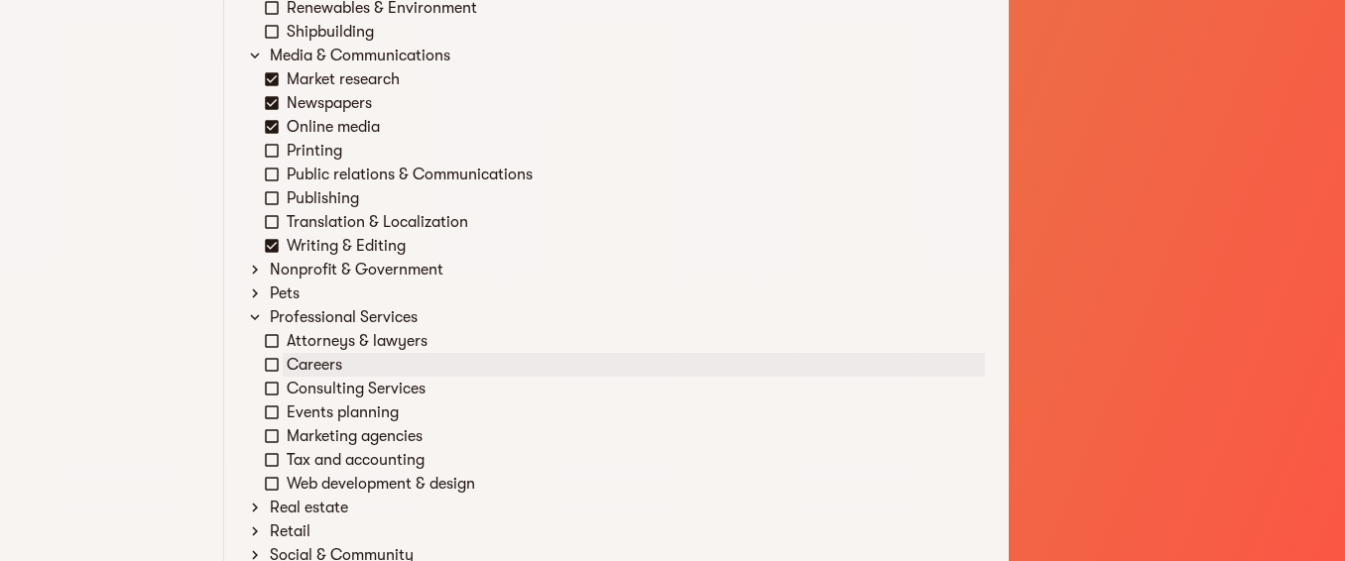
click at [278, 360] on icon at bounding box center [272, 365] width 14 height 14
click at [263, 390] on icon at bounding box center [272, 389] width 18 height 18
click at [283, 412] on div "Events planning" at bounding box center [634, 413] width 702 height 24
click at [278, 440] on icon at bounding box center [272, 436] width 14 height 14
click at [278, 486] on icon at bounding box center [272, 484] width 14 height 14
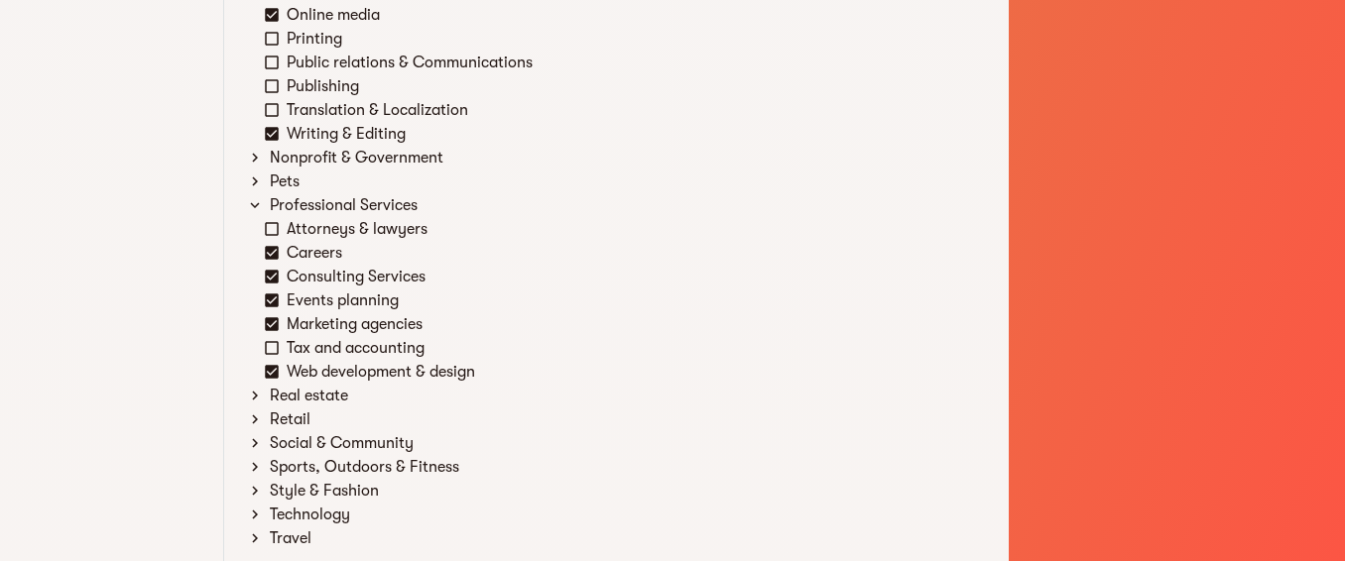
scroll to position [3035, 0]
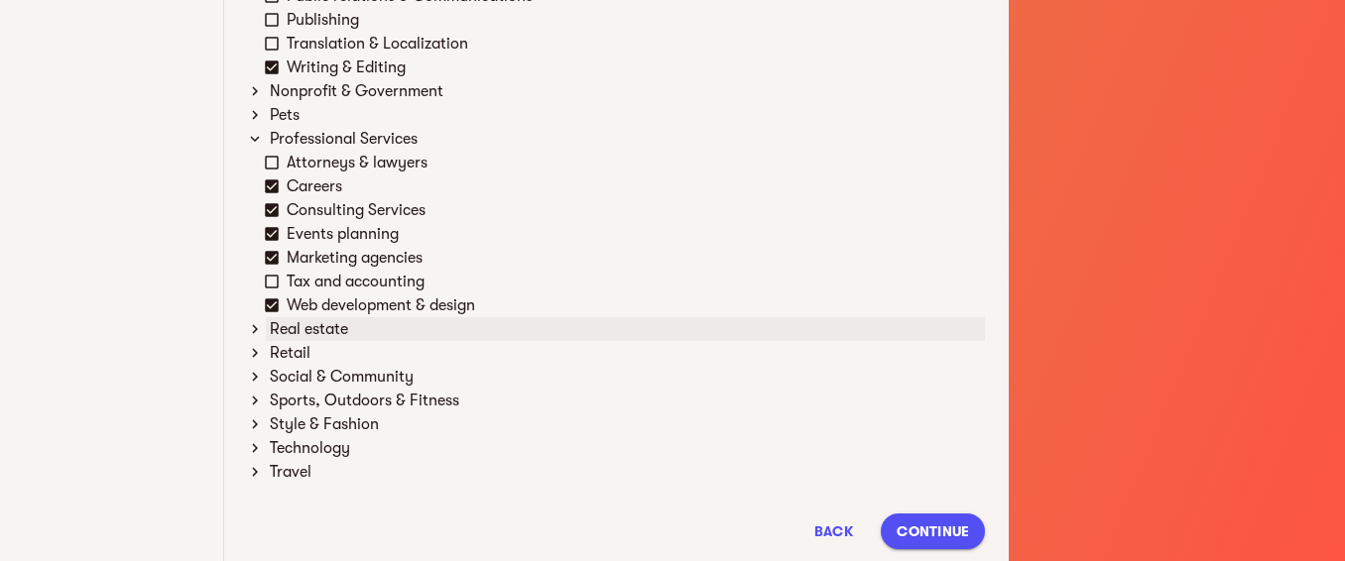
click at [254, 335] on icon at bounding box center [255, 329] width 18 height 18
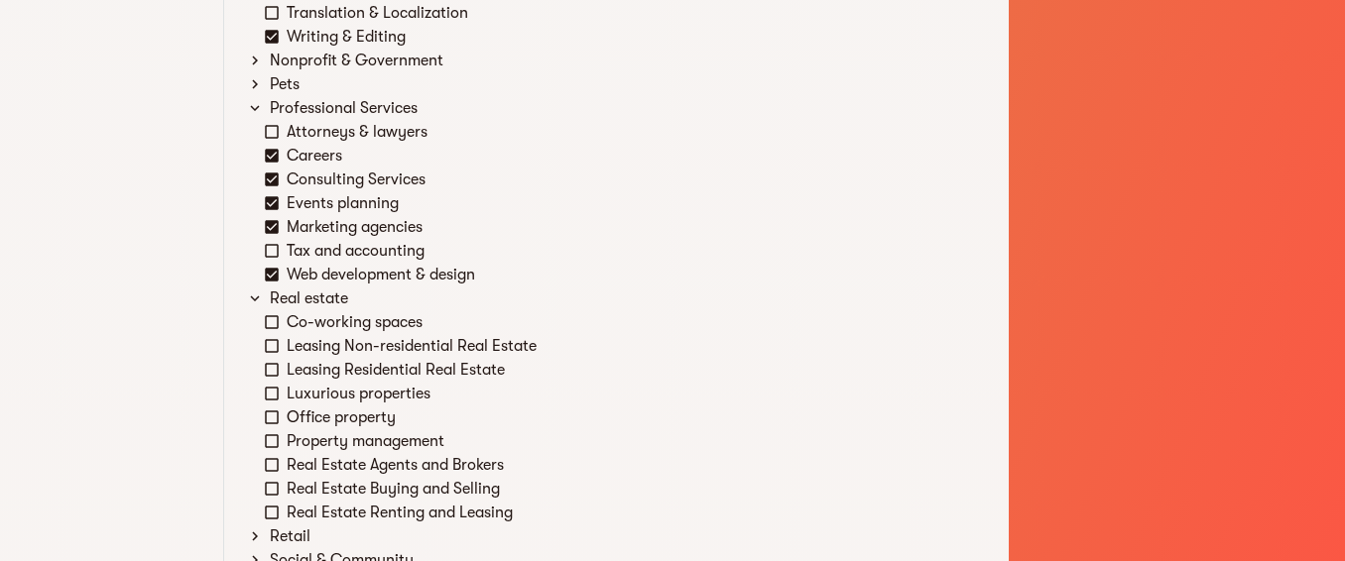
scroll to position [3213, 0]
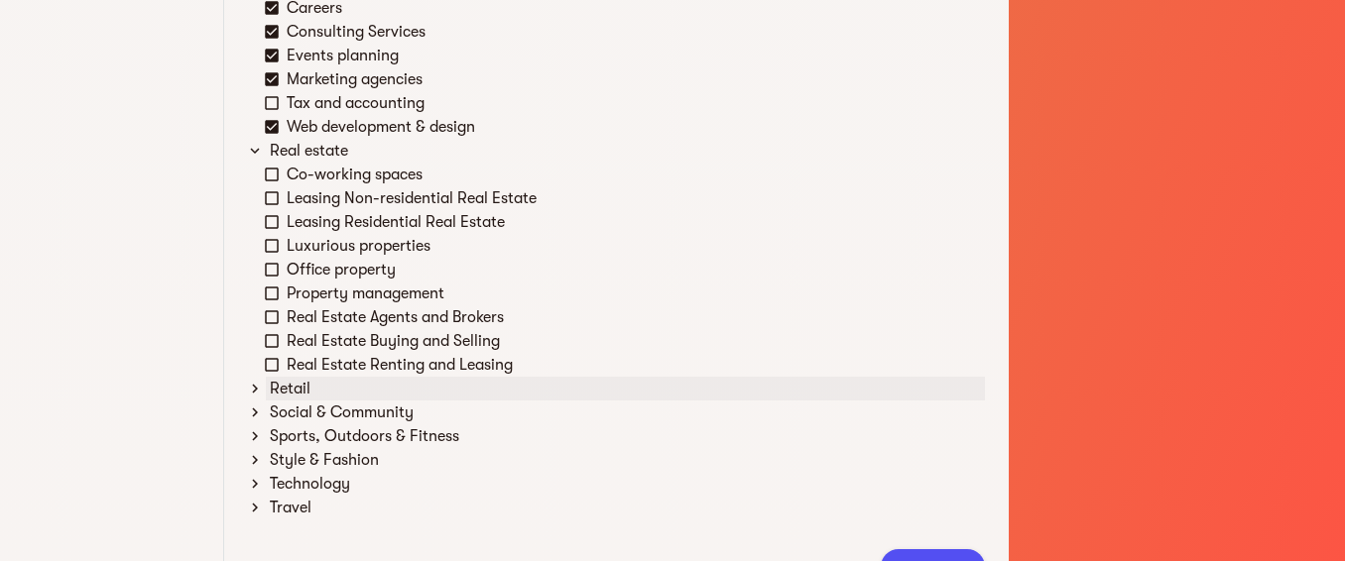
click at [256, 388] on icon at bounding box center [255, 389] width 6 height 9
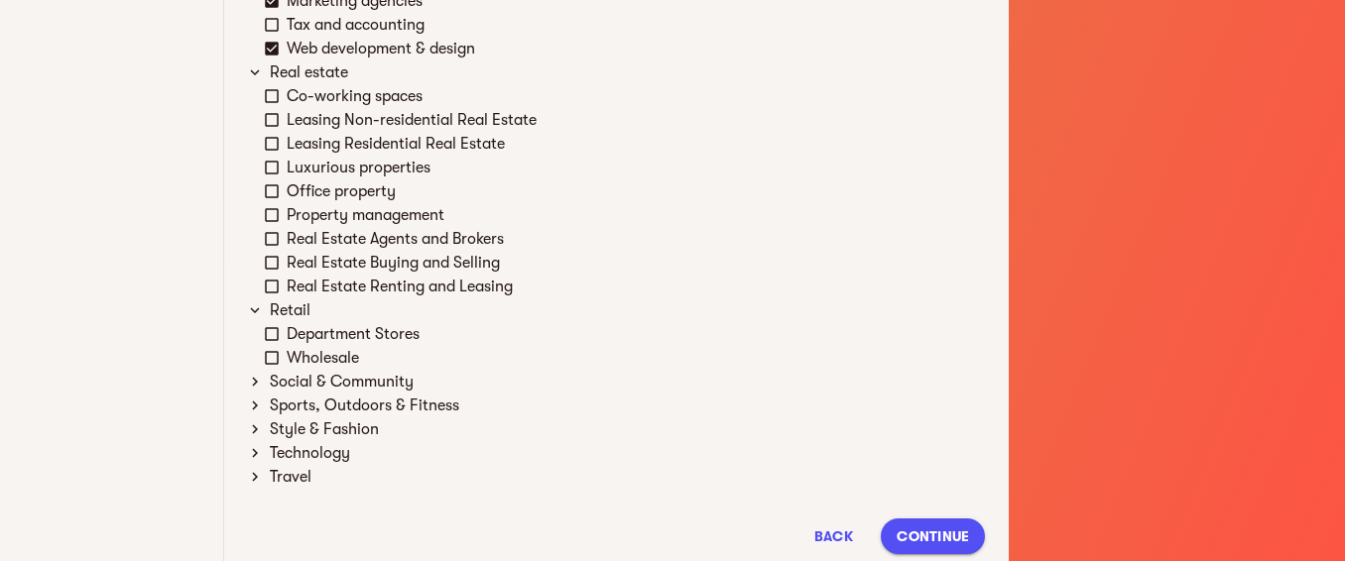
scroll to position [3352, 0]
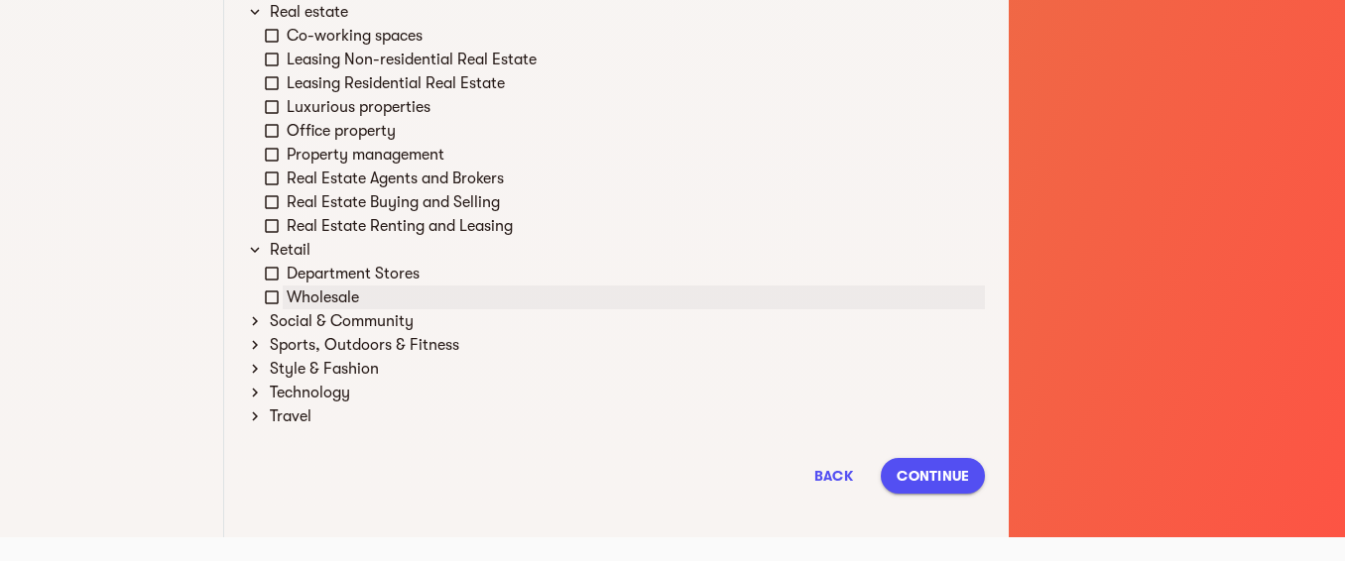
click at [273, 295] on icon at bounding box center [272, 298] width 18 height 18
click at [251, 319] on icon at bounding box center [255, 321] width 18 height 18
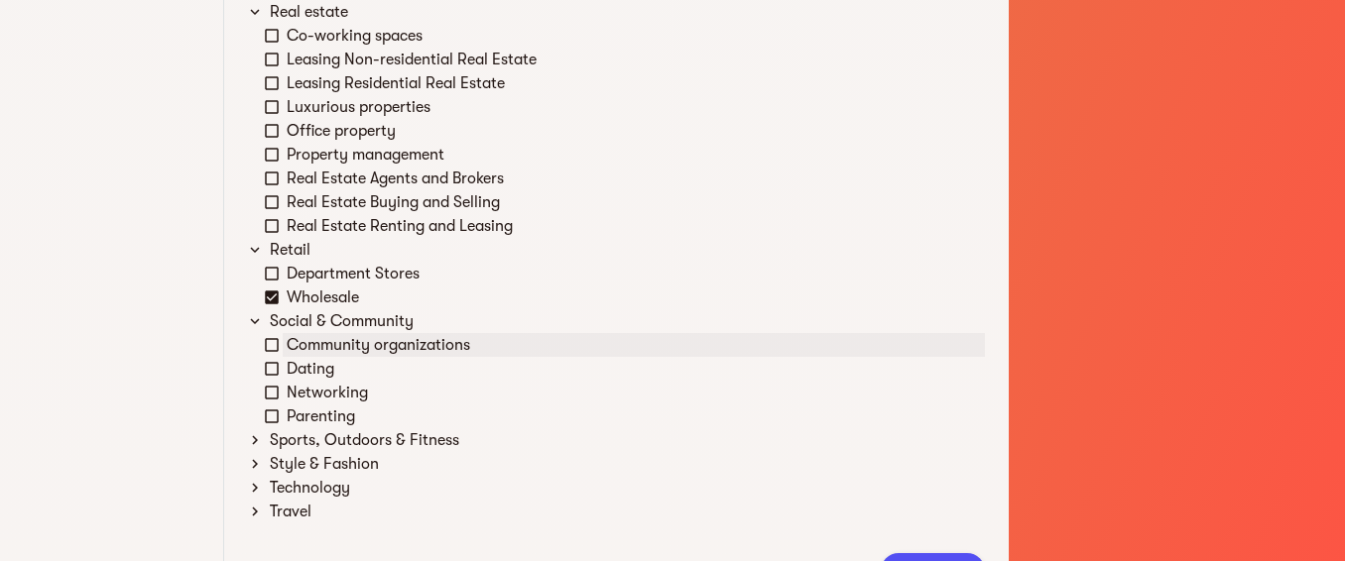
click at [271, 348] on icon at bounding box center [272, 345] width 18 height 18
click at [269, 399] on icon at bounding box center [272, 393] width 18 height 18
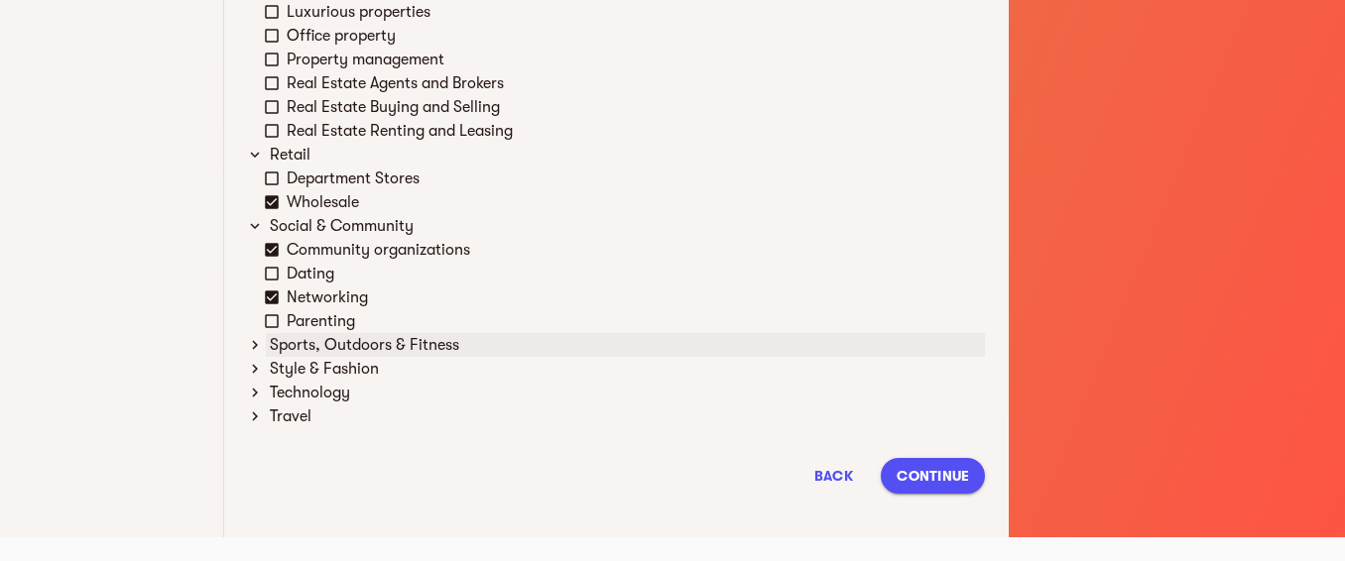
click at [258, 341] on icon at bounding box center [255, 345] width 18 height 18
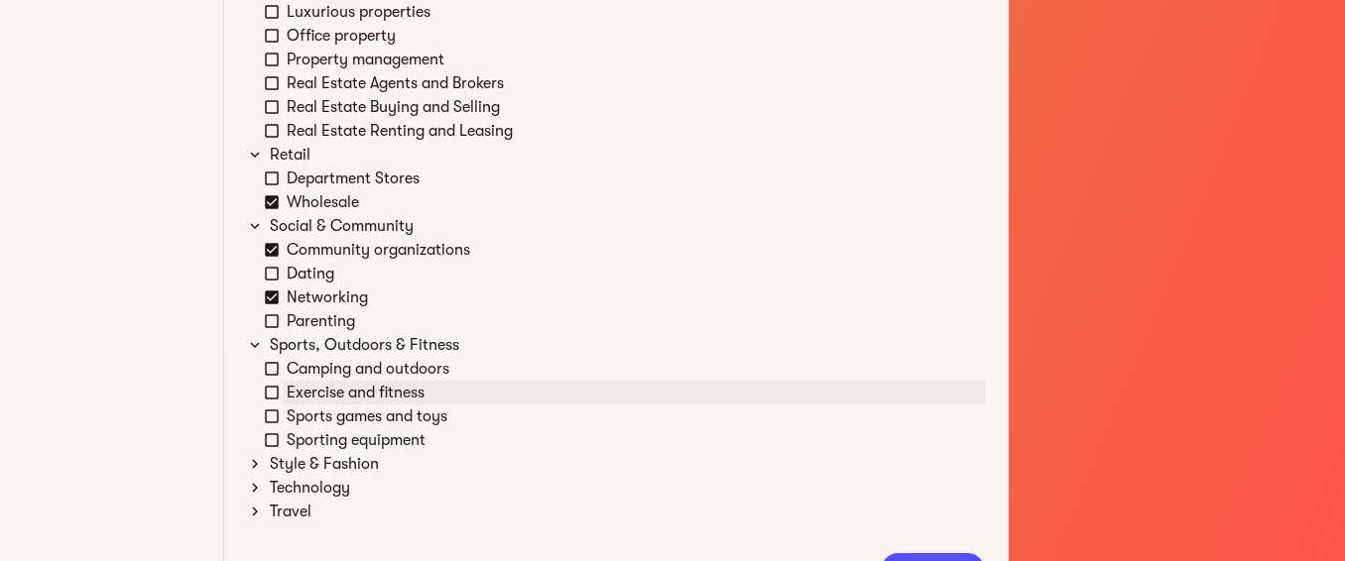
click at [281, 387] on div "Exercise and fitness" at bounding box center [624, 393] width 721 height 24
click at [258, 469] on icon at bounding box center [255, 464] width 18 height 18
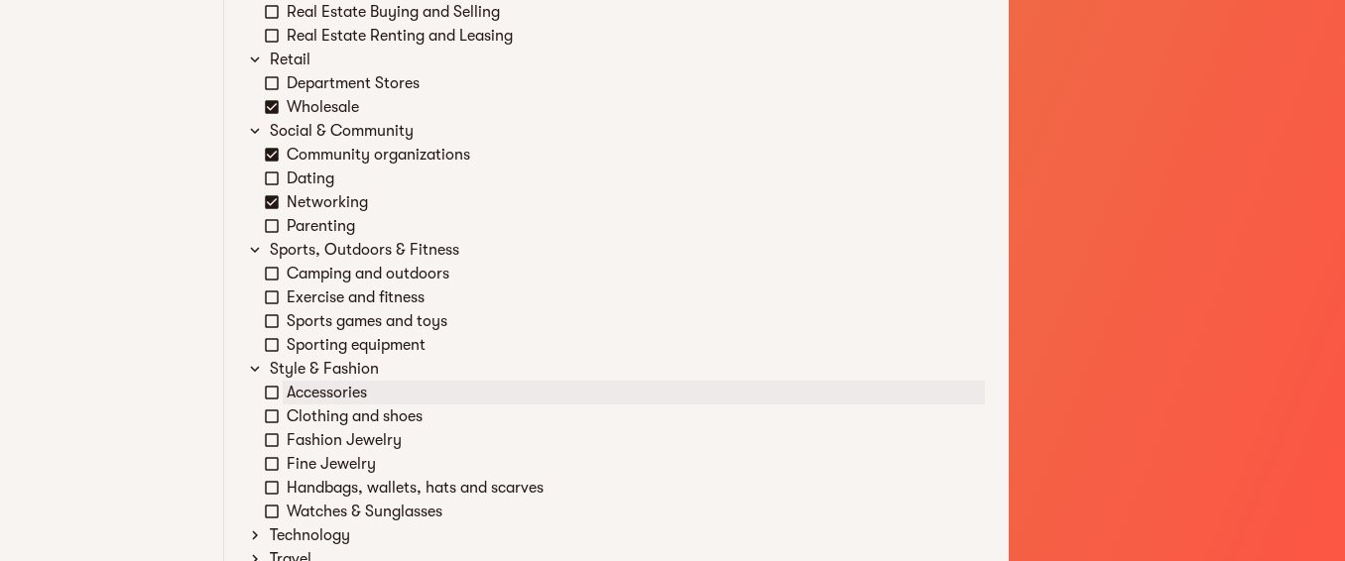
click at [270, 394] on icon at bounding box center [272, 393] width 18 height 18
click at [276, 440] on icon at bounding box center [272, 440] width 18 height 18
click at [266, 489] on icon at bounding box center [272, 488] width 18 height 18
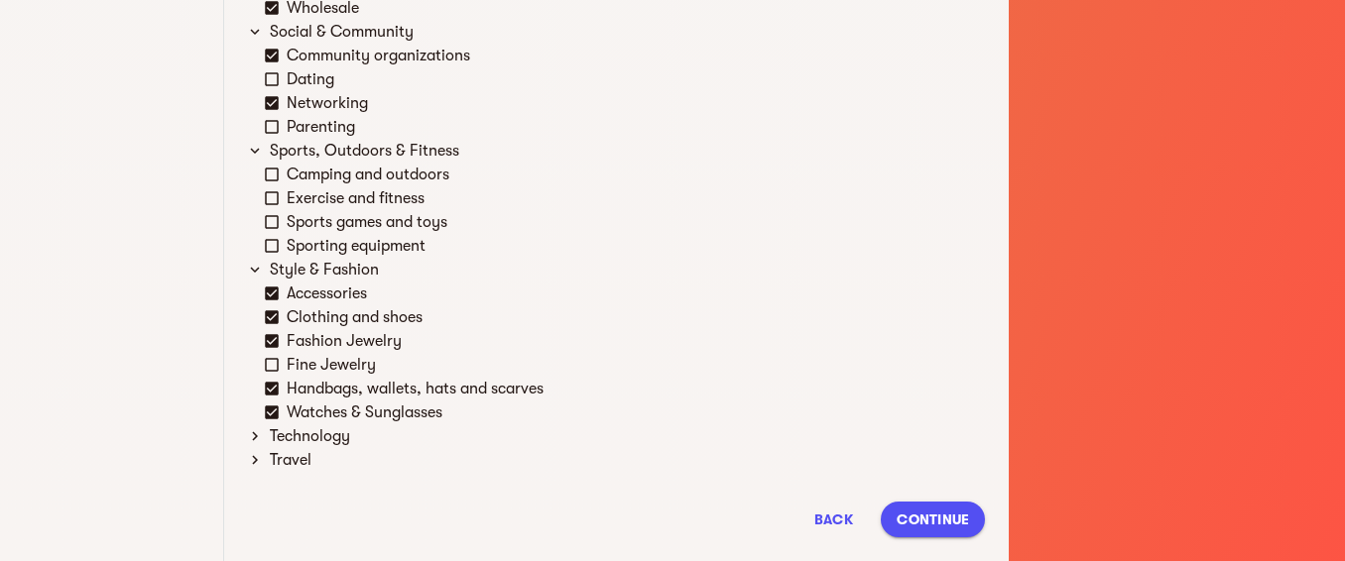
scroll to position [3685, 0]
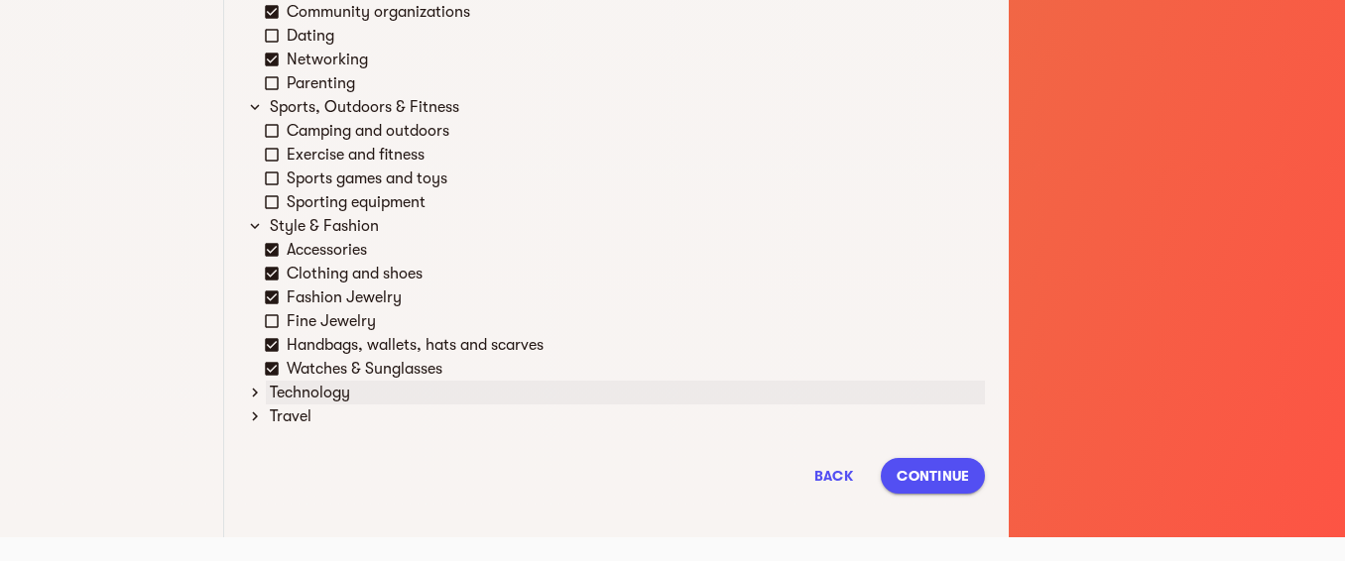
click at [254, 391] on icon at bounding box center [255, 393] width 18 height 18
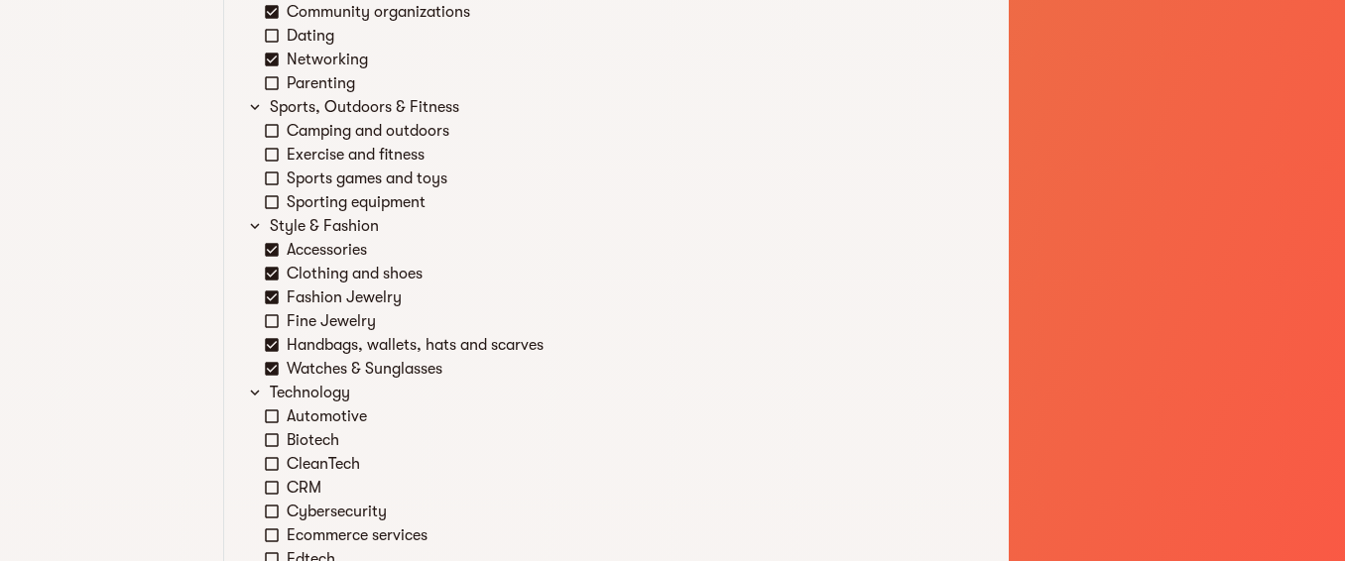
scroll to position [3864, 0]
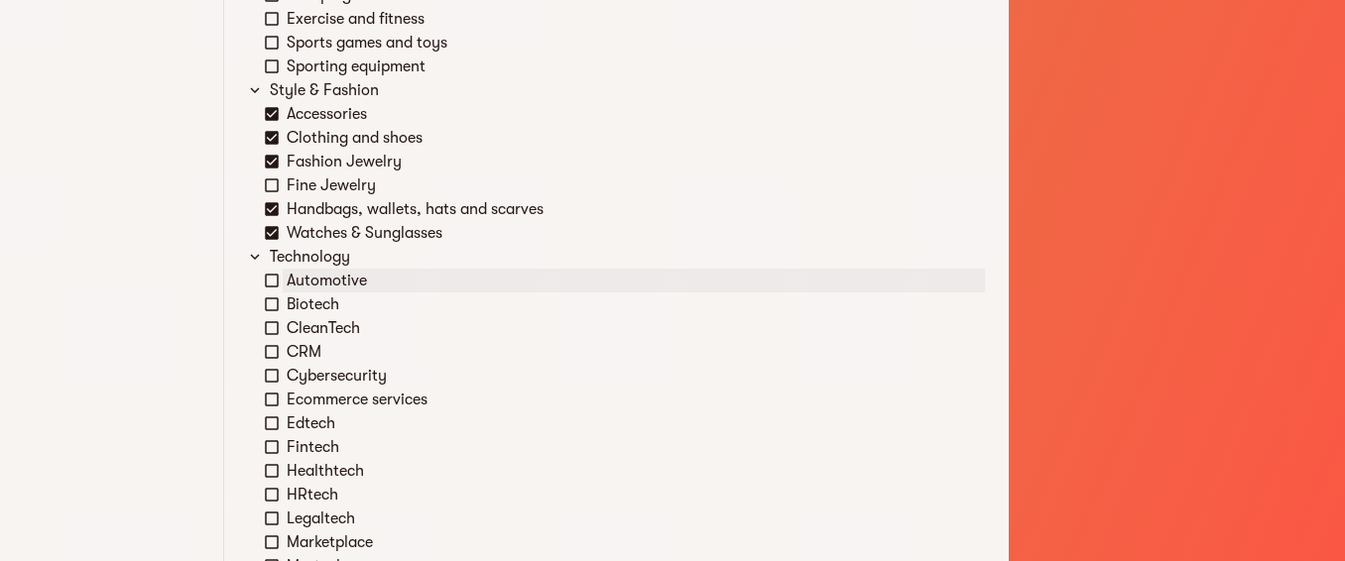
click at [272, 285] on icon at bounding box center [272, 281] width 18 height 18
click at [272, 306] on icon at bounding box center [272, 305] width 18 height 18
click at [268, 334] on icon at bounding box center [272, 328] width 14 height 14
click at [271, 351] on icon at bounding box center [272, 352] width 18 height 18
click at [273, 380] on icon at bounding box center [272, 376] width 18 height 18
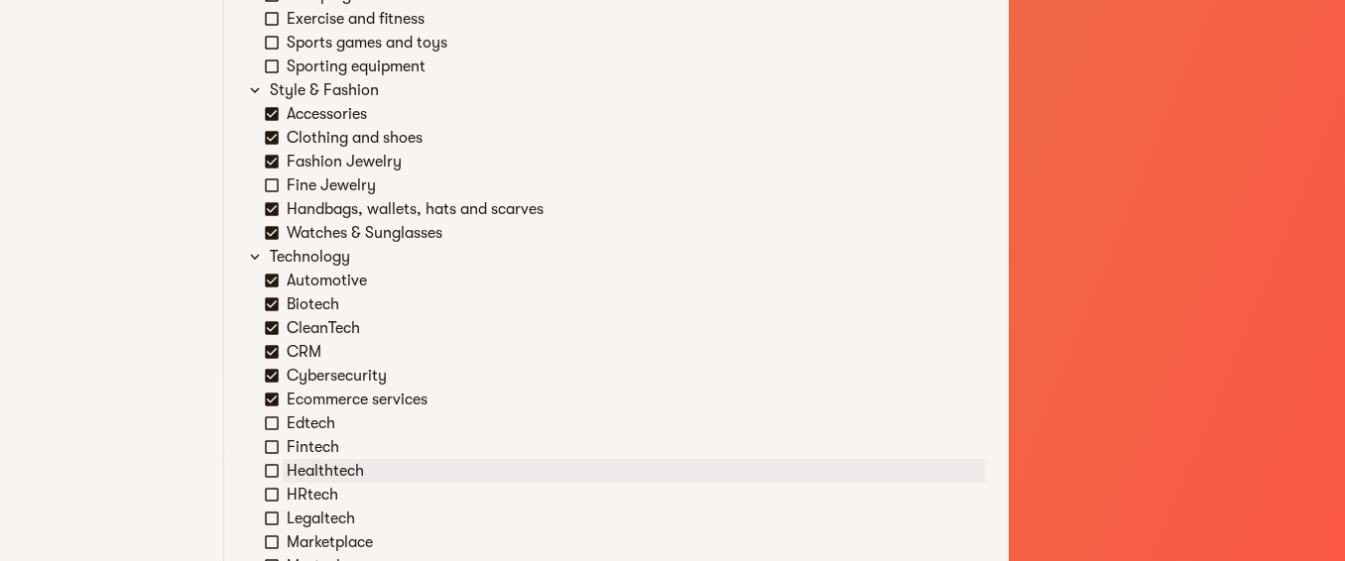
click at [276, 479] on icon at bounding box center [272, 471] width 18 height 18
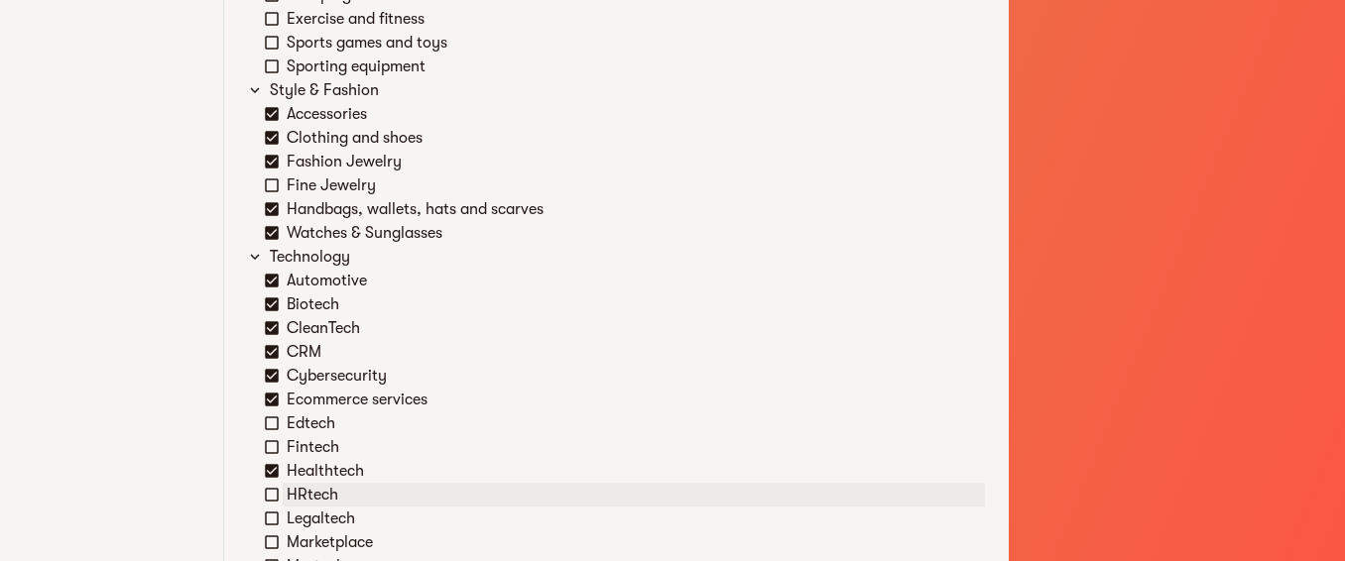
click at [270, 502] on icon at bounding box center [272, 495] width 18 height 18
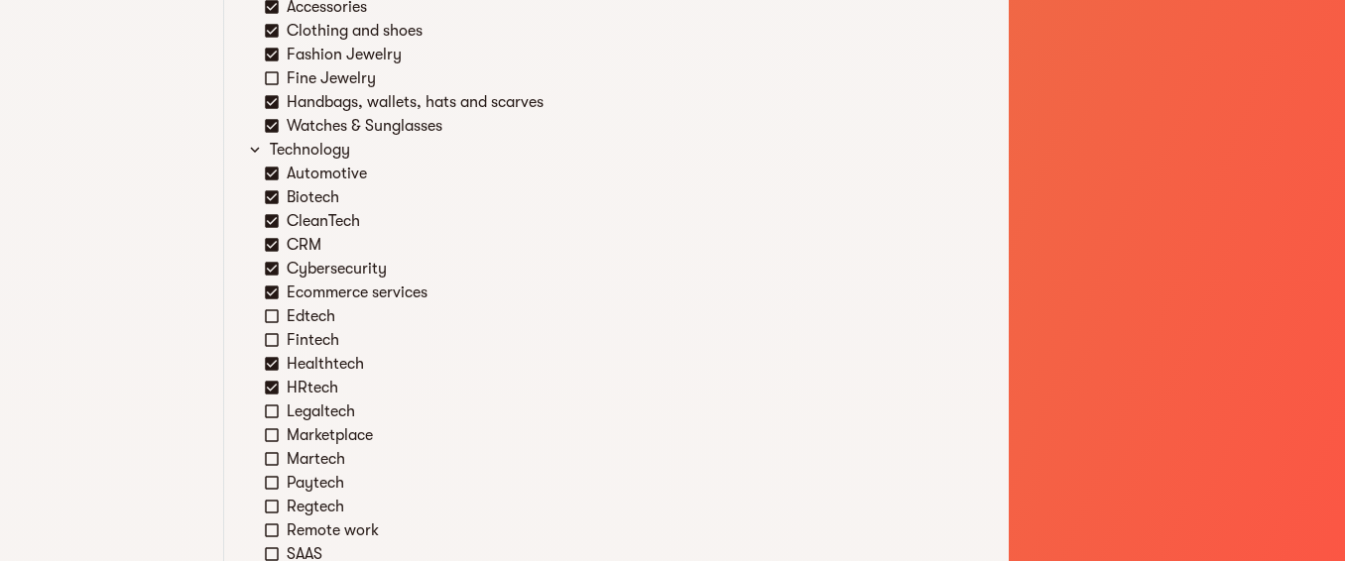
scroll to position [4000, 0]
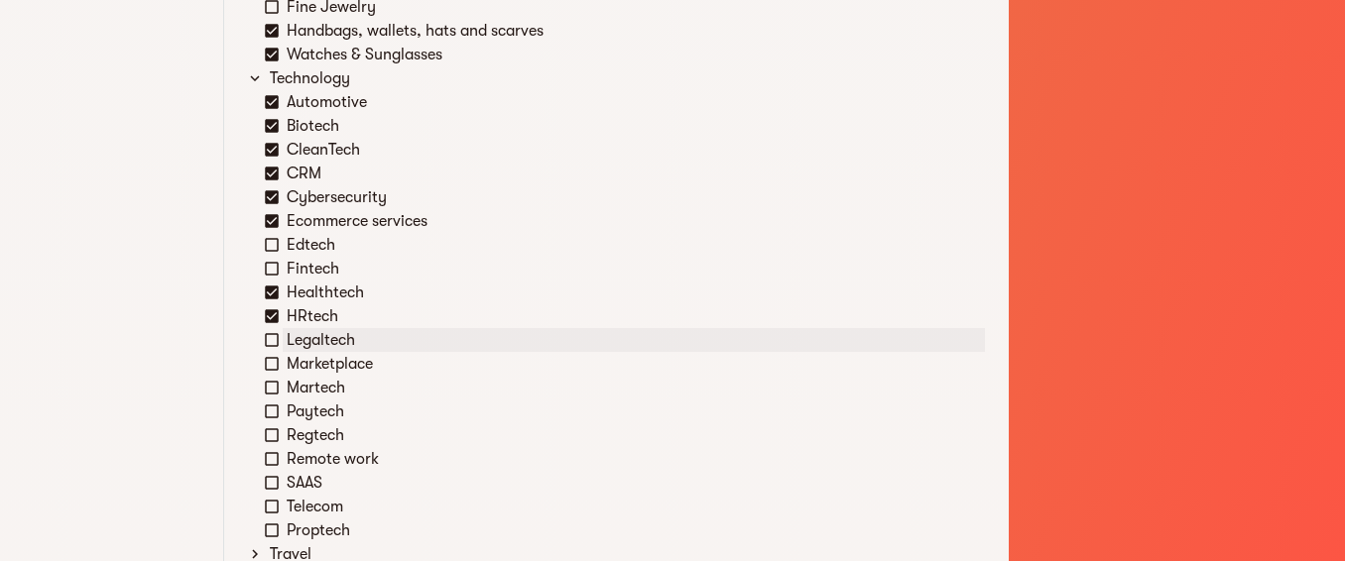
click at [269, 344] on icon at bounding box center [272, 340] width 18 height 18
click at [265, 368] on icon at bounding box center [272, 364] width 18 height 18
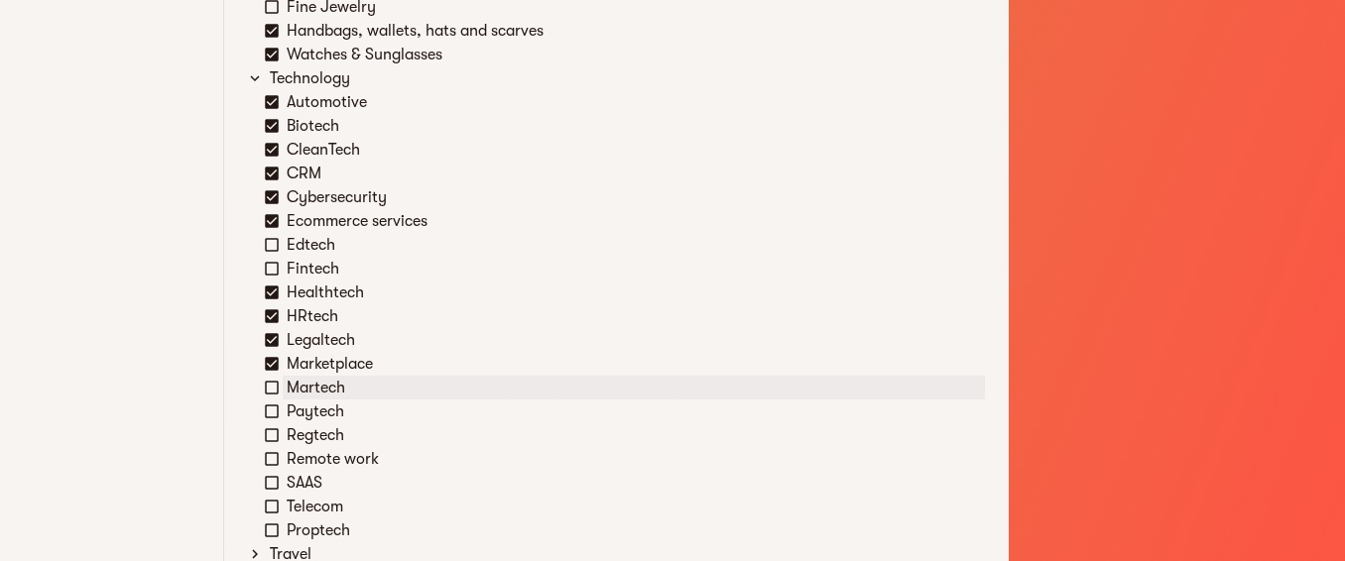
click at [268, 393] on icon at bounding box center [272, 388] width 14 height 14
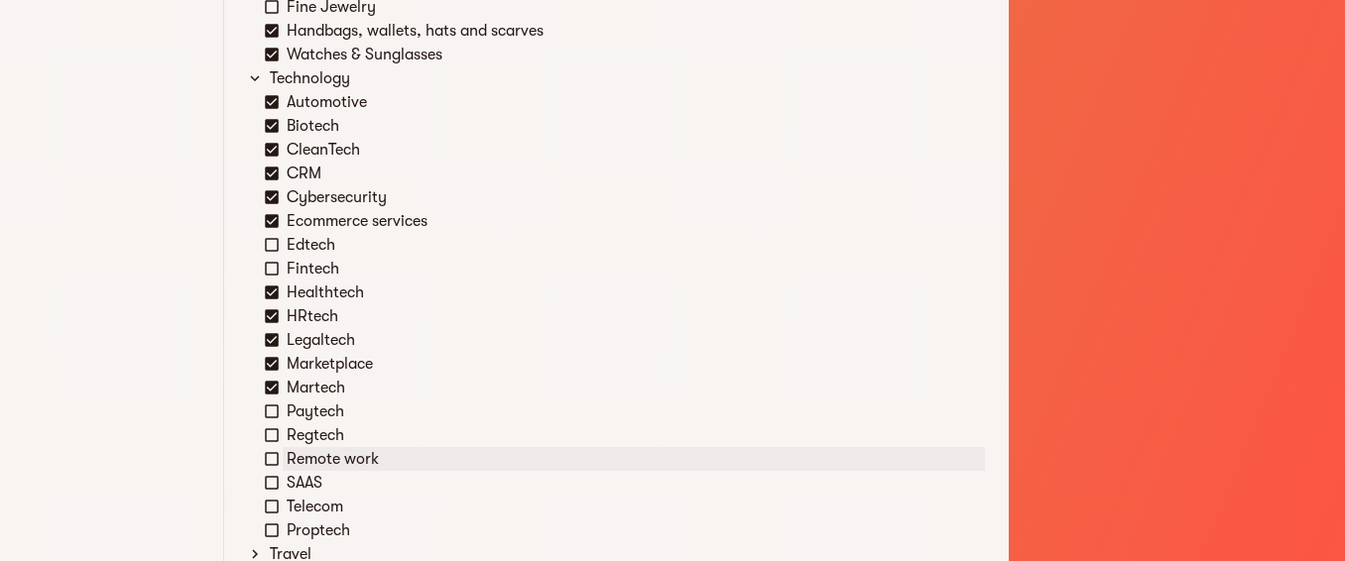
click at [273, 462] on icon at bounding box center [272, 459] width 18 height 18
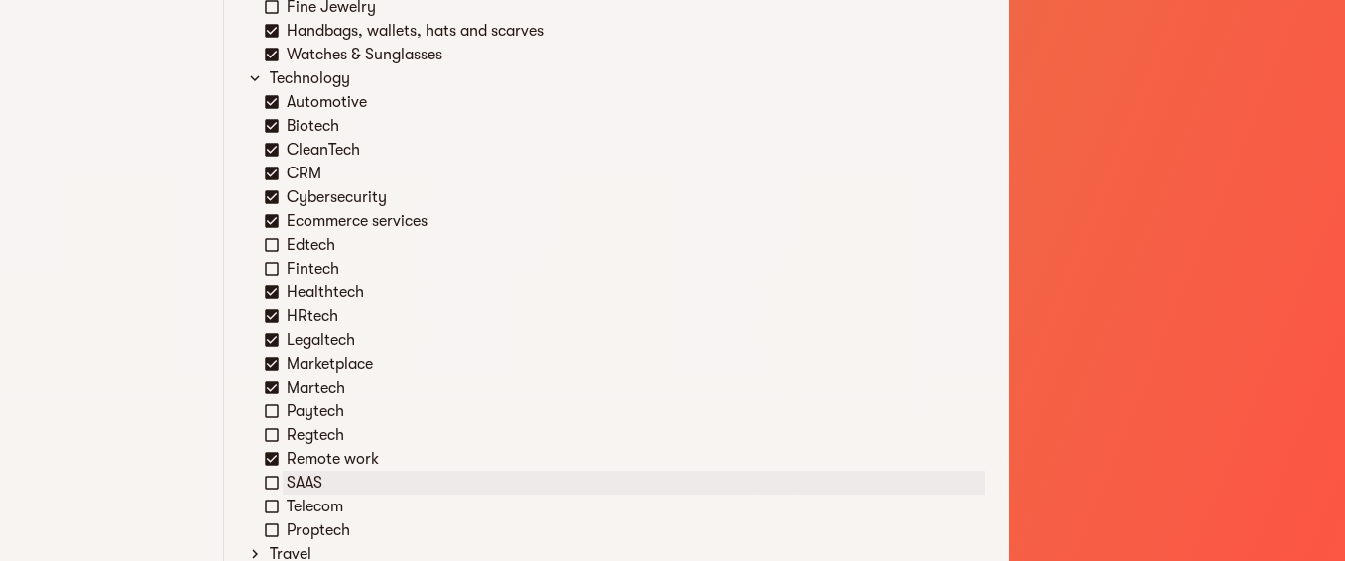
click at [276, 481] on icon at bounding box center [272, 483] width 18 height 18
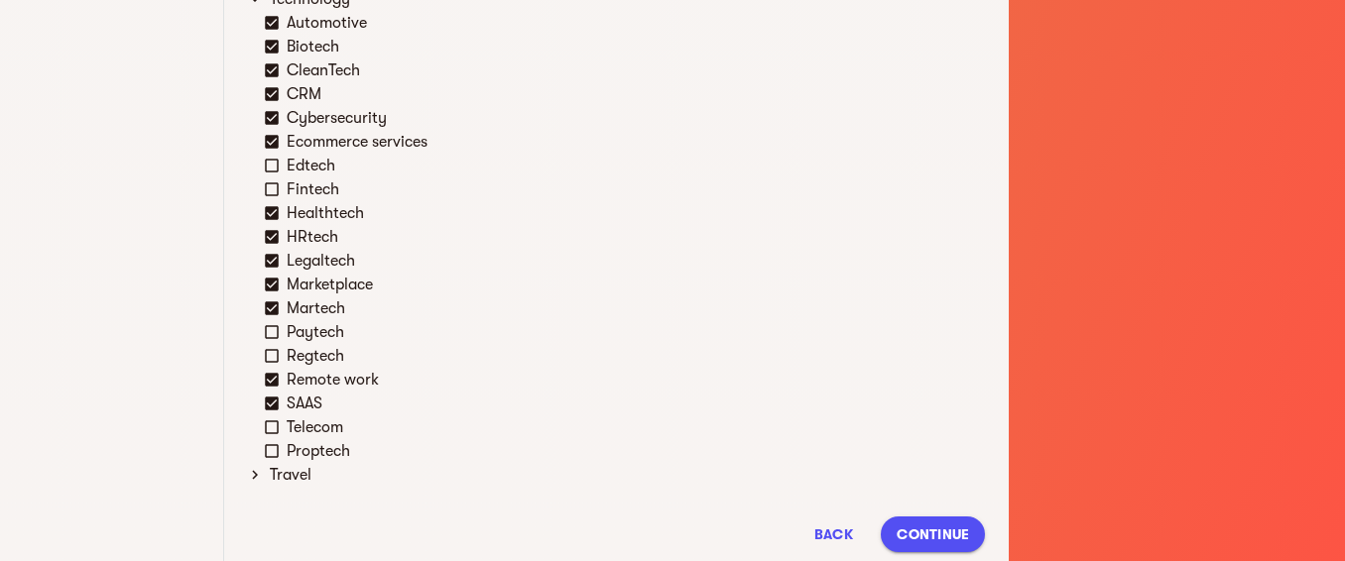
scroll to position [4137, 0]
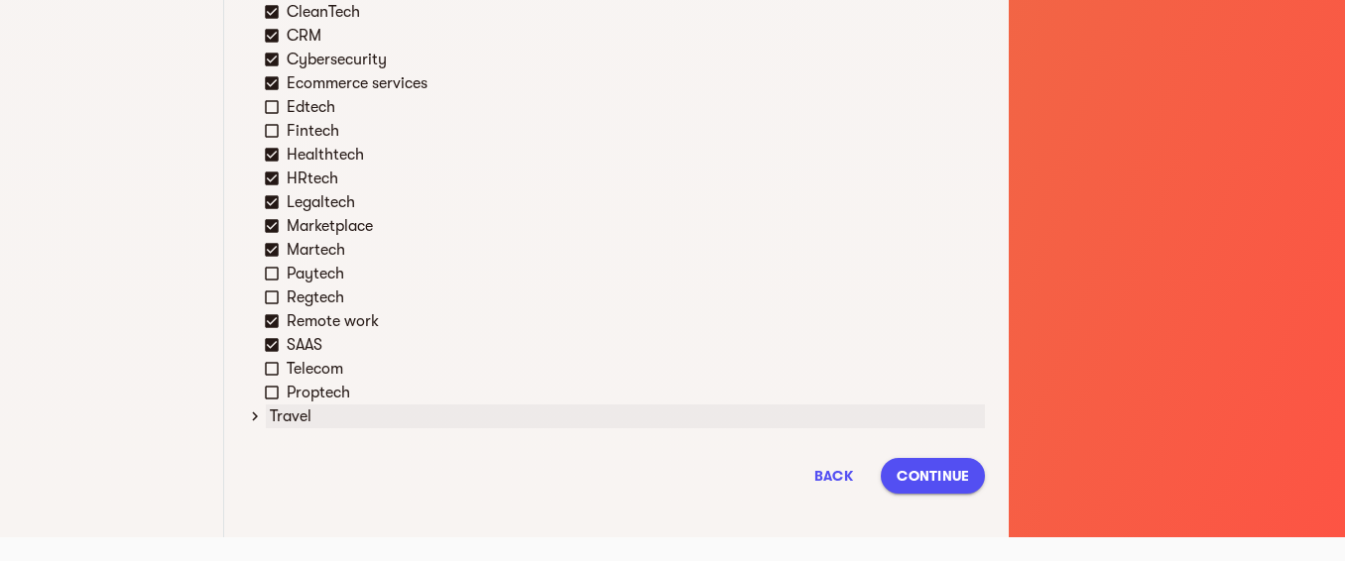
click at [256, 420] on icon at bounding box center [255, 417] width 18 height 18
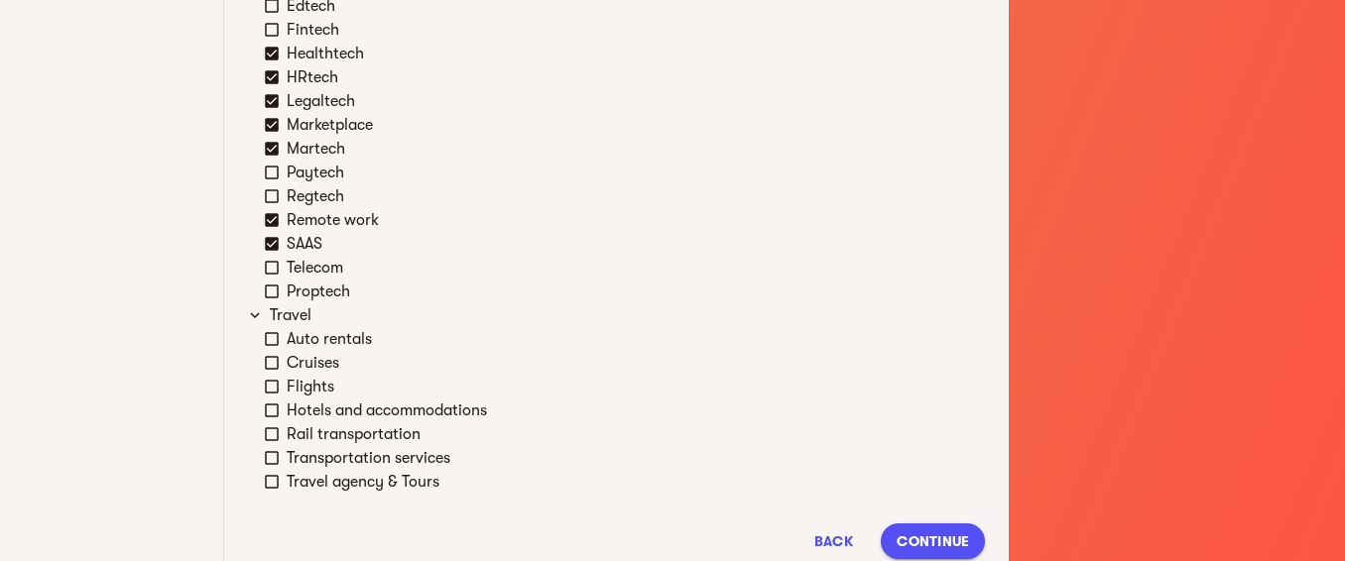
scroll to position [4304, 0]
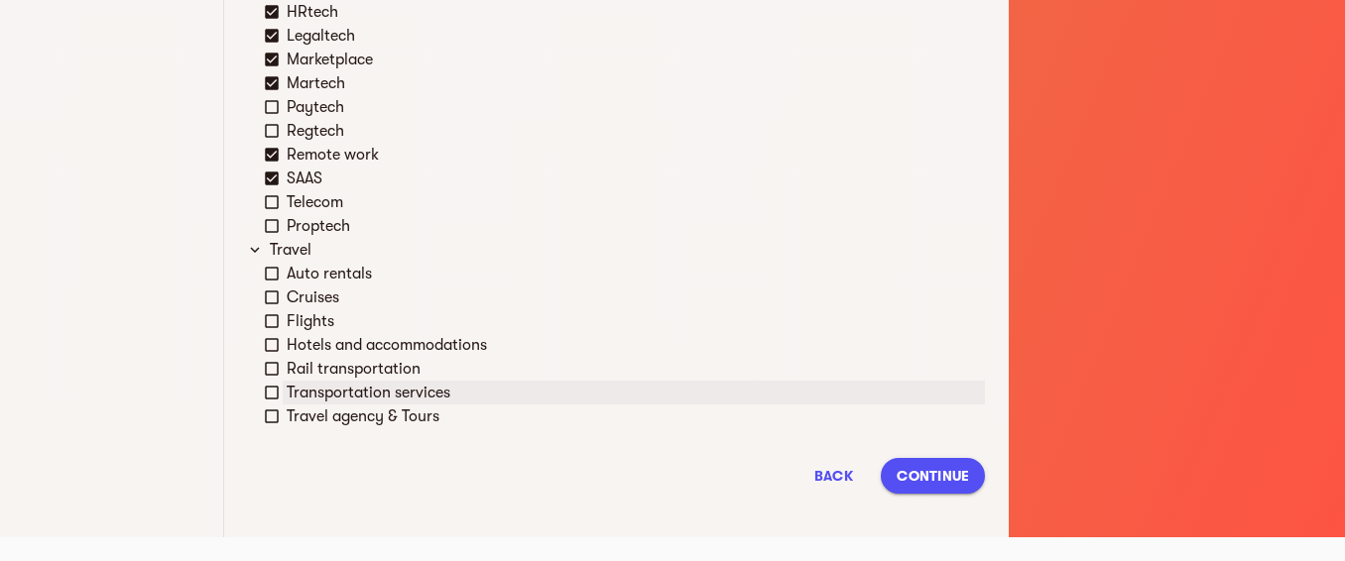
click at [267, 389] on icon at bounding box center [272, 393] width 18 height 18
click at [270, 275] on icon at bounding box center [272, 274] width 18 height 18
click at [273, 418] on icon at bounding box center [272, 417] width 18 height 18
click at [916, 477] on span "Continue" at bounding box center [932, 476] width 72 height 24
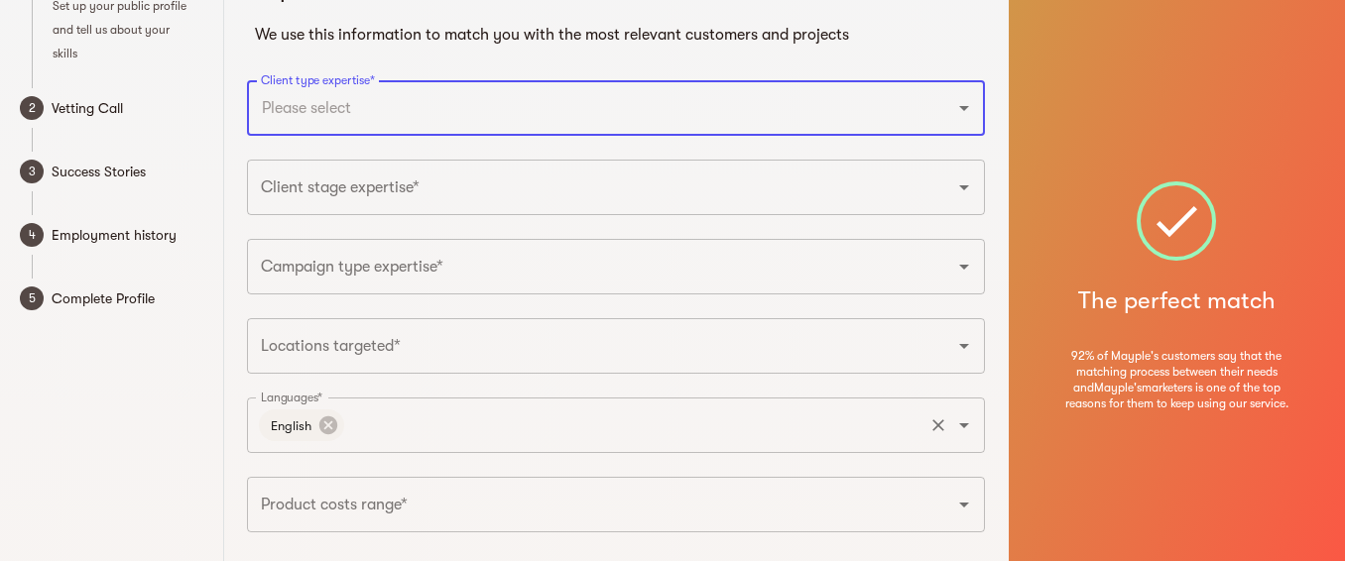
scroll to position [0, 0]
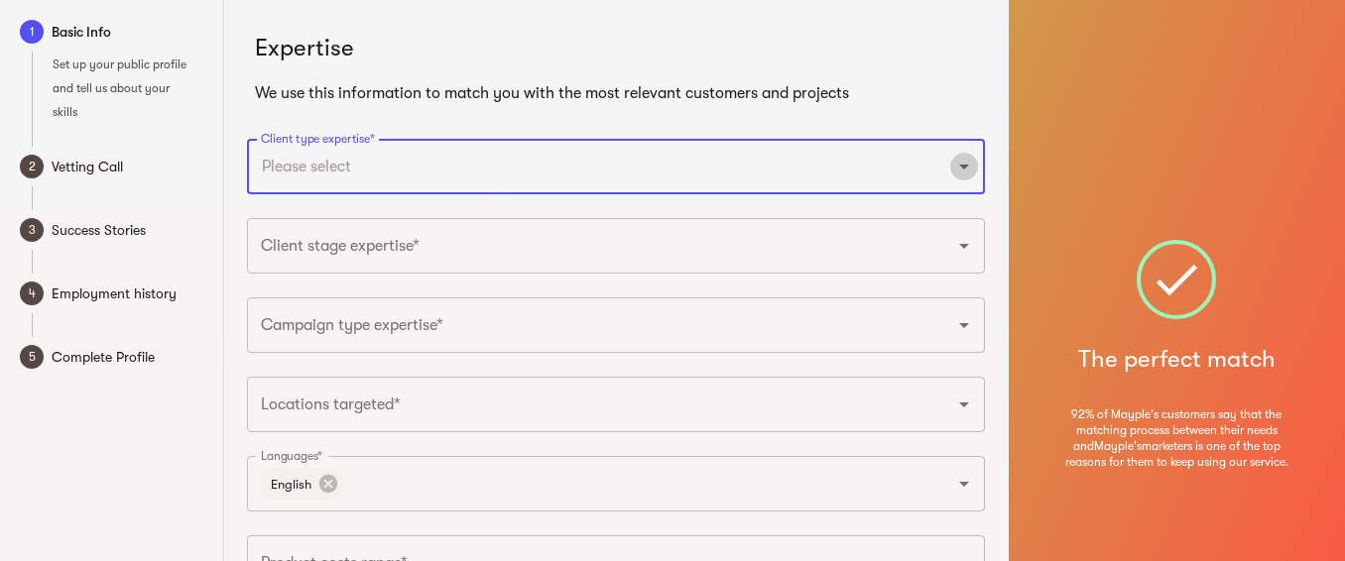
click at [966, 166] on icon "Open" at bounding box center [964, 167] width 10 height 5
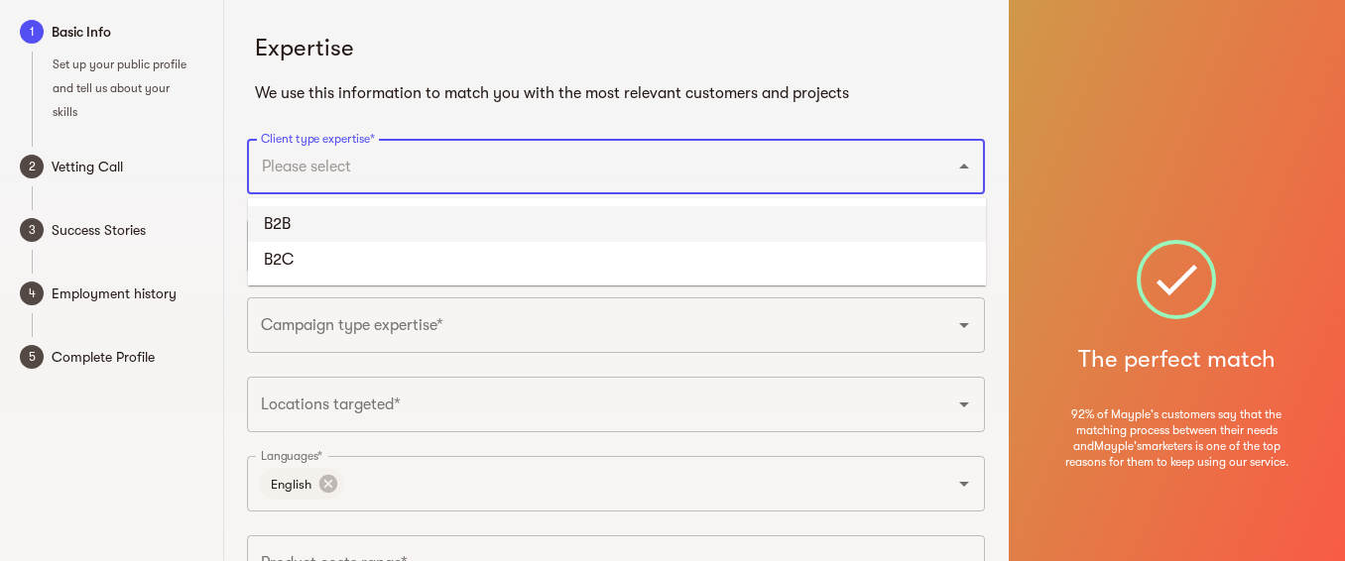
click at [325, 219] on li "B2B" at bounding box center [617, 224] width 738 height 36
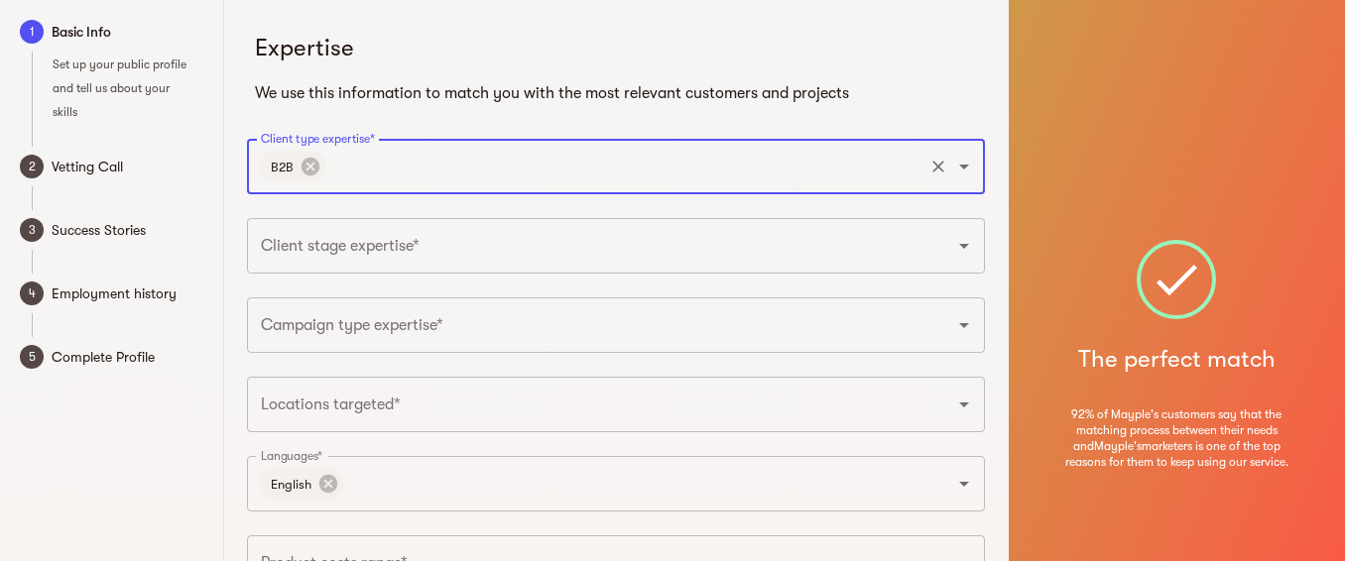
click at [966, 244] on icon "Open" at bounding box center [964, 246] width 10 height 5
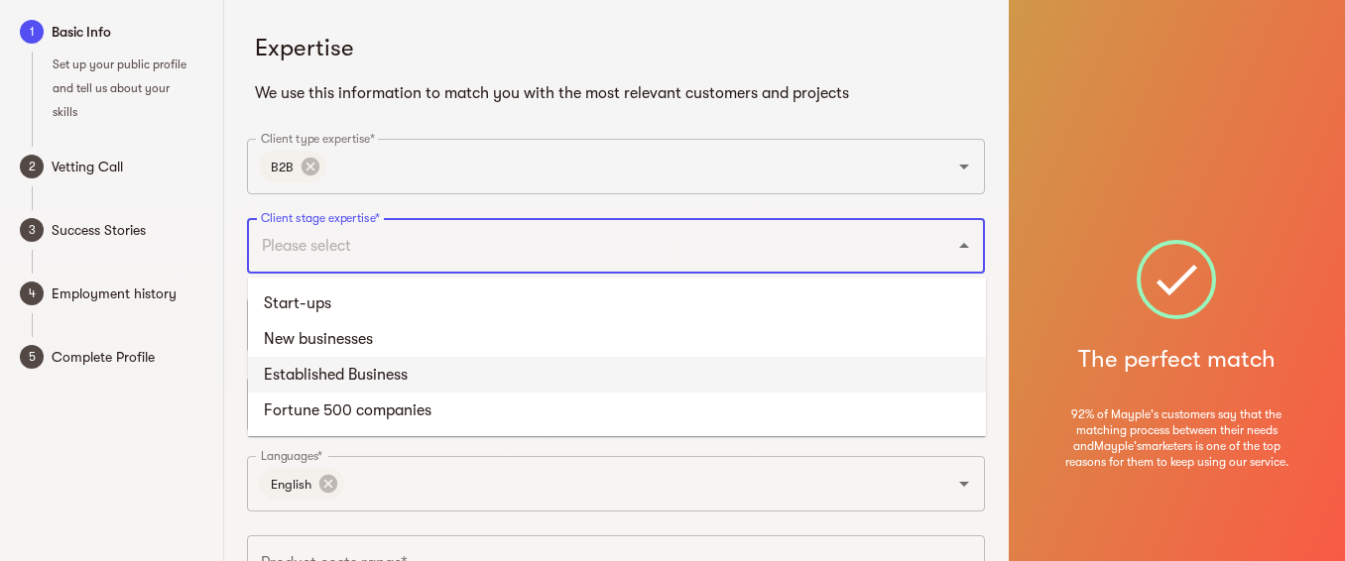
click at [342, 381] on li "Established Business" at bounding box center [617, 375] width 738 height 36
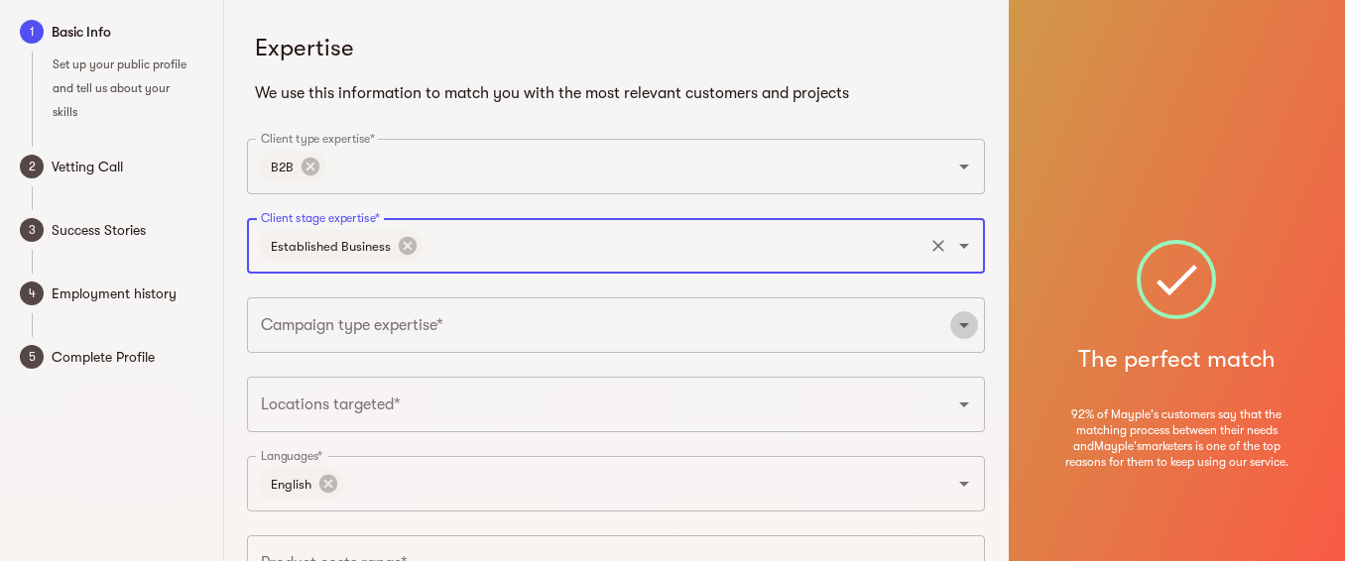
click at [963, 326] on icon "Open" at bounding box center [964, 325] width 24 height 24
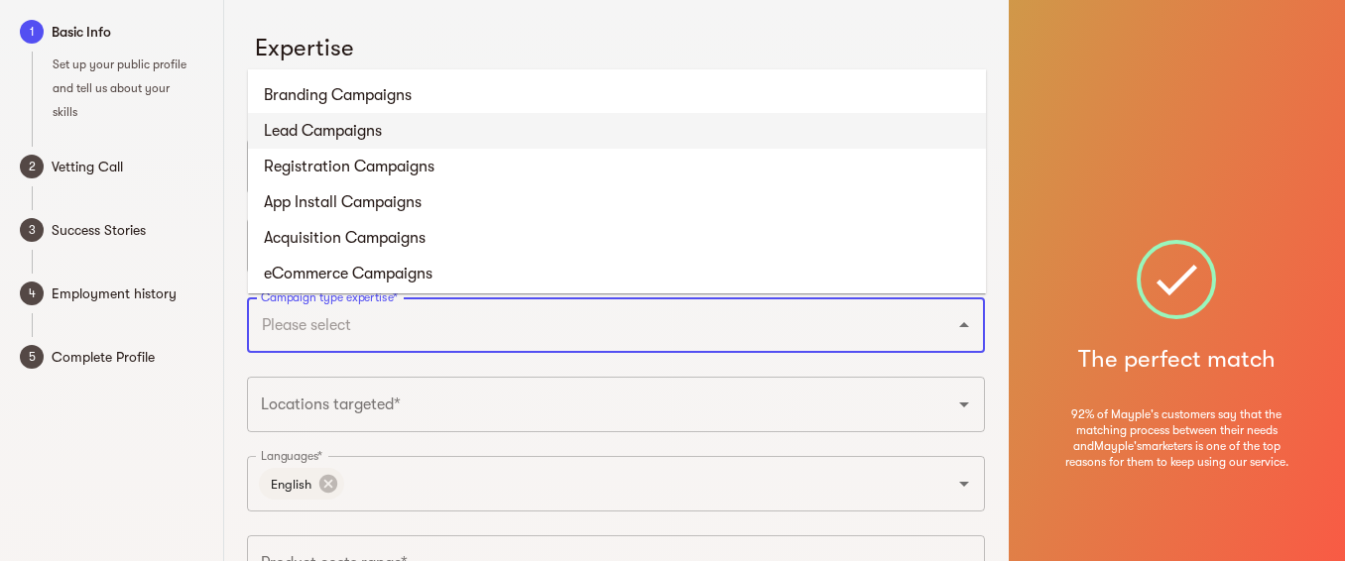
click at [341, 128] on li "Lead Campaigns" at bounding box center [617, 131] width 738 height 36
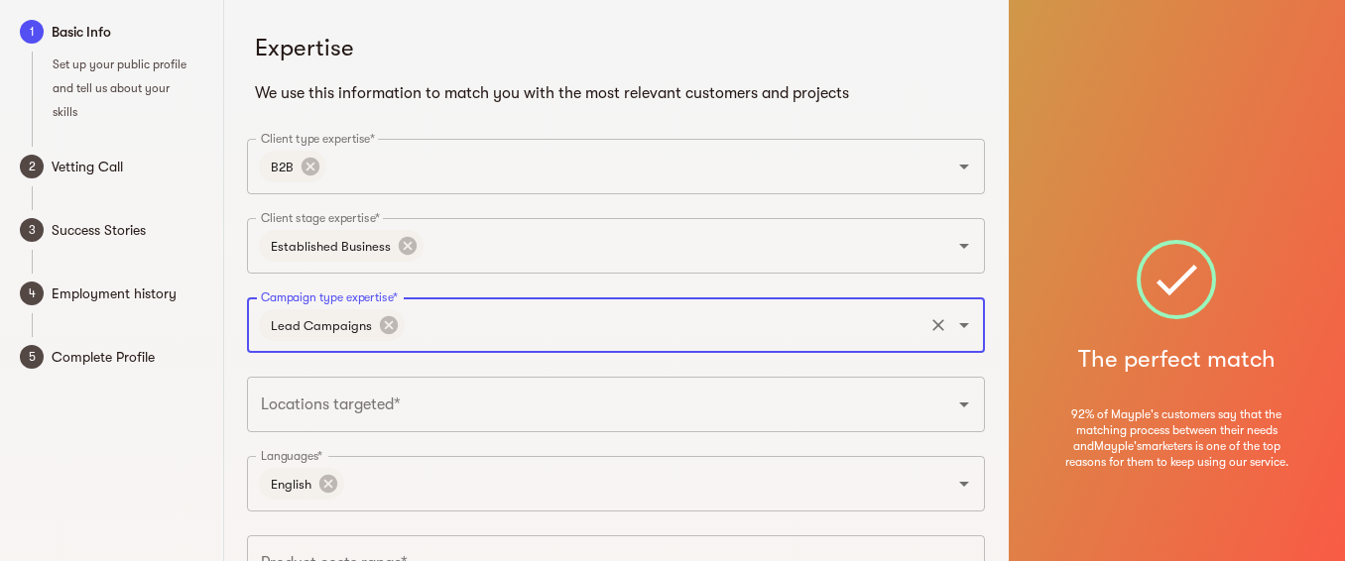
click at [966, 330] on icon "Open" at bounding box center [964, 325] width 24 height 24
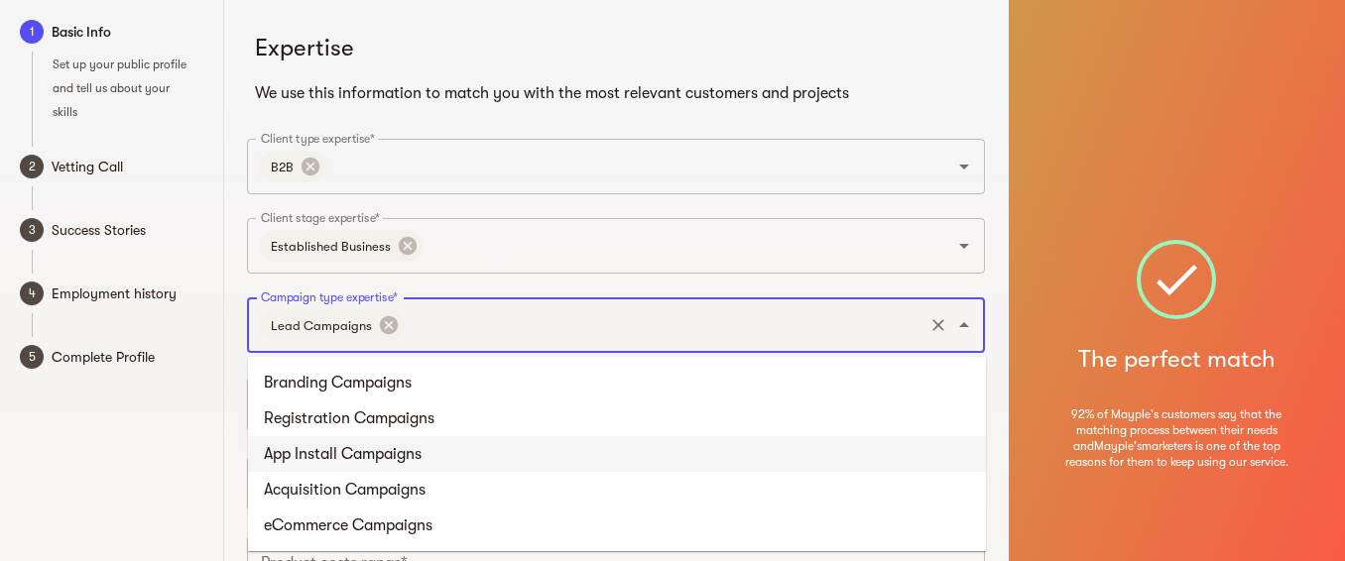
scroll to position [173, 0]
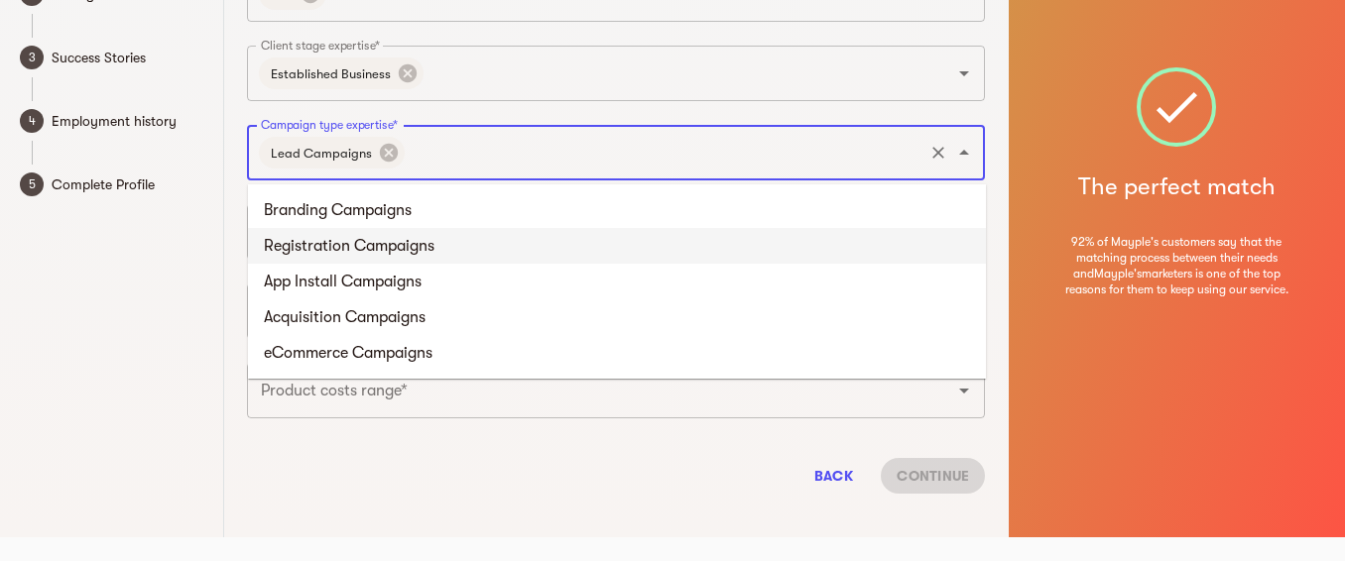
click at [327, 240] on li "Registration Campaigns" at bounding box center [617, 246] width 738 height 36
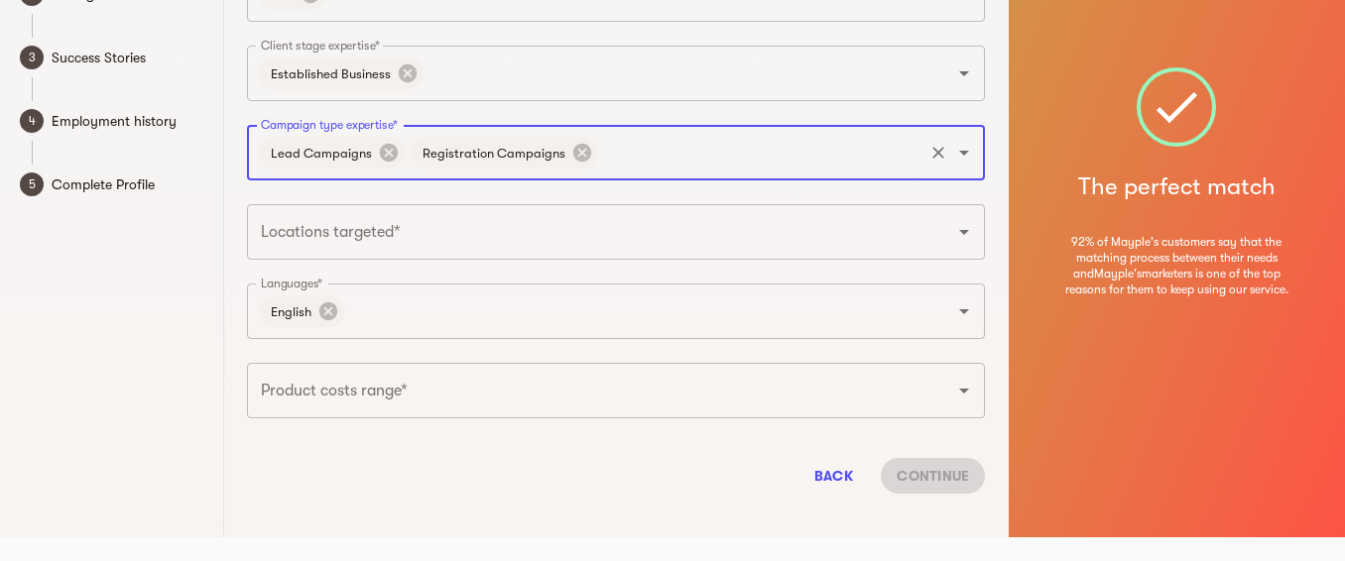
click at [740, 244] on input "Locations targeted*" at bounding box center [588, 232] width 664 height 38
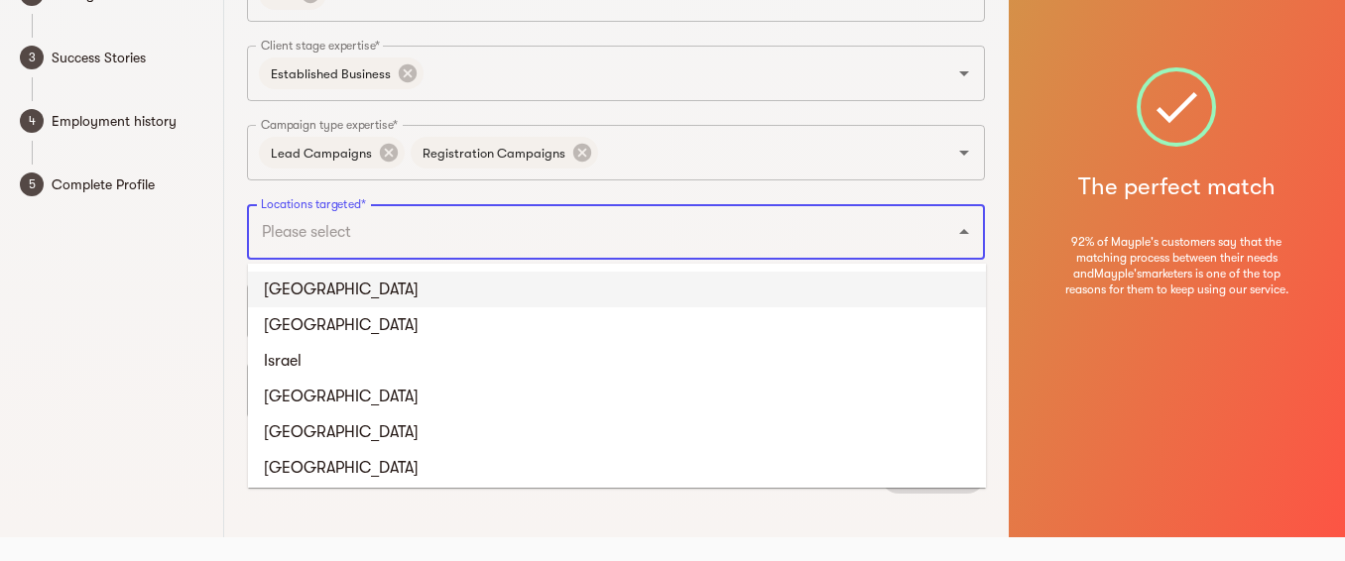
click at [286, 301] on li "[GEOGRAPHIC_DATA]" at bounding box center [617, 290] width 738 height 36
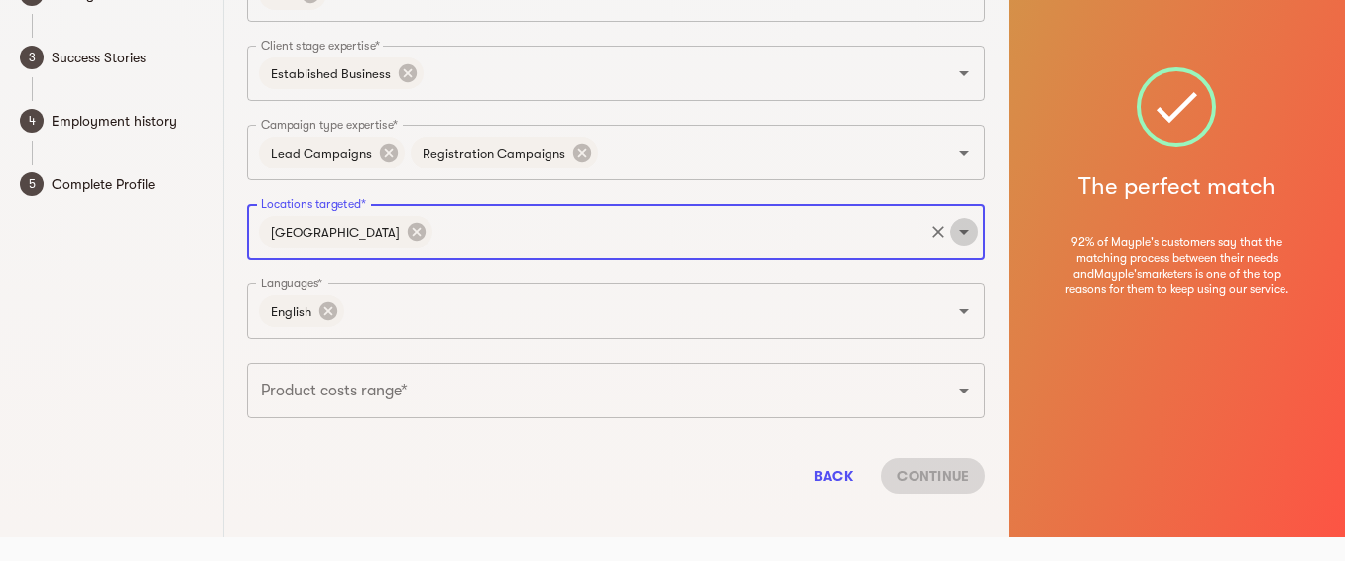
click at [972, 232] on icon "Open" at bounding box center [964, 232] width 24 height 24
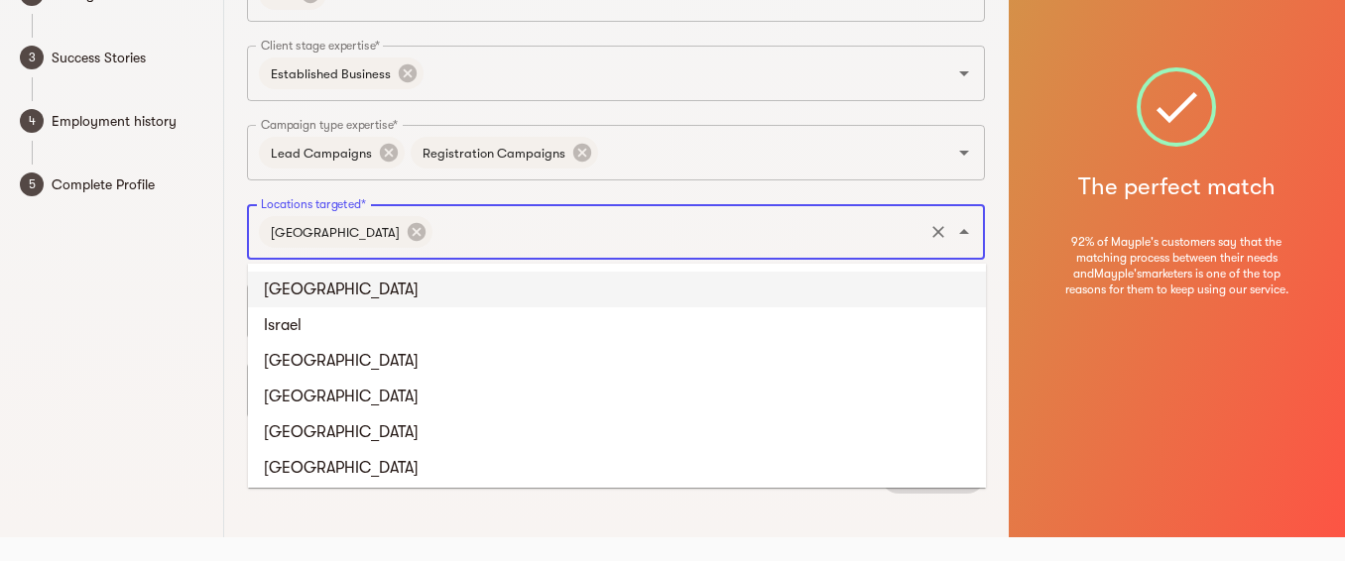
click at [343, 298] on li "[GEOGRAPHIC_DATA]" at bounding box center [617, 290] width 738 height 36
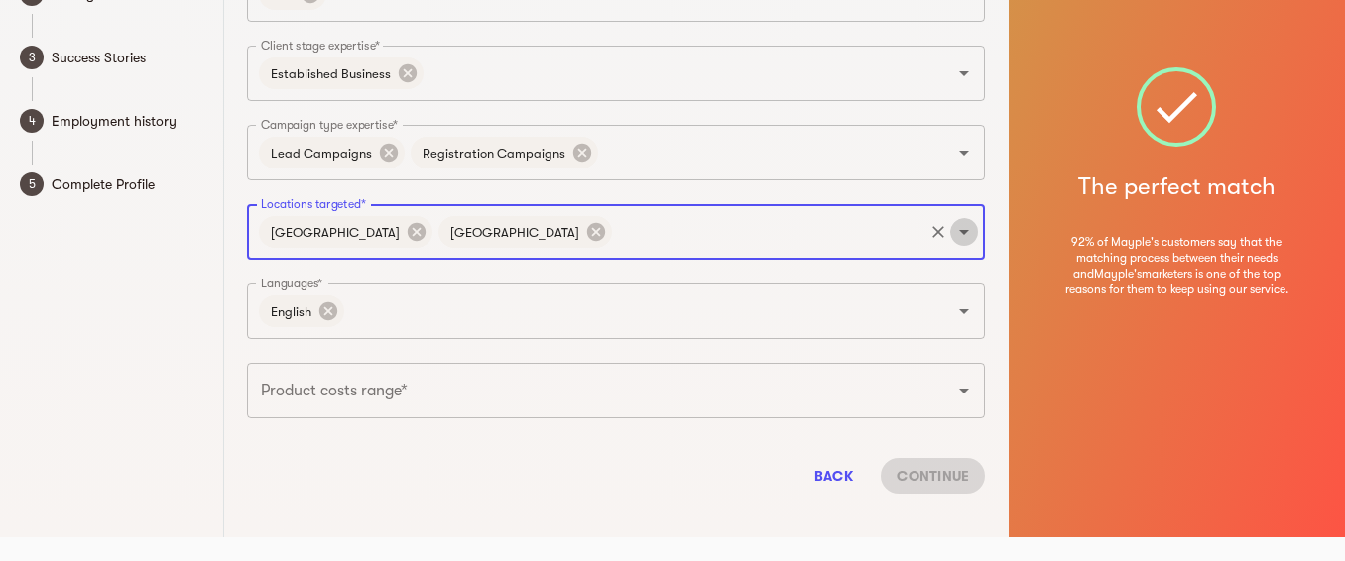
click at [975, 237] on icon "Open" at bounding box center [964, 232] width 24 height 24
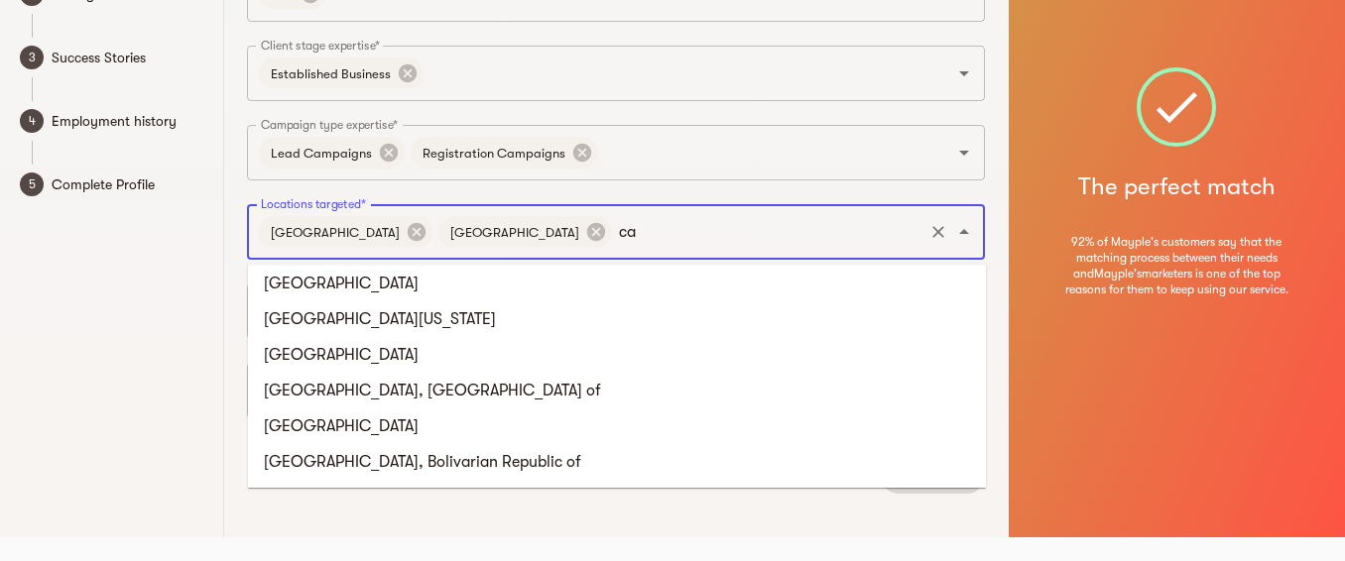
scroll to position [541, 0]
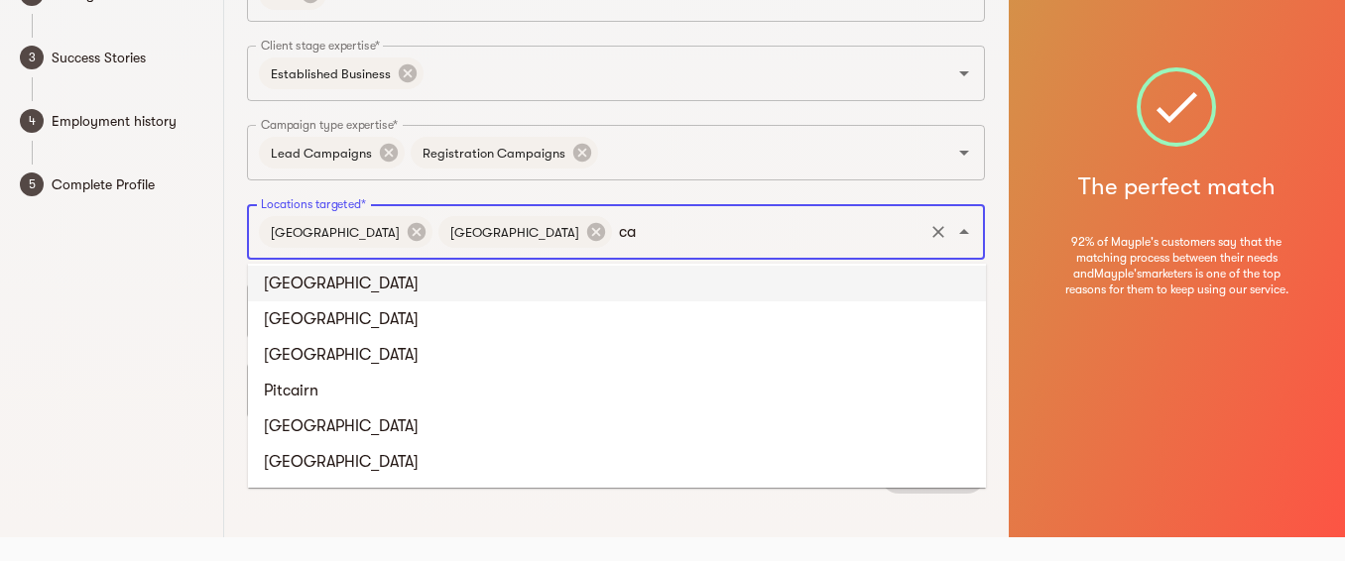
type input "can"
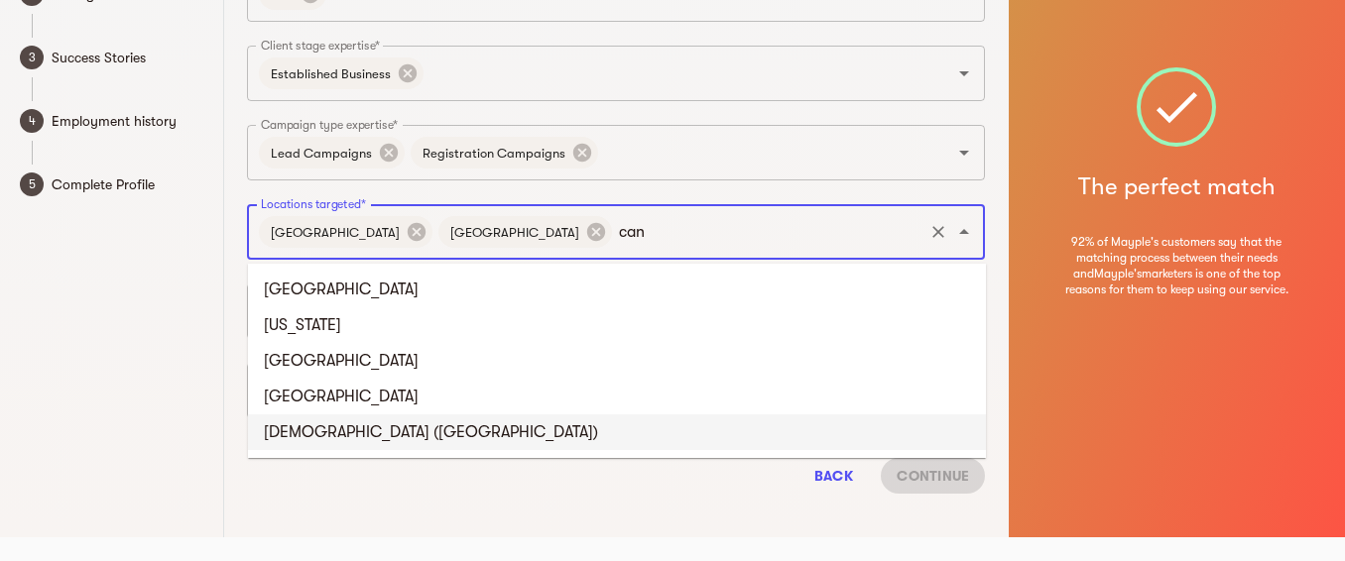
scroll to position [0, 0]
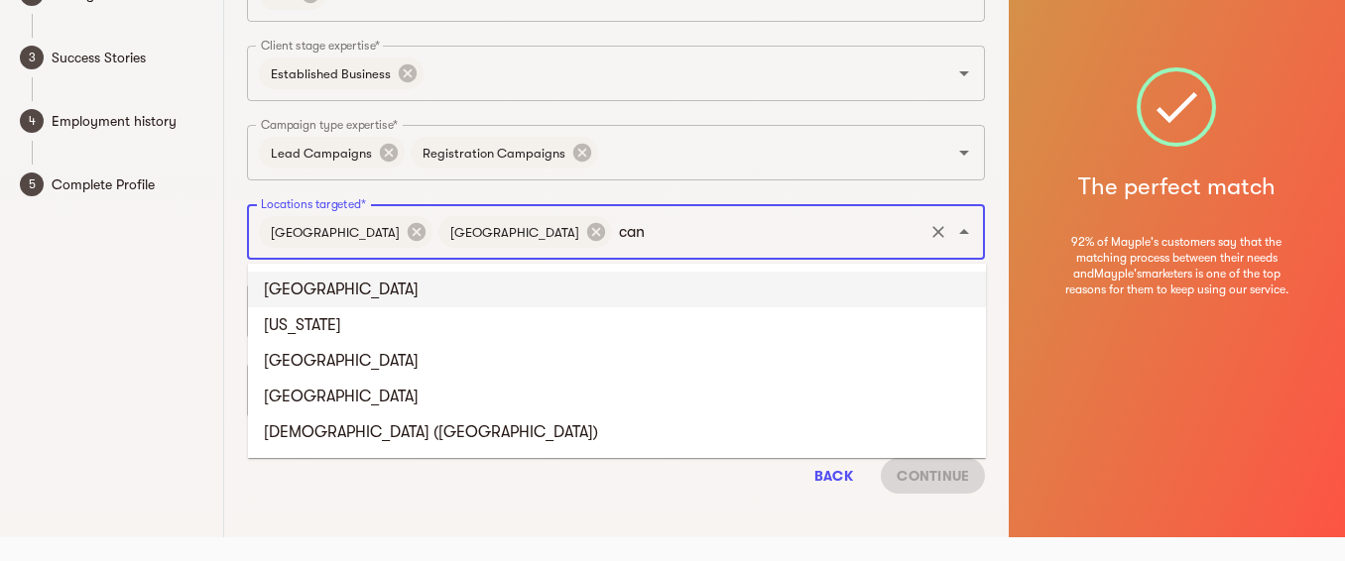
click at [315, 302] on li "[GEOGRAPHIC_DATA]" at bounding box center [617, 290] width 738 height 36
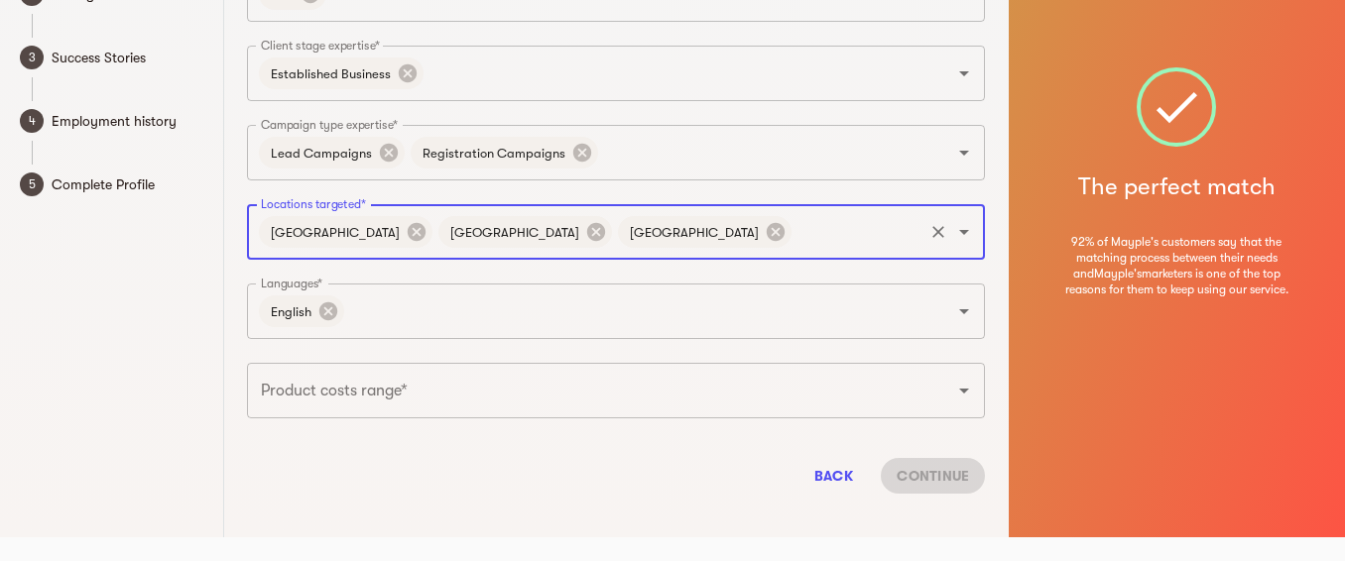
type input "f"
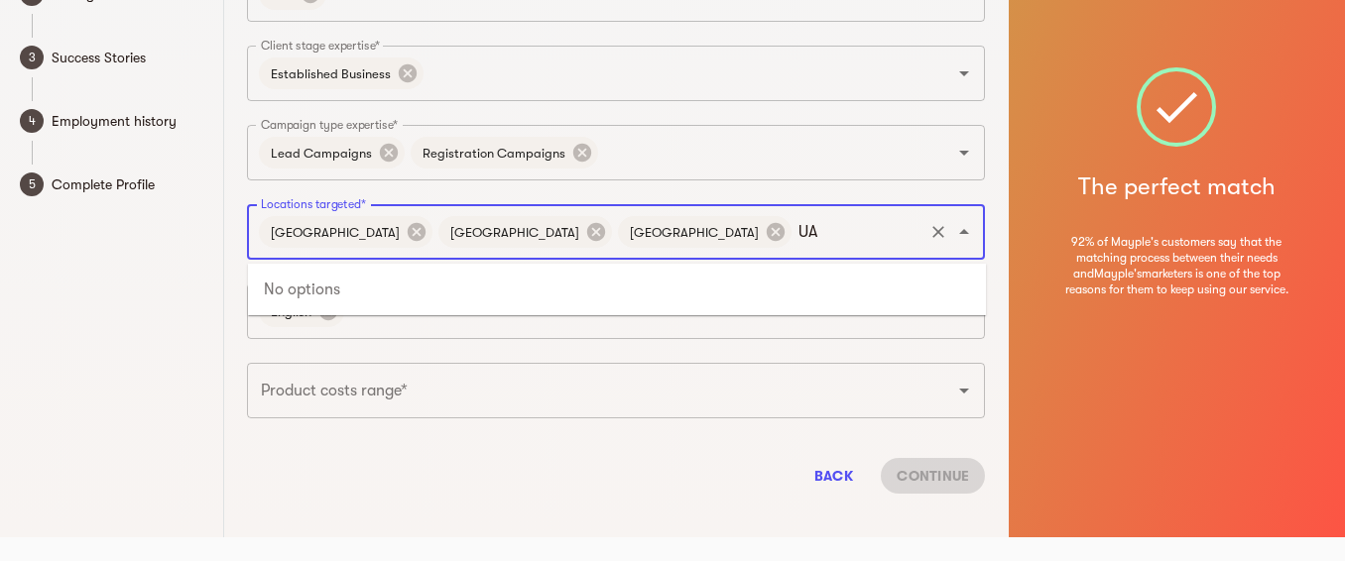
type input "U"
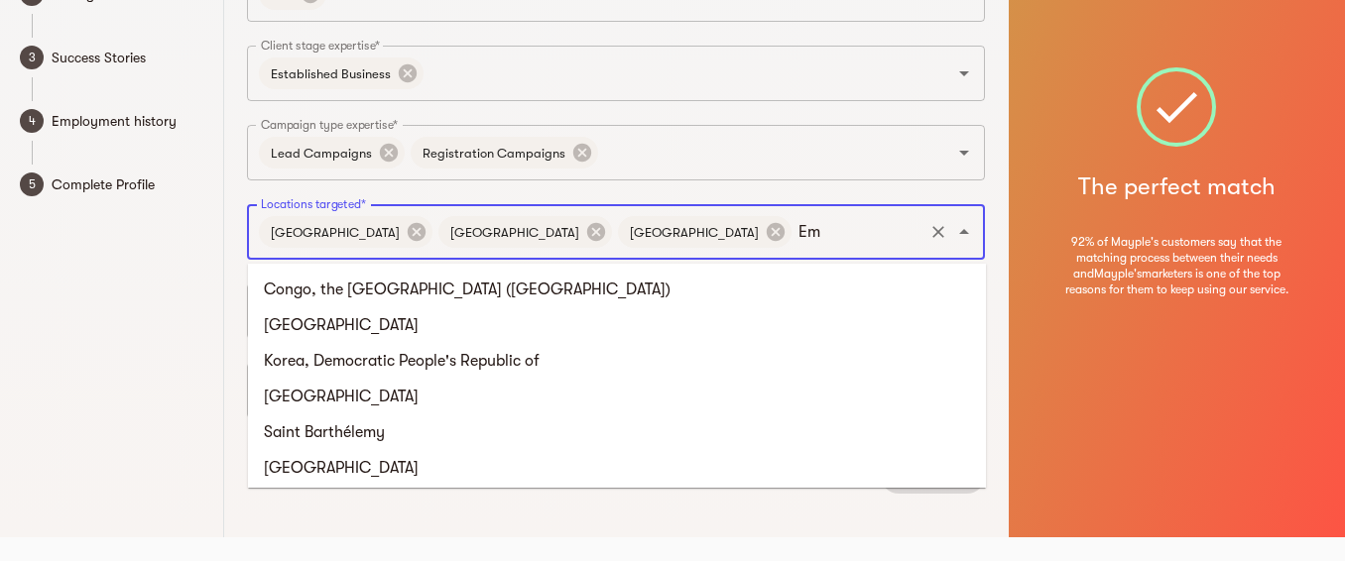
type input "Emi"
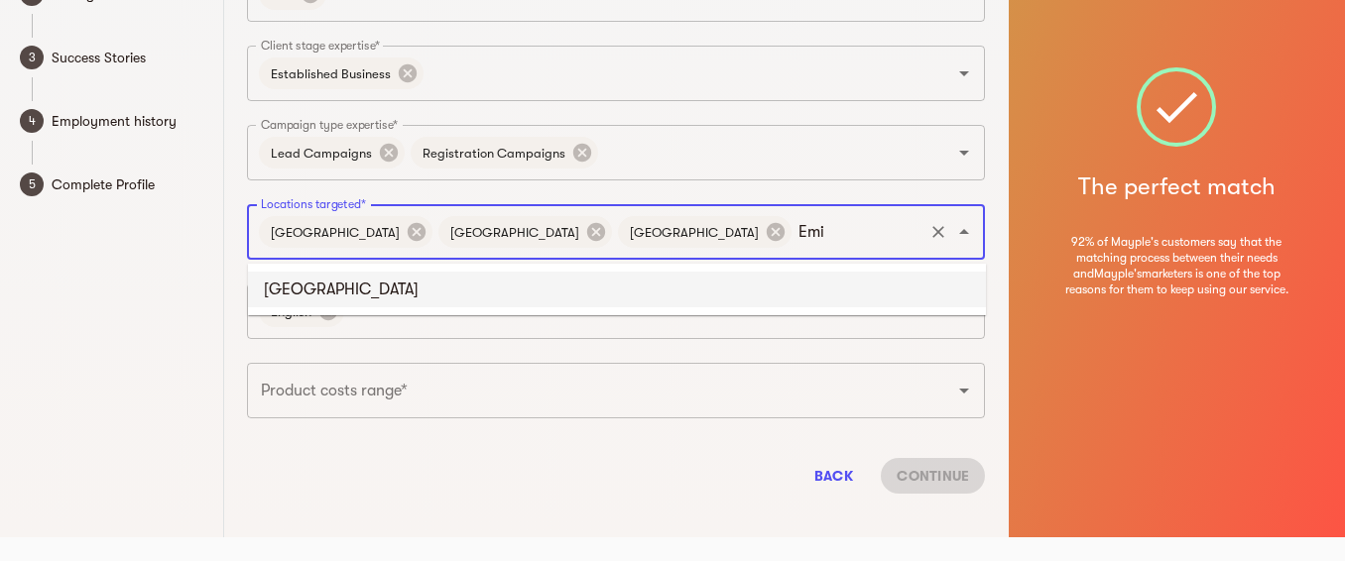
click at [668, 286] on li "[GEOGRAPHIC_DATA]" at bounding box center [617, 290] width 738 height 36
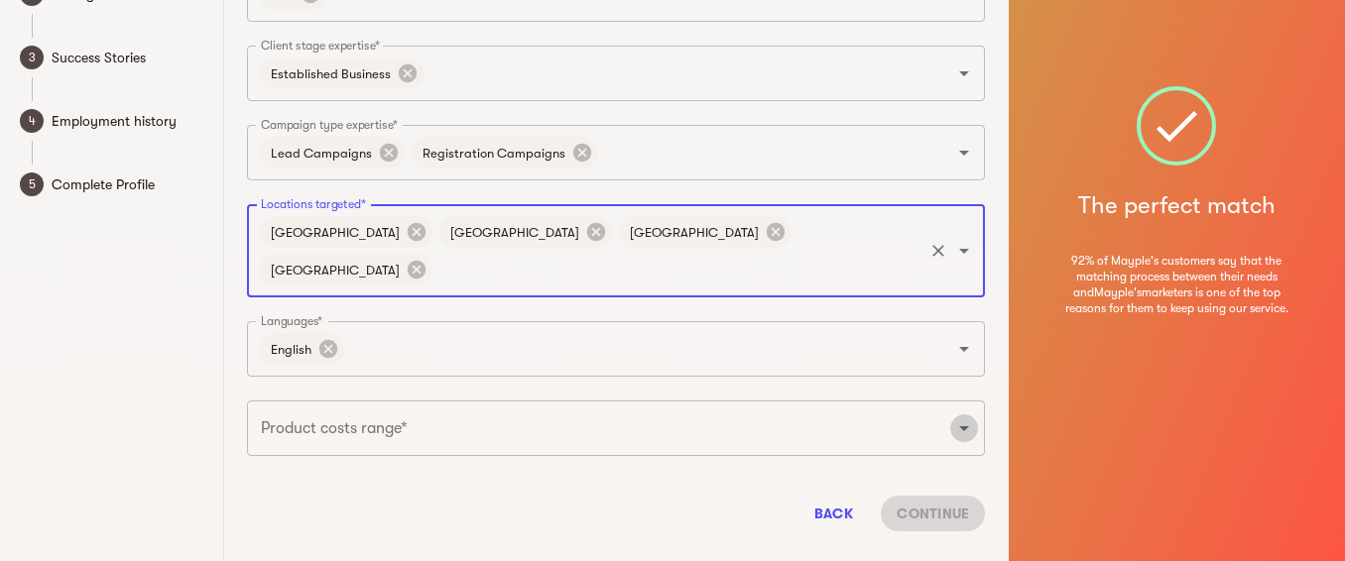
click at [964, 426] on icon "Open" at bounding box center [964, 428] width 10 height 5
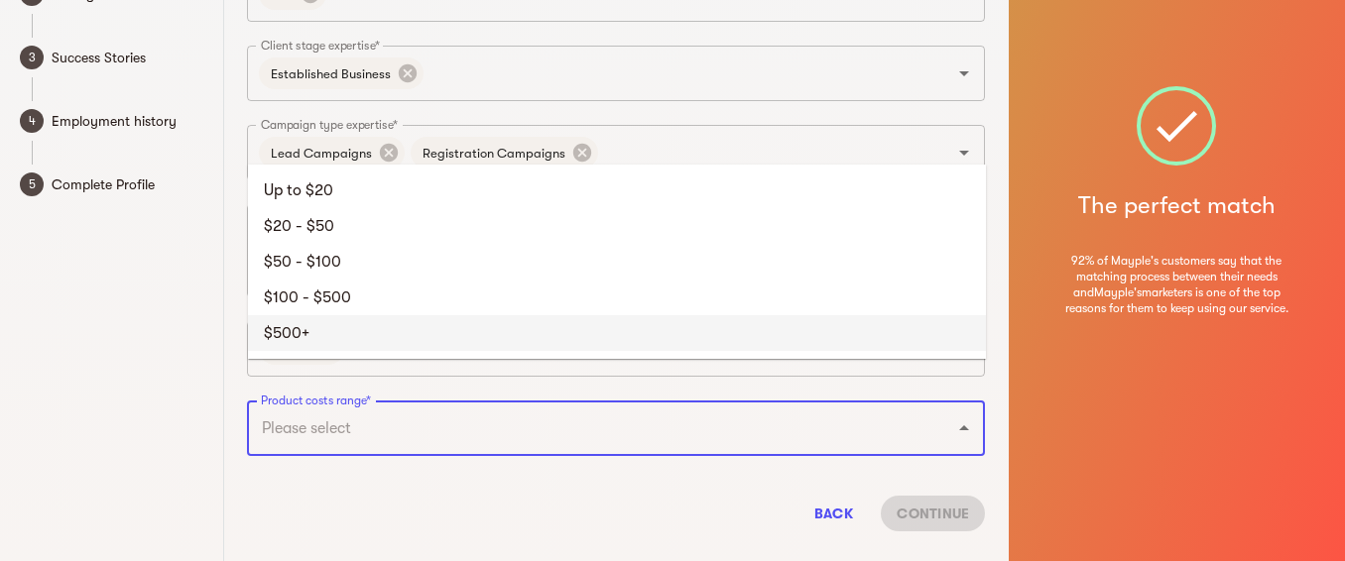
click at [158, 407] on div "1 Basic Info Set up your public profile and tell us about your skills 2 Vetting…" at bounding box center [112, 201] width 224 height 748
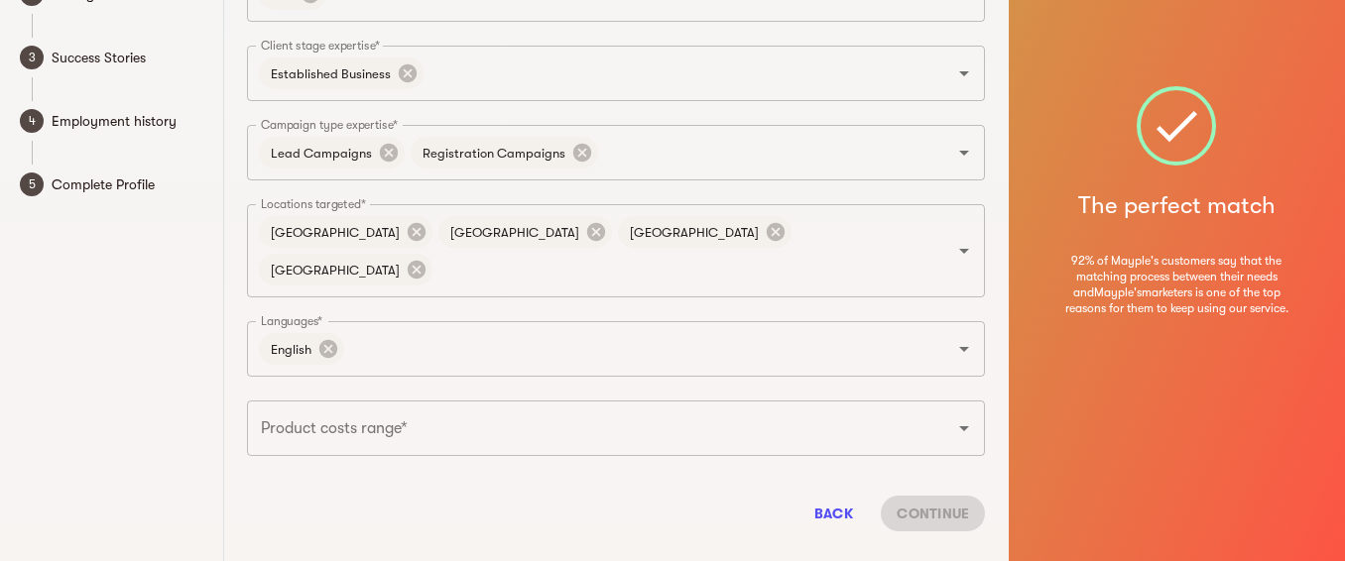
click at [973, 417] on icon "Open" at bounding box center [964, 429] width 24 height 24
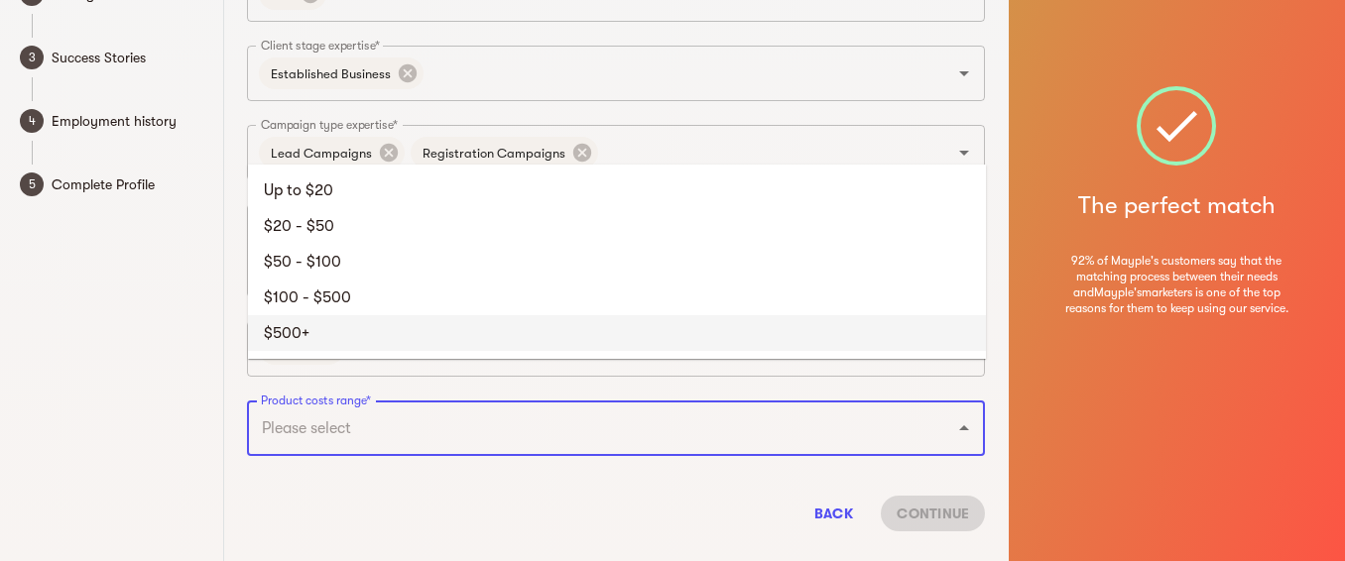
click at [304, 336] on li "$500+" at bounding box center [617, 333] width 738 height 36
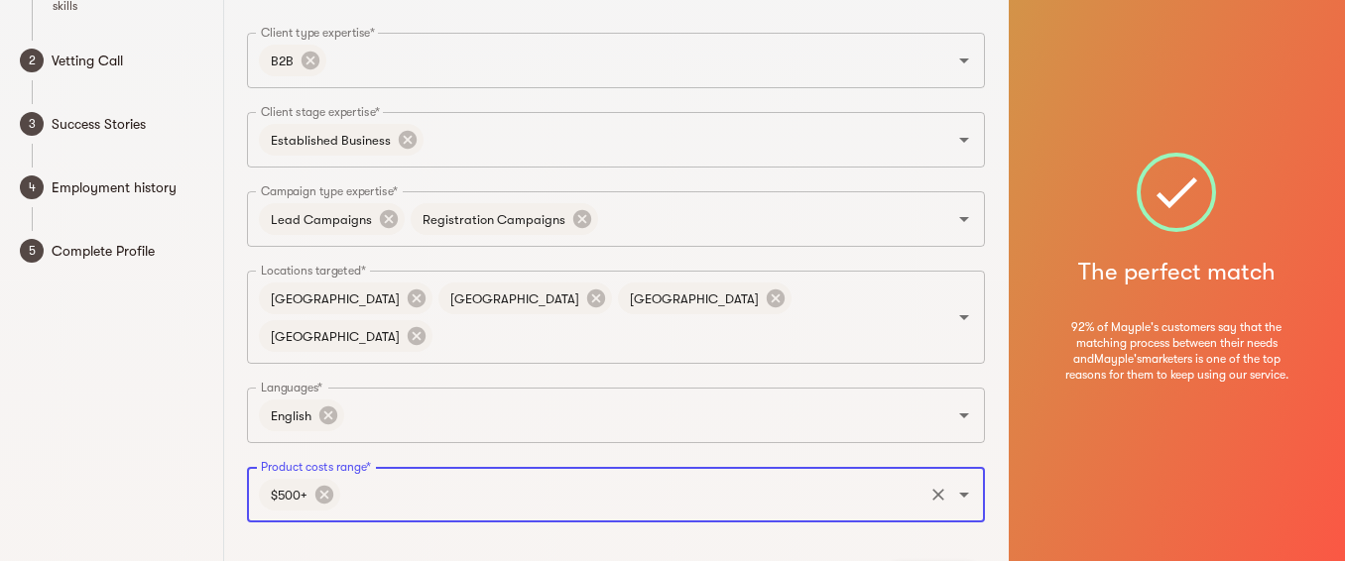
scroll to position [173, 0]
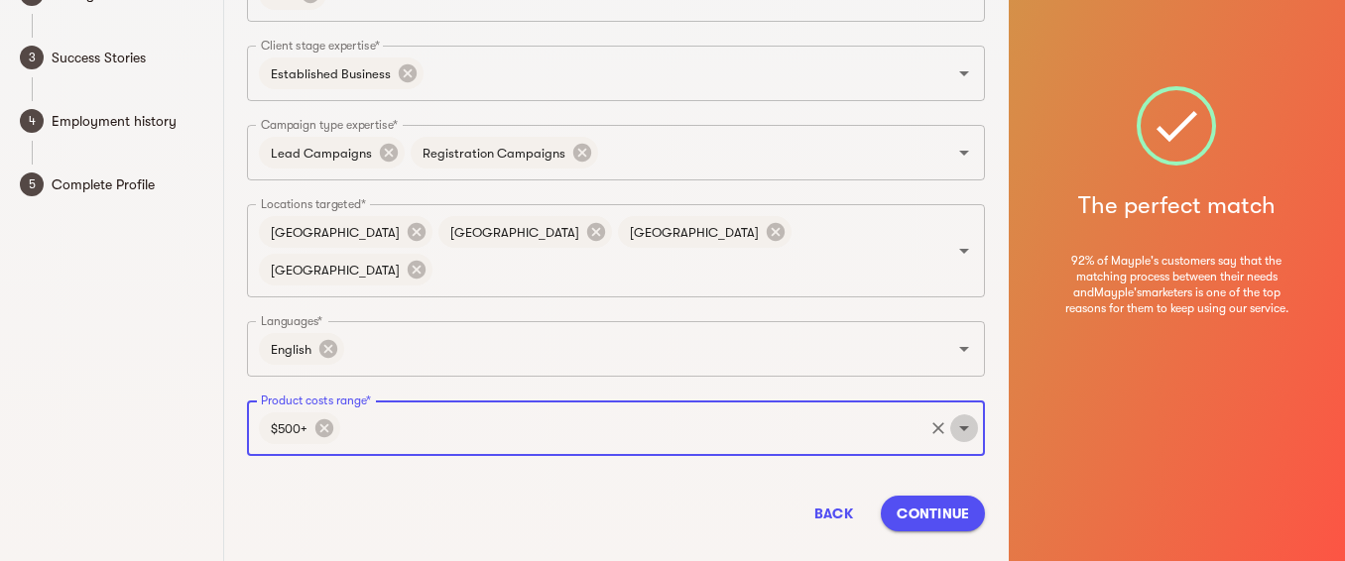
click at [963, 426] on icon "Open" at bounding box center [964, 428] width 10 height 5
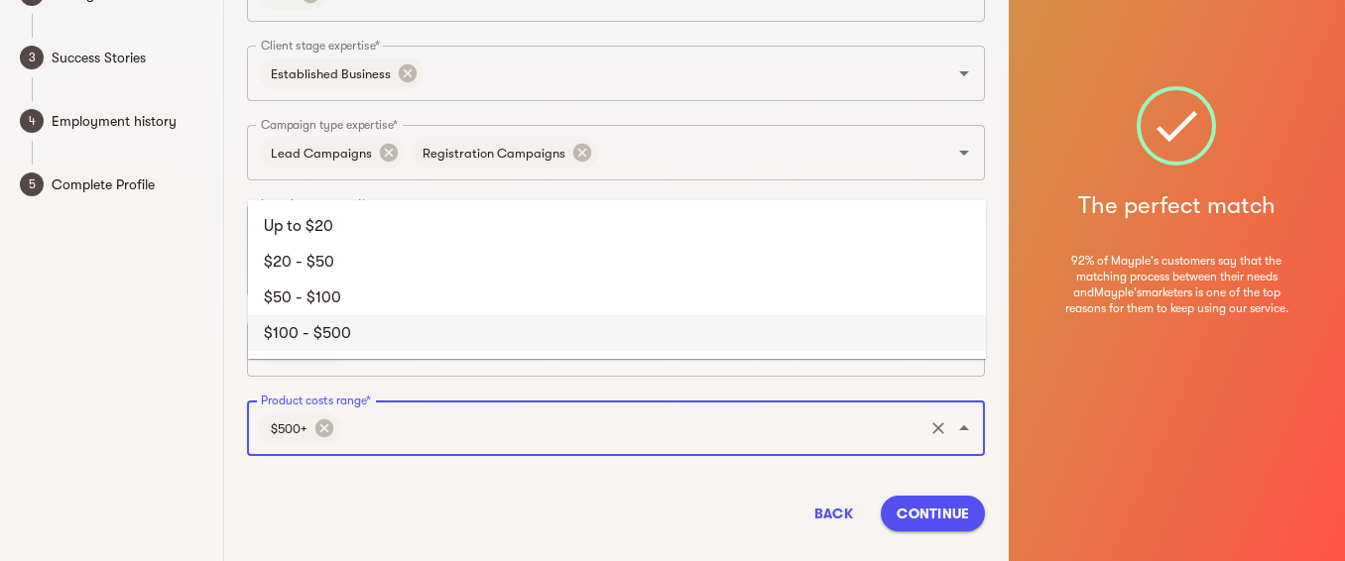
click at [375, 330] on li "$100 - $500" at bounding box center [617, 333] width 738 height 36
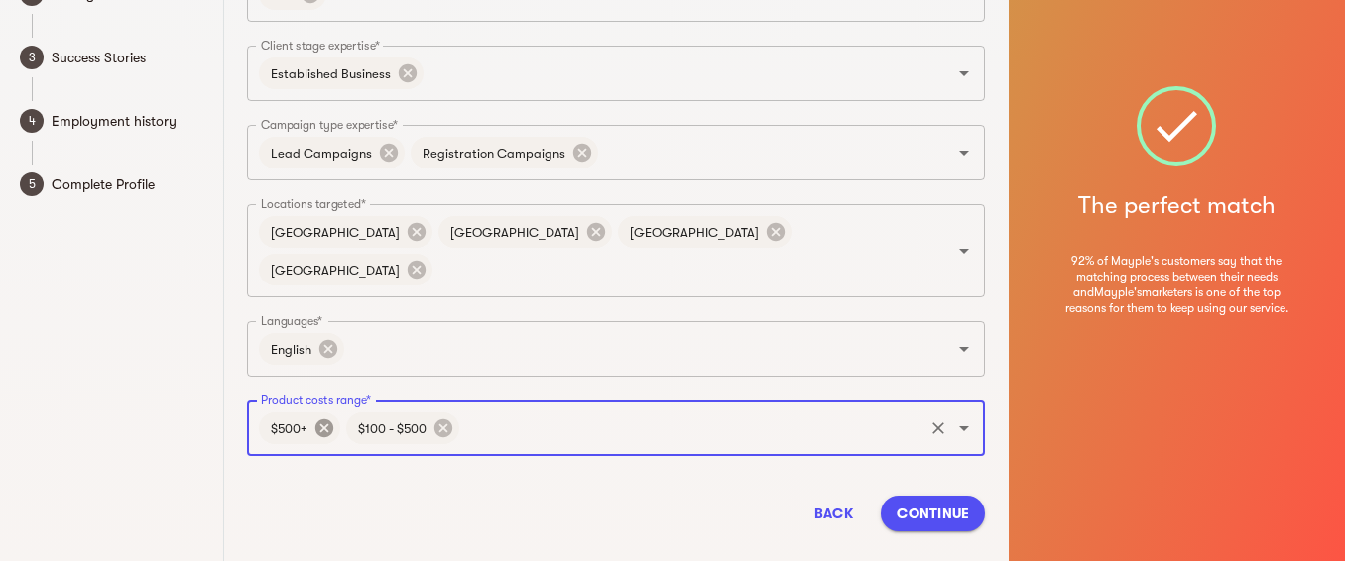
click at [317, 419] on icon at bounding box center [324, 428] width 18 height 18
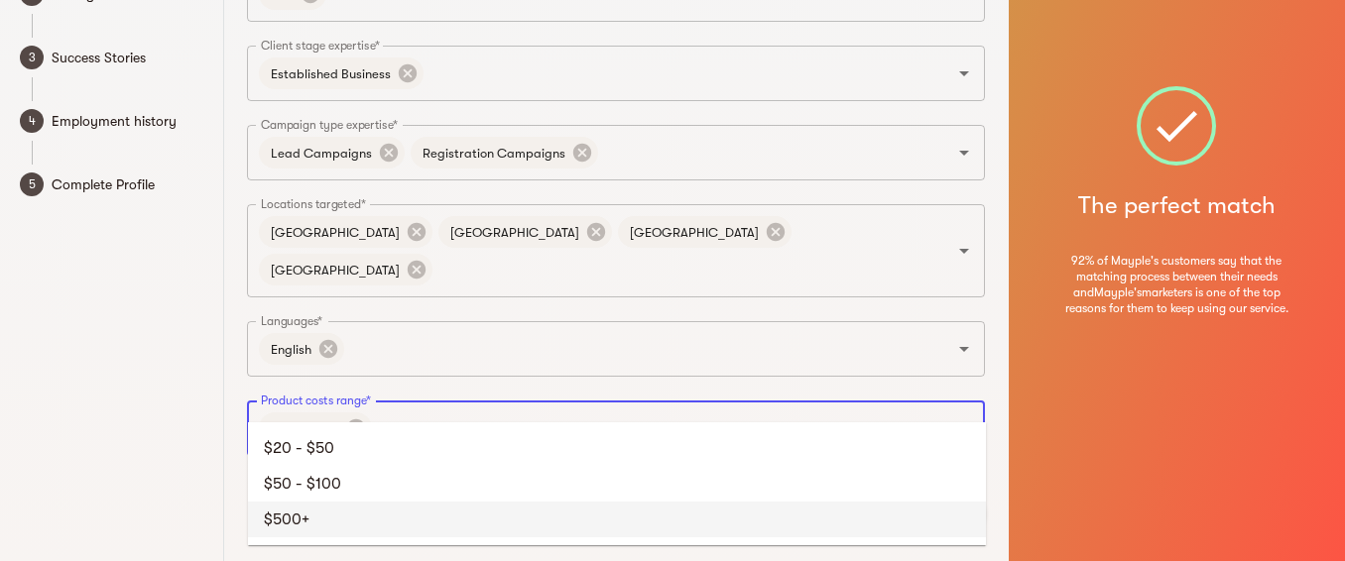
type input "500"
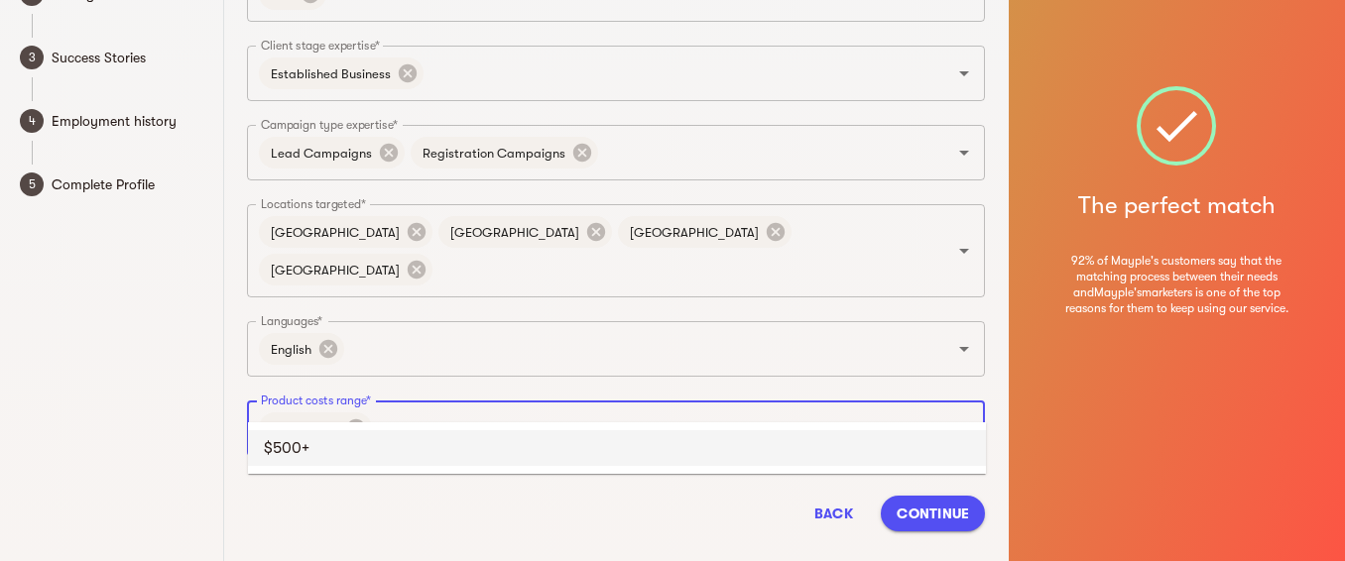
click at [341, 439] on li "$500+" at bounding box center [617, 448] width 738 height 36
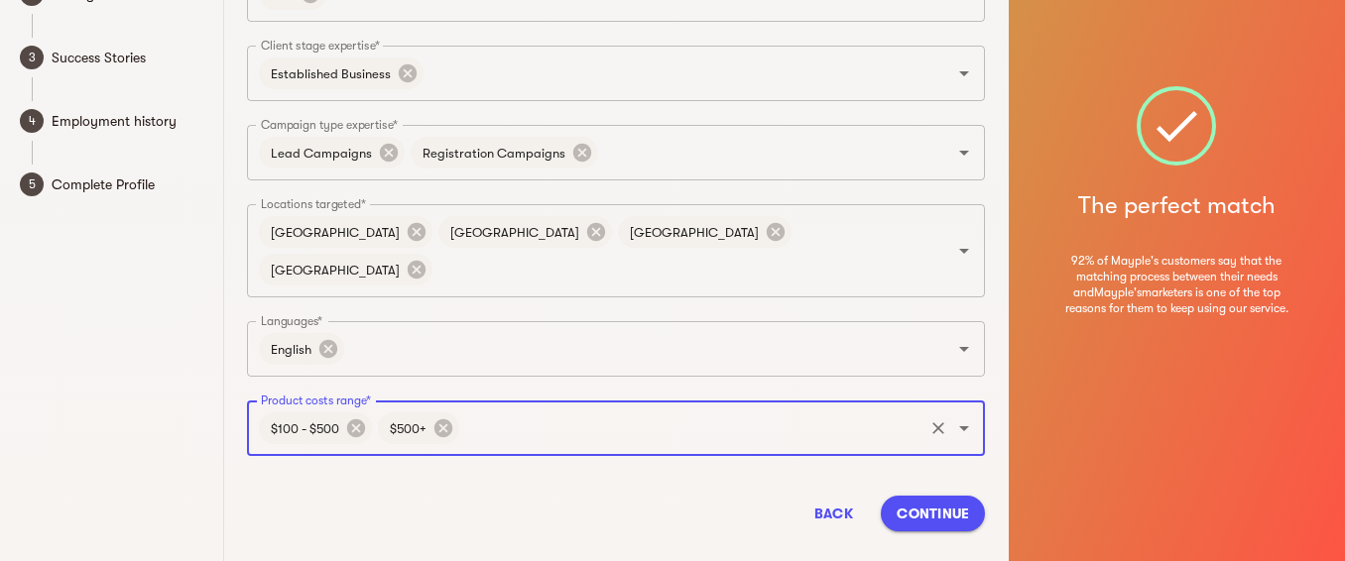
click at [929, 502] on span "Continue" at bounding box center [932, 514] width 72 height 24
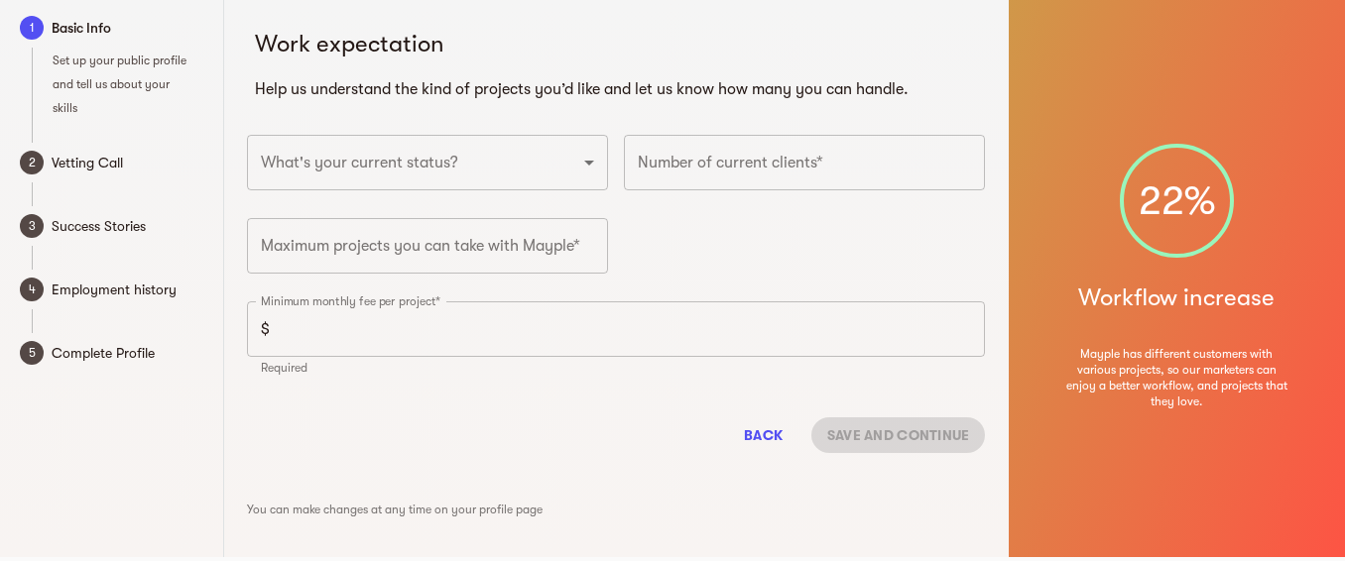
scroll to position [0, 0]
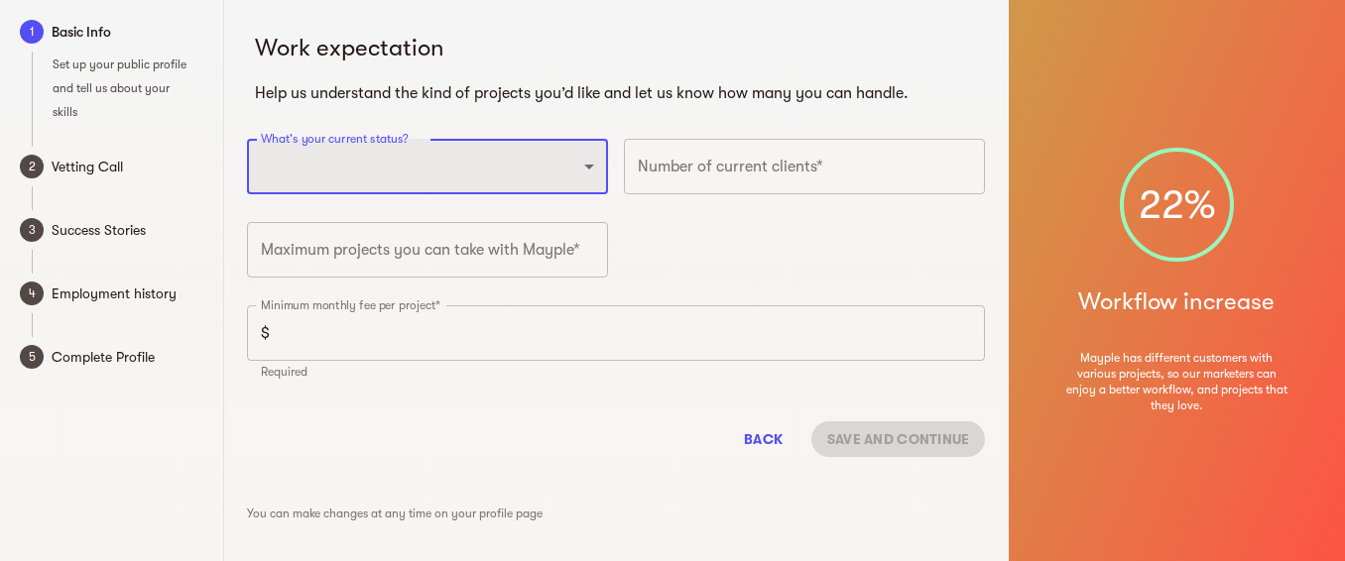
select select "FULLTIME_FREELANCER"
click at [247, 139] on select "Full-time freelancer [DEMOGRAPHIC_DATA] job New-freelancing [DEMOGRAPHIC_DATA]-…" at bounding box center [427, 167] width 361 height 56
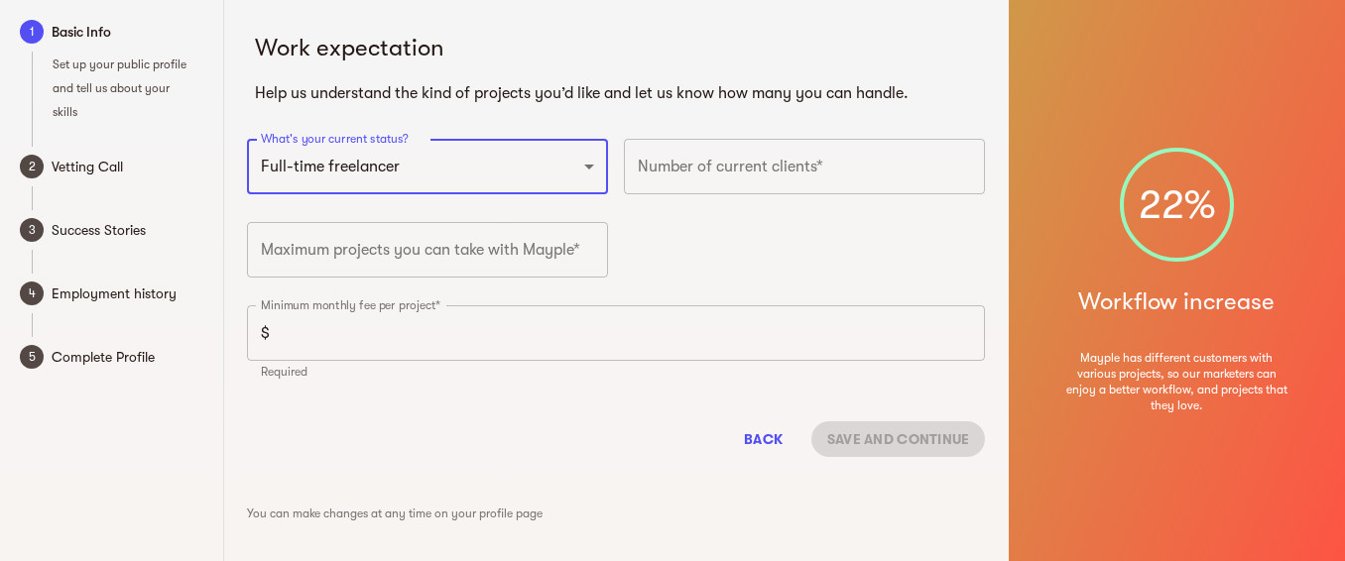
click at [873, 173] on input "number" at bounding box center [804, 167] width 361 height 56
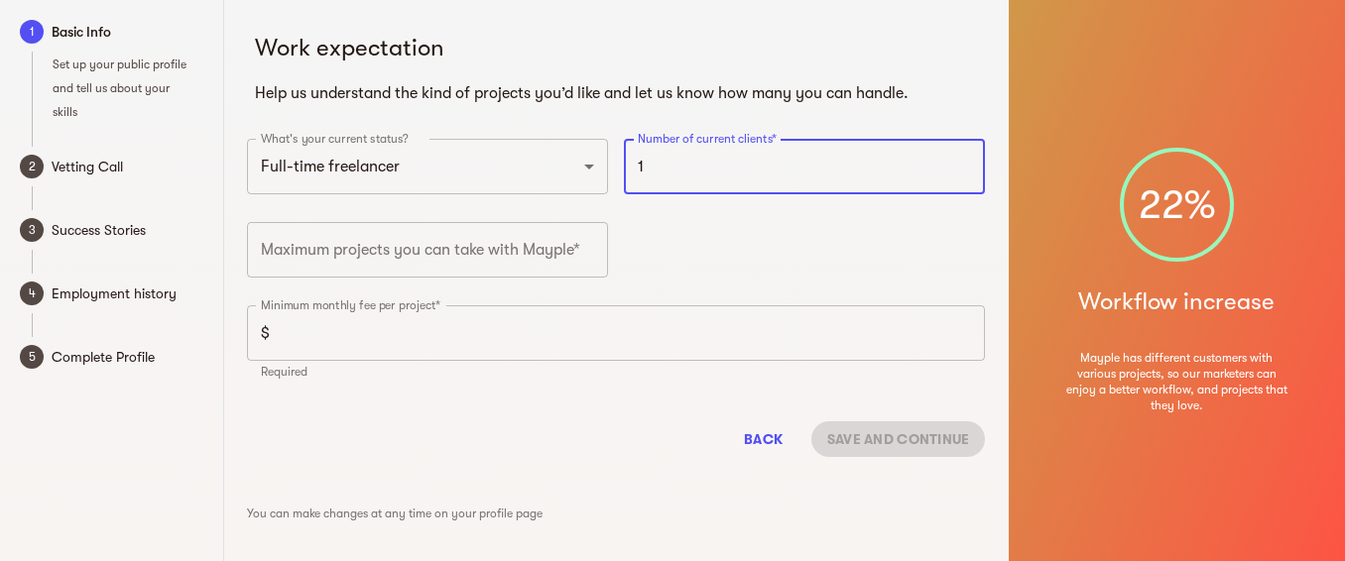
type input "1"
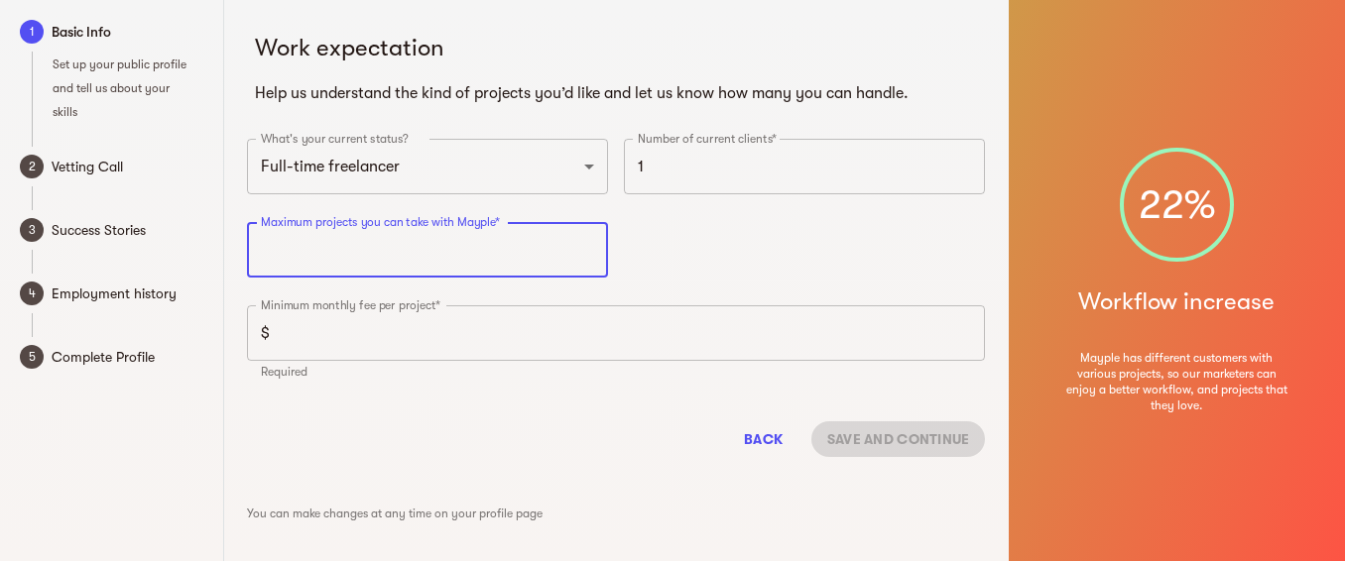
click at [431, 254] on input "number" at bounding box center [427, 250] width 361 height 56
type input "6"
click at [588, 242] on input "6" at bounding box center [427, 250] width 361 height 56
type input "5"
click at [430, 346] on input "number" at bounding box center [631, 333] width 707 height 56
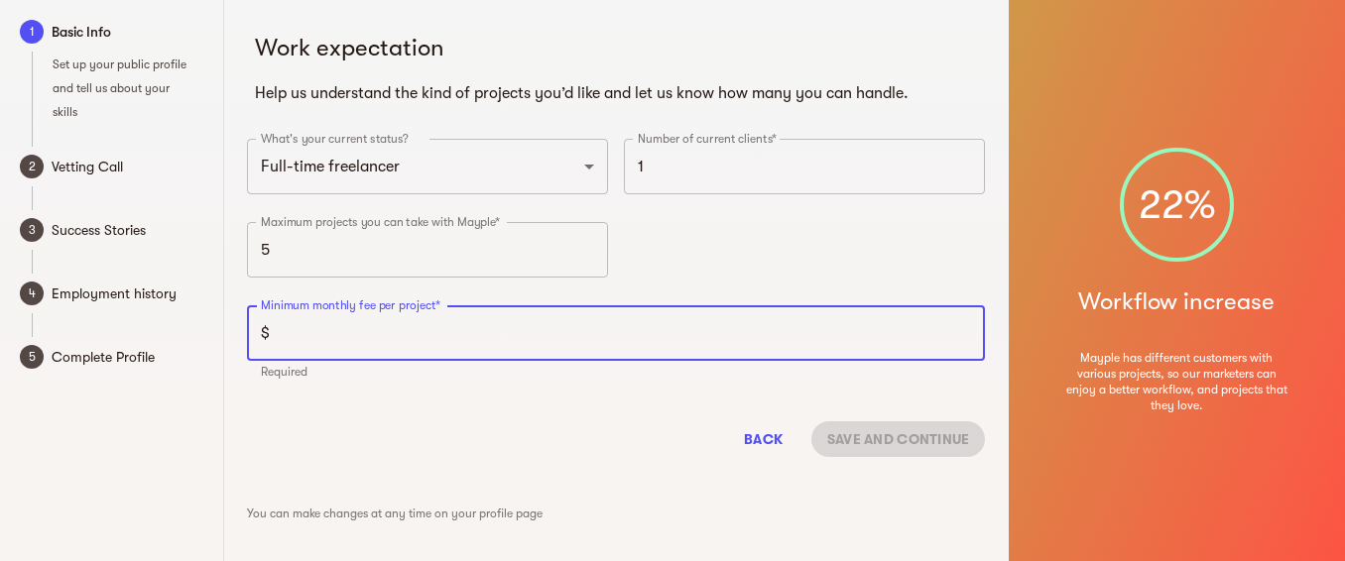
paste input "10001200"
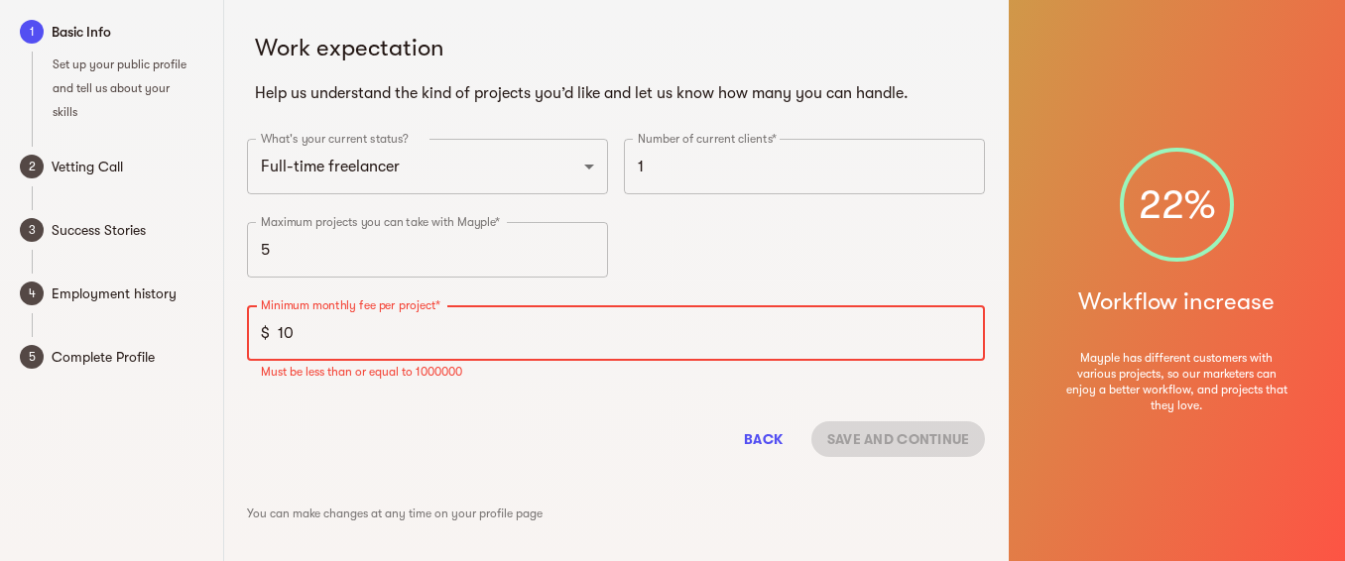
type input "1"
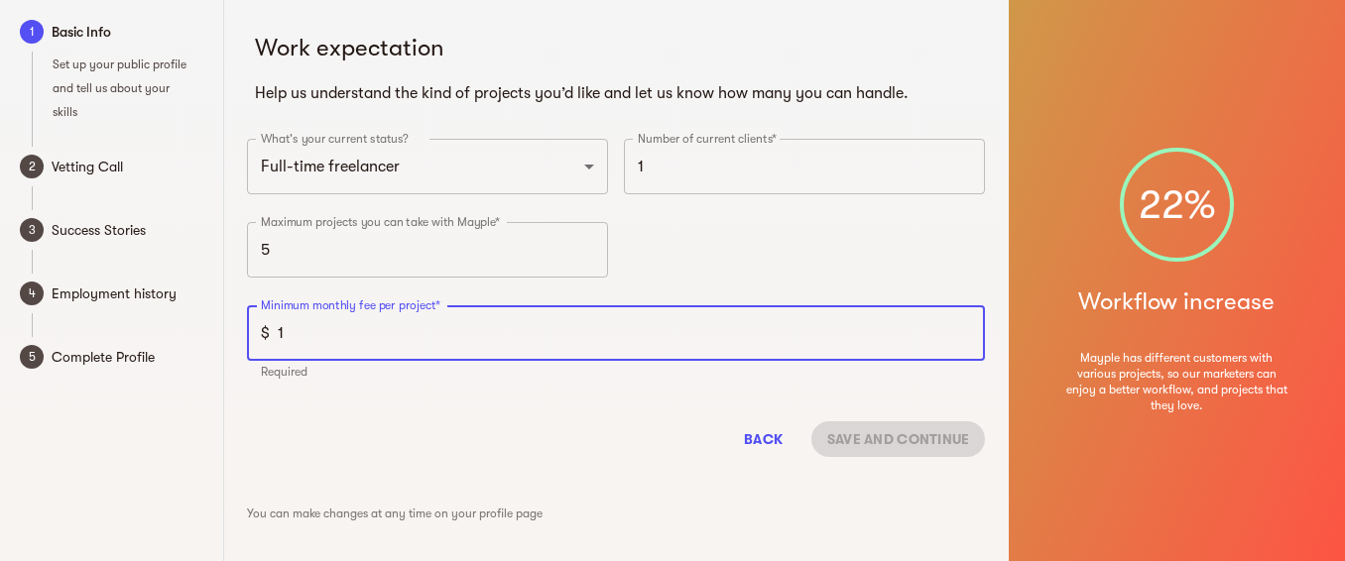
click at [964, 333] on input "1" at bounding box center [631, 333] width 707 height 56
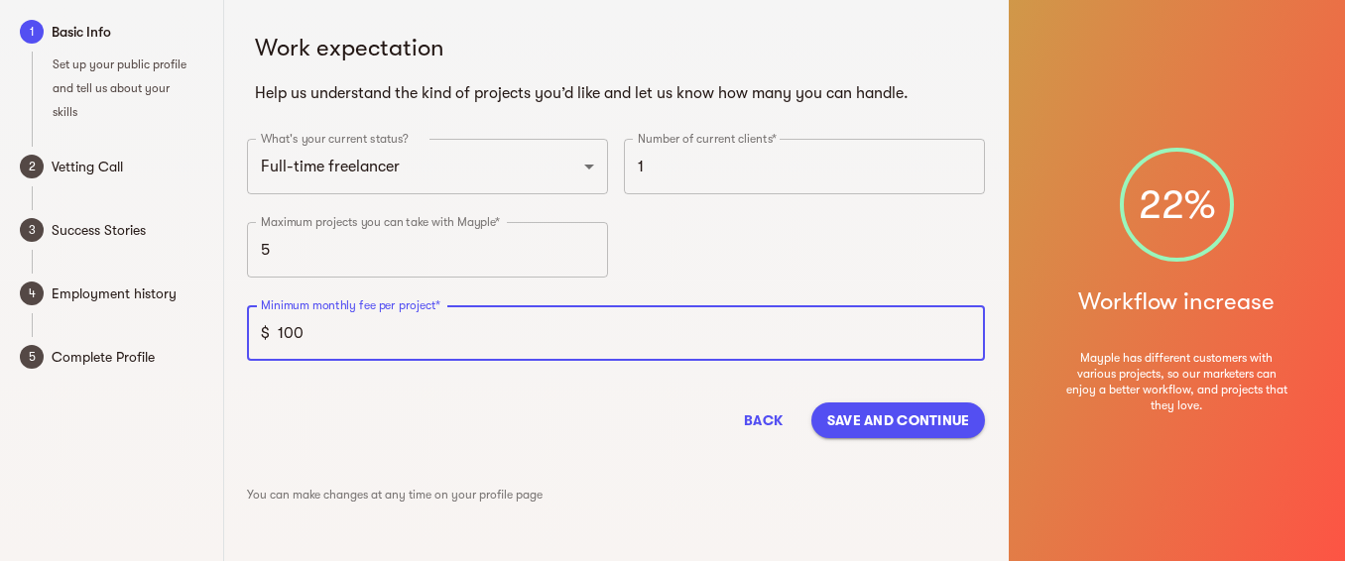
type input "1000"
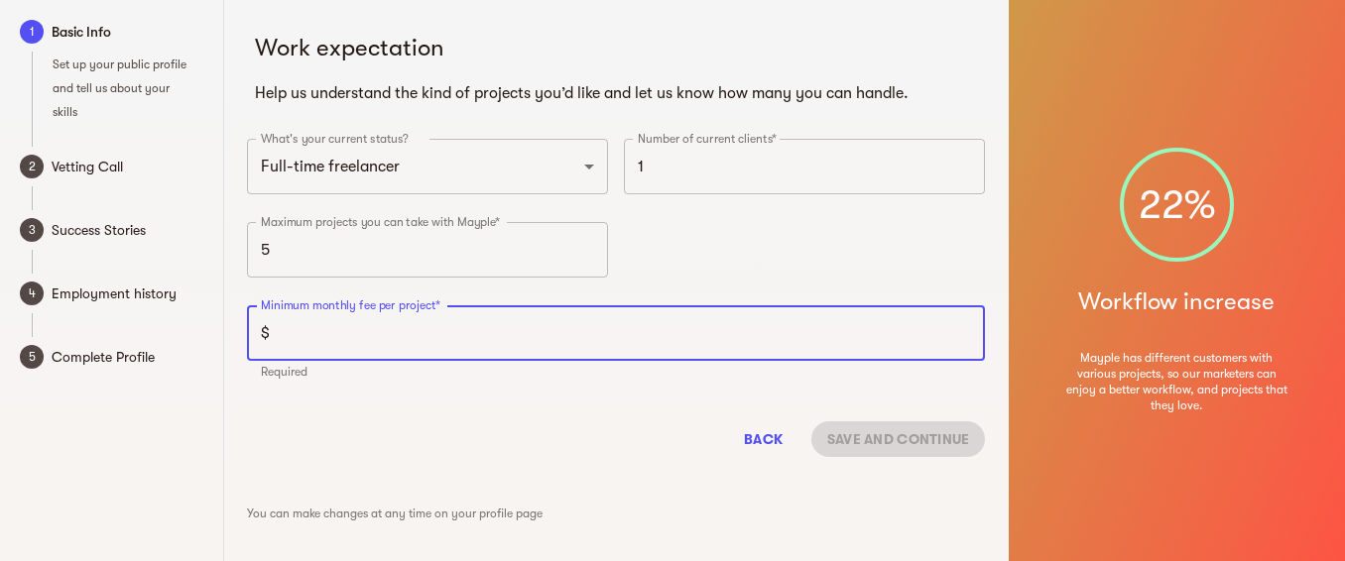
type input "1000"
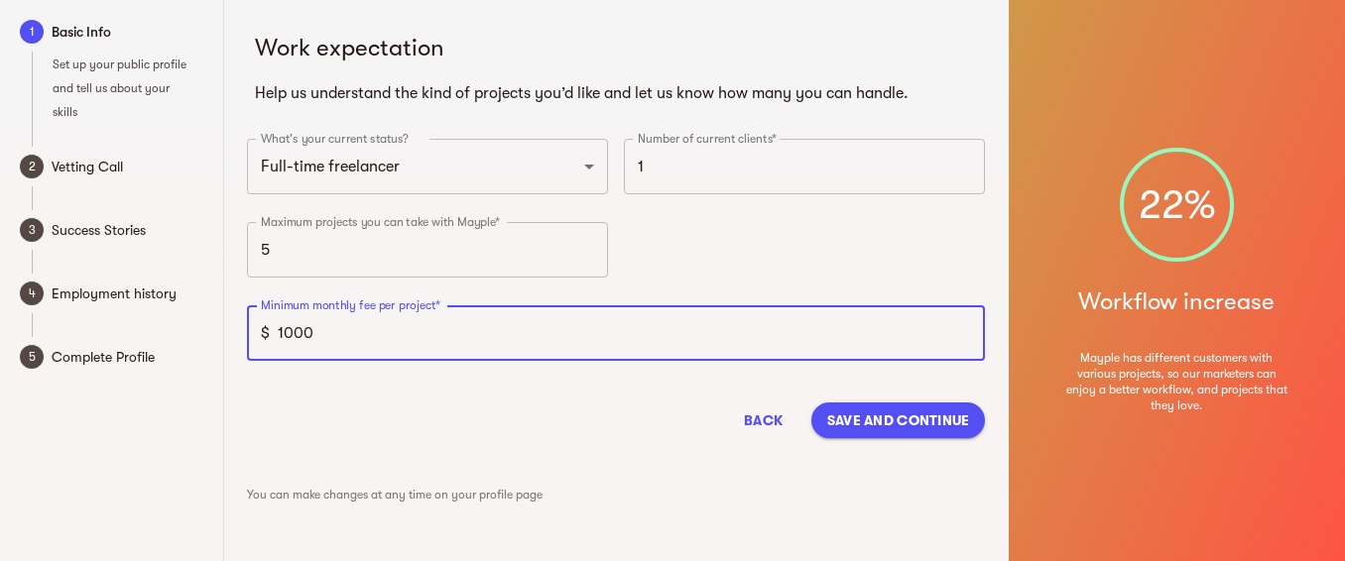
type input "1000"
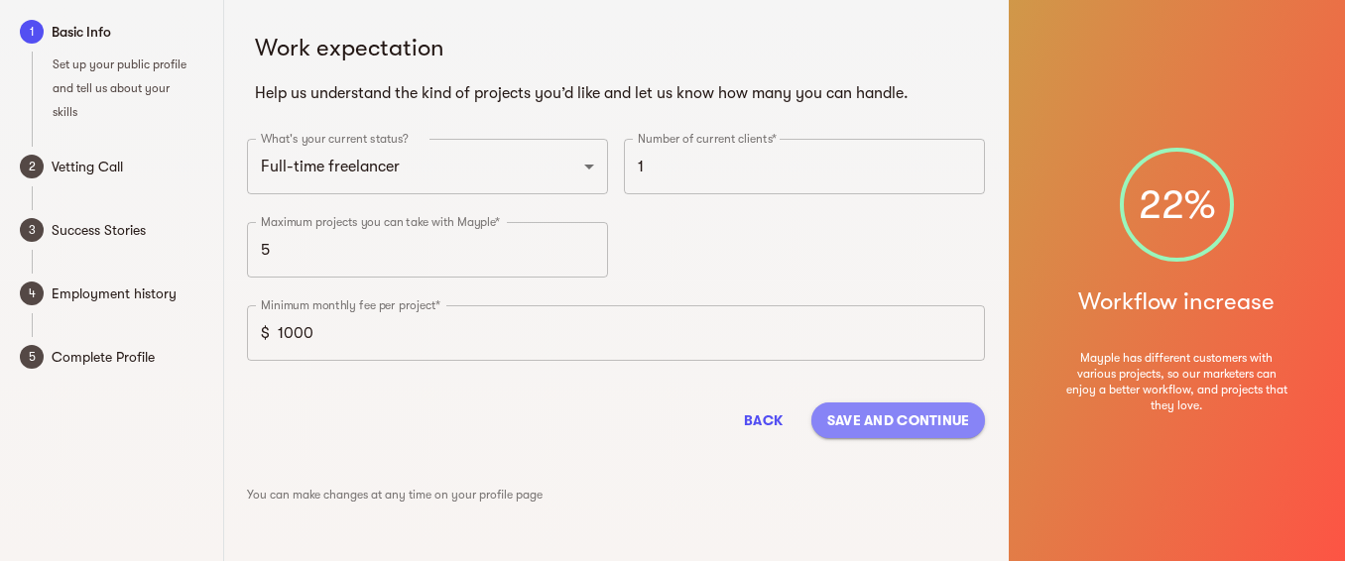
click at [940, 417] on span "Save and continue" at bounding box center [898, 421] width 143 height 24
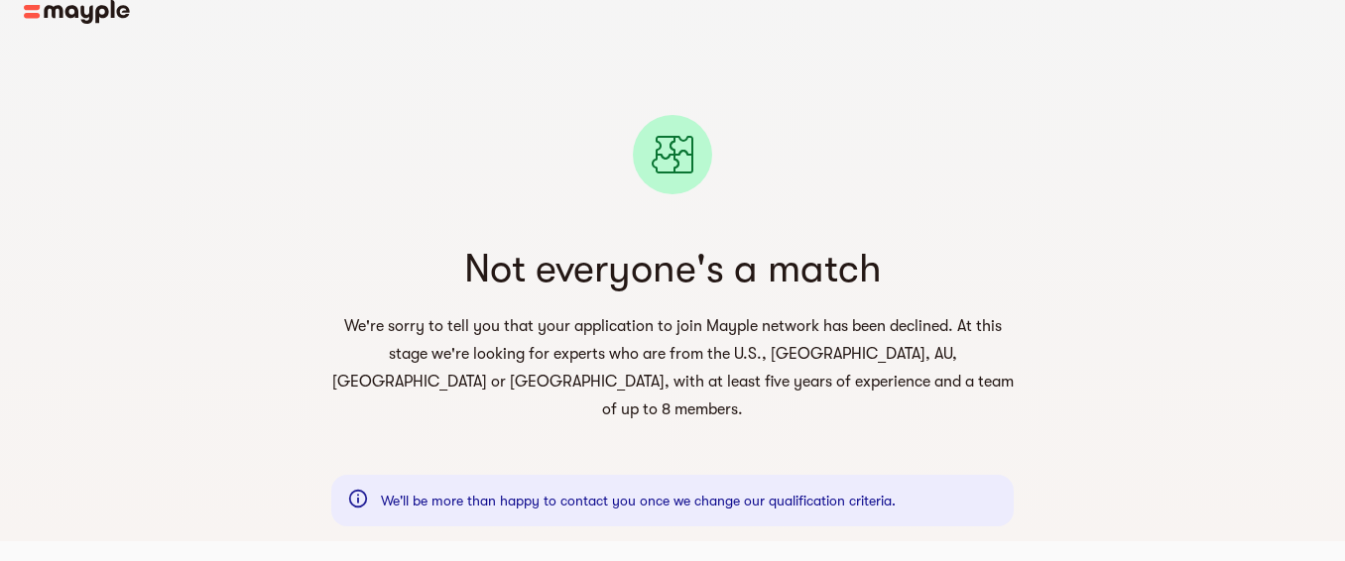
scroll to position [24, 0]
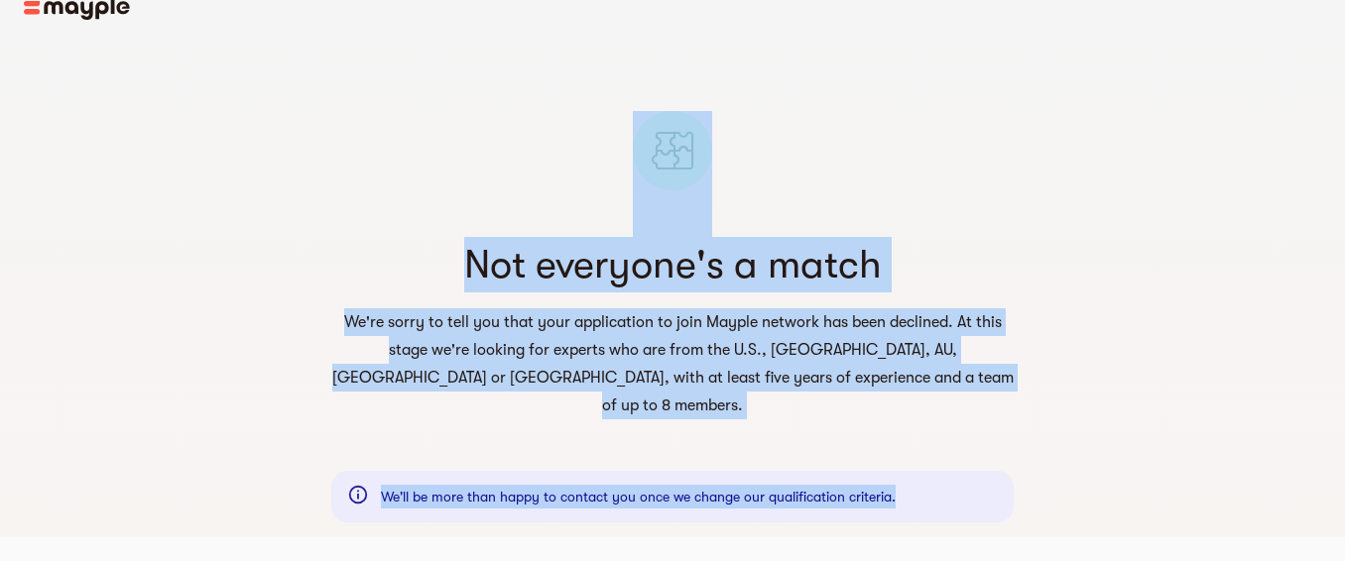
drag, startPoint x: 399, startPoint y: 232, endPoint x: 939, endPoint y: 468, distance: 589.8
click at [939, 468] on div "Not everyone's a match We're sorry to tell you that your application to join Ma…" at bounding box center [672, 285] width 682 height 475
click at [951, 412] on div "Not everyone's a match We're sorry to tell you that your application to join Ma…" at bounding box center [672, 254] width 682 height 412
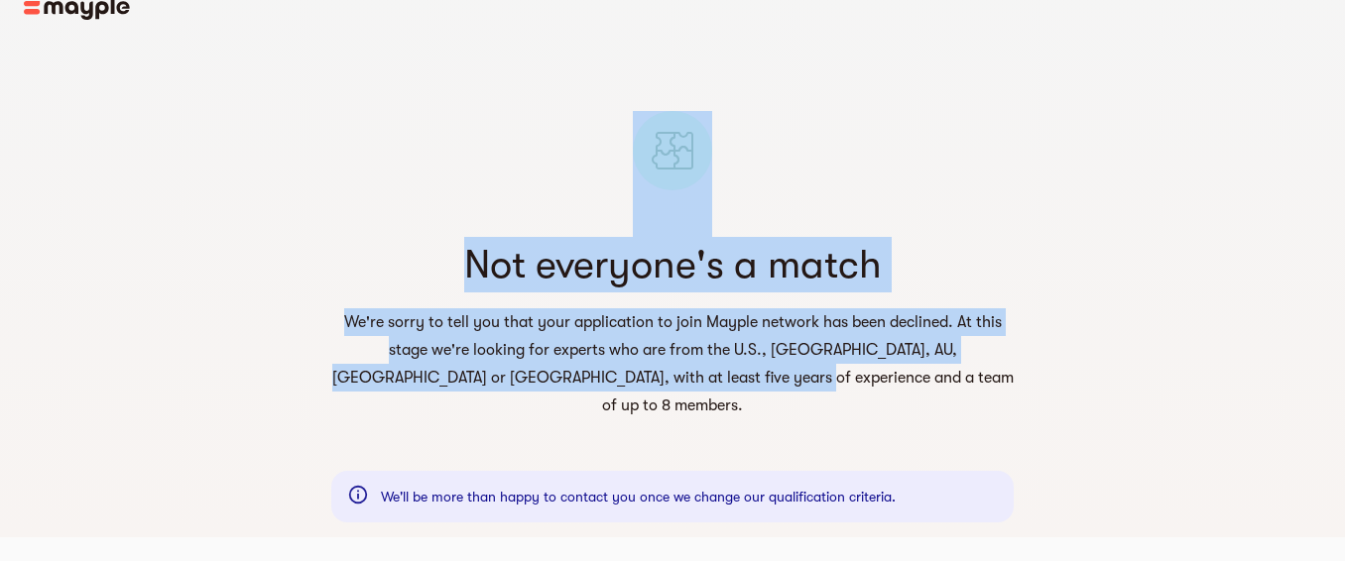
drag, startPoint x: 632, startPoint y: 139, endPoint x: 842, endPoint y: 376, distance: 316.8
click at [842, 376] on div "Not everyone's a match We're sorry to tell you that your application to join Ma…" at bounding box center [672, 254] width 682 height 412
